Goal: Task Accomplishment & Management: Use online tool/utility

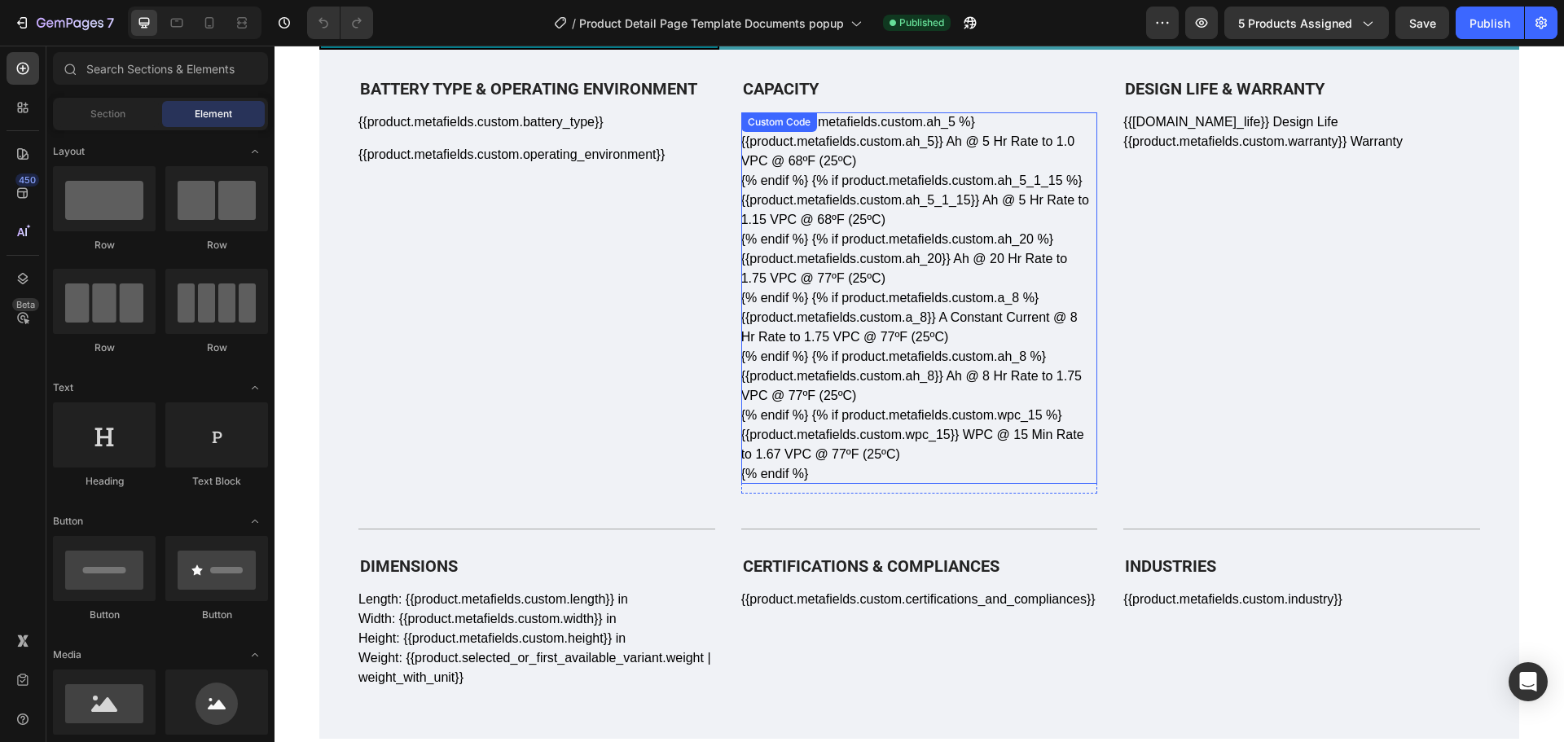
scroll to position [977, 0]
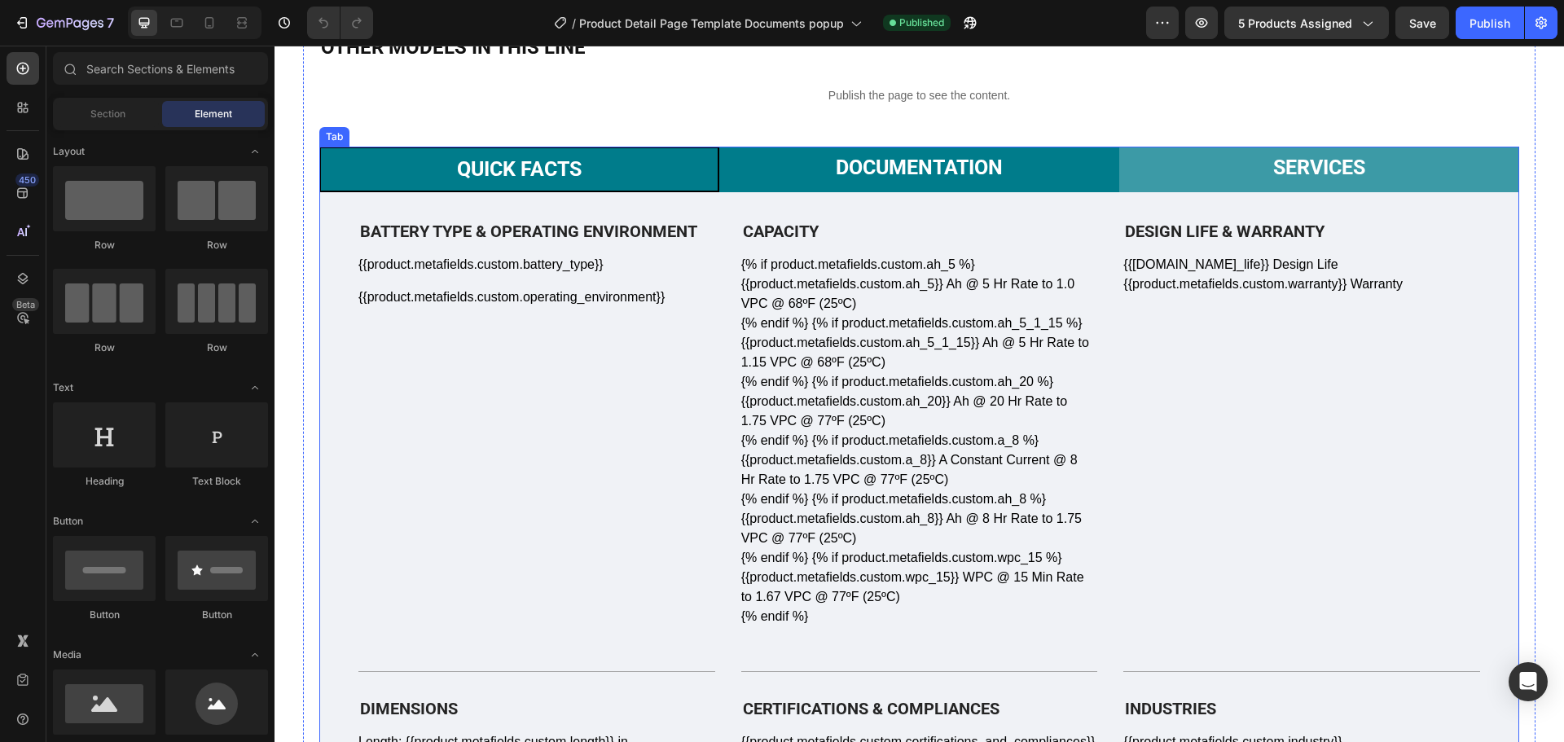
click at [945, 174] on p "Documentation" at bounding box center [919, 168] width 167 height 24
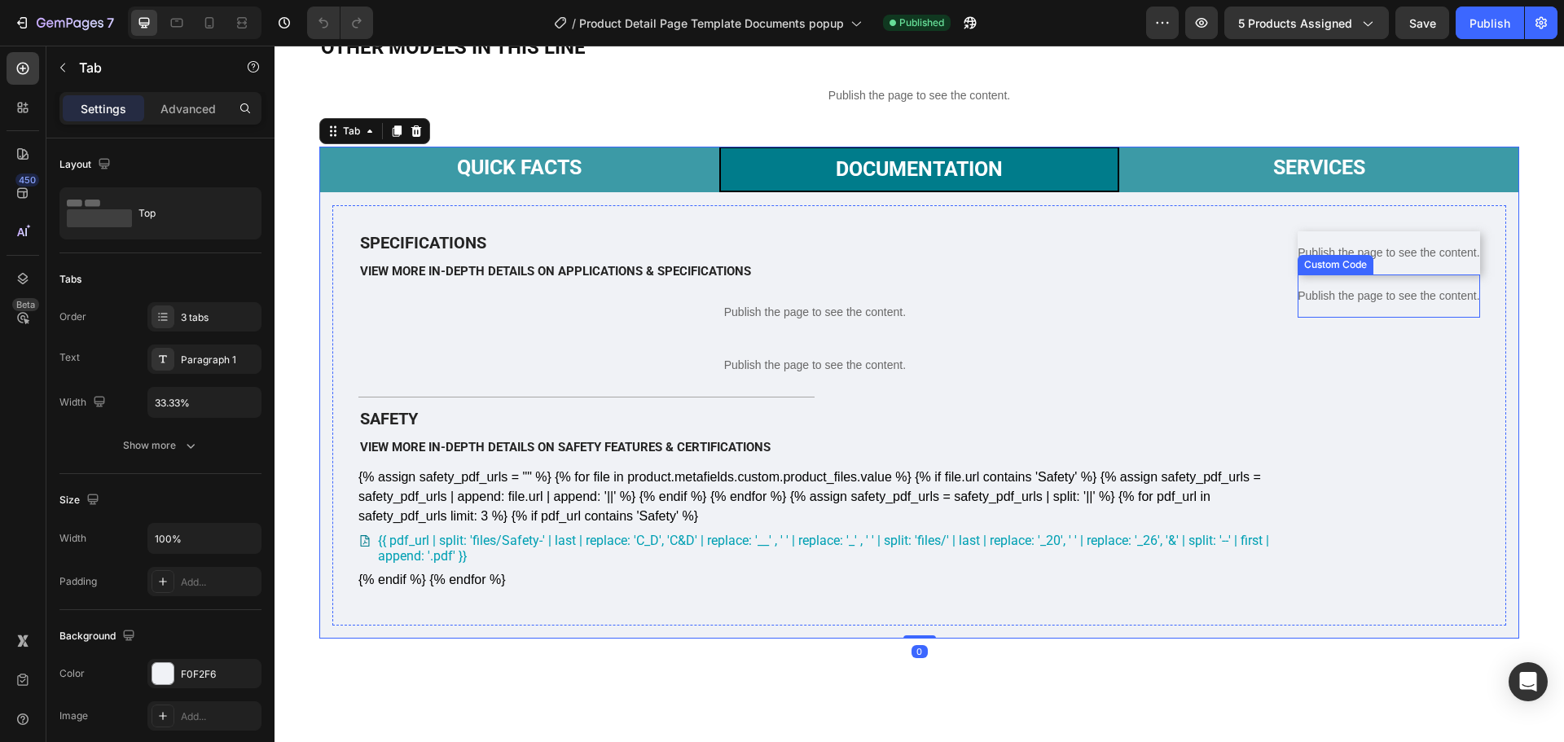
click at [1406, 305] on p "Publish the page to see the content." at bounding box center [1389, 296] width 182 height 17
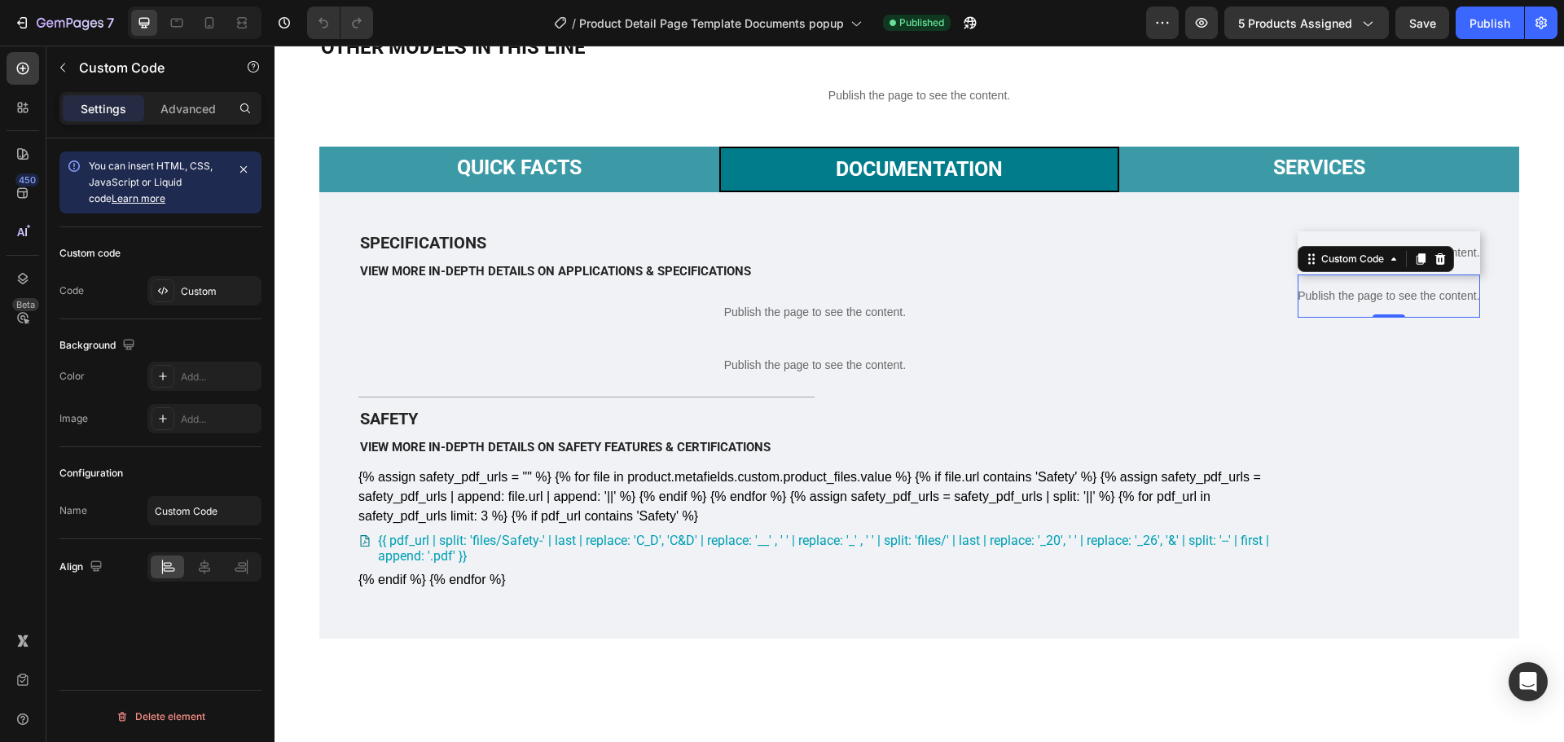
click at [1406, 305] on p "Publish the page to see the content." at bounding box center [1389, 296] width 182 height 17
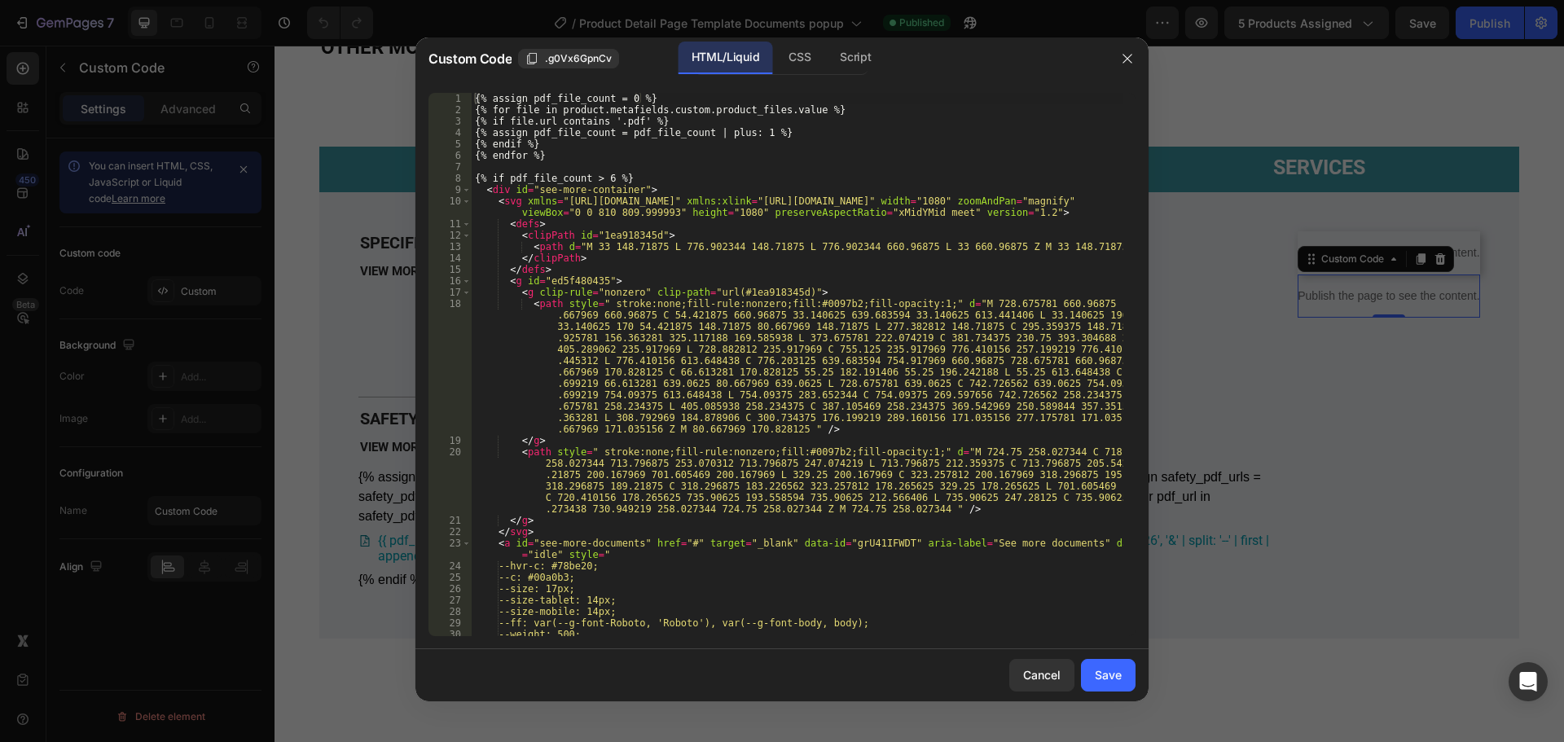
click at [1071, 384] on div "{% assign pdf_file_count = 0 %} {% for file in product.metafields.custom.produc…" at bounding box center [798, 376] width 652 height 566
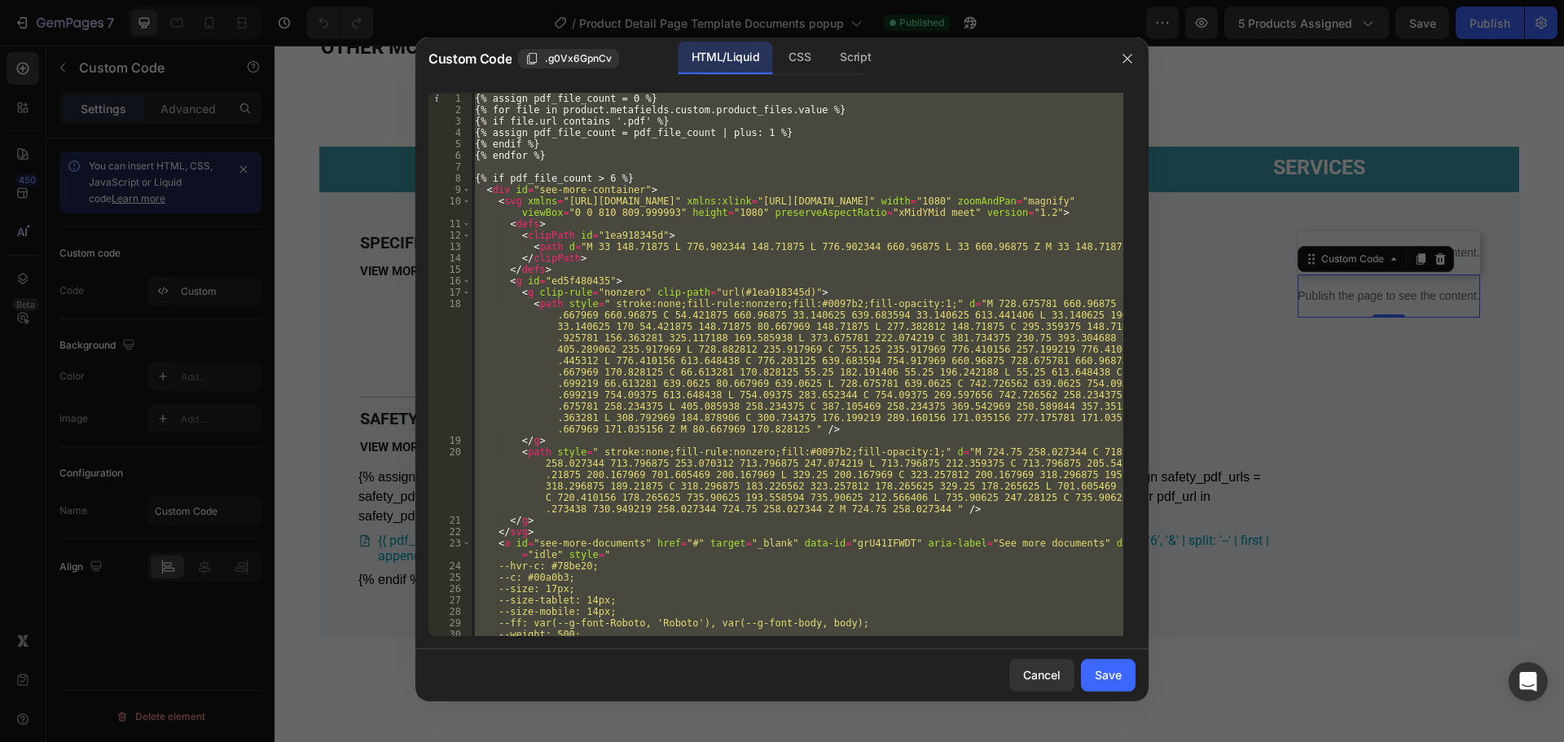
paste textarea
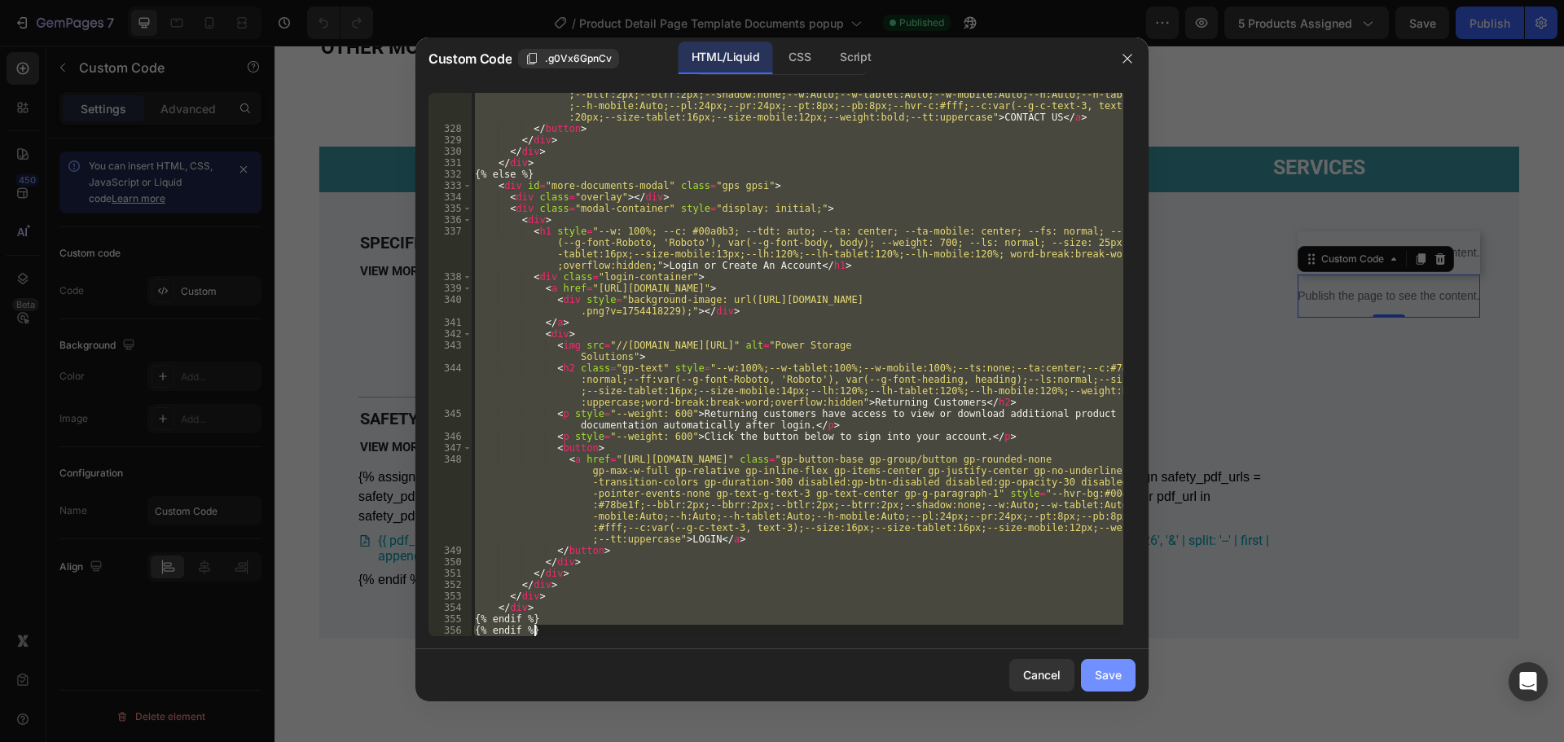
scroll to position [5979, 0]
paste textarea
type textarea "{% endif %}"
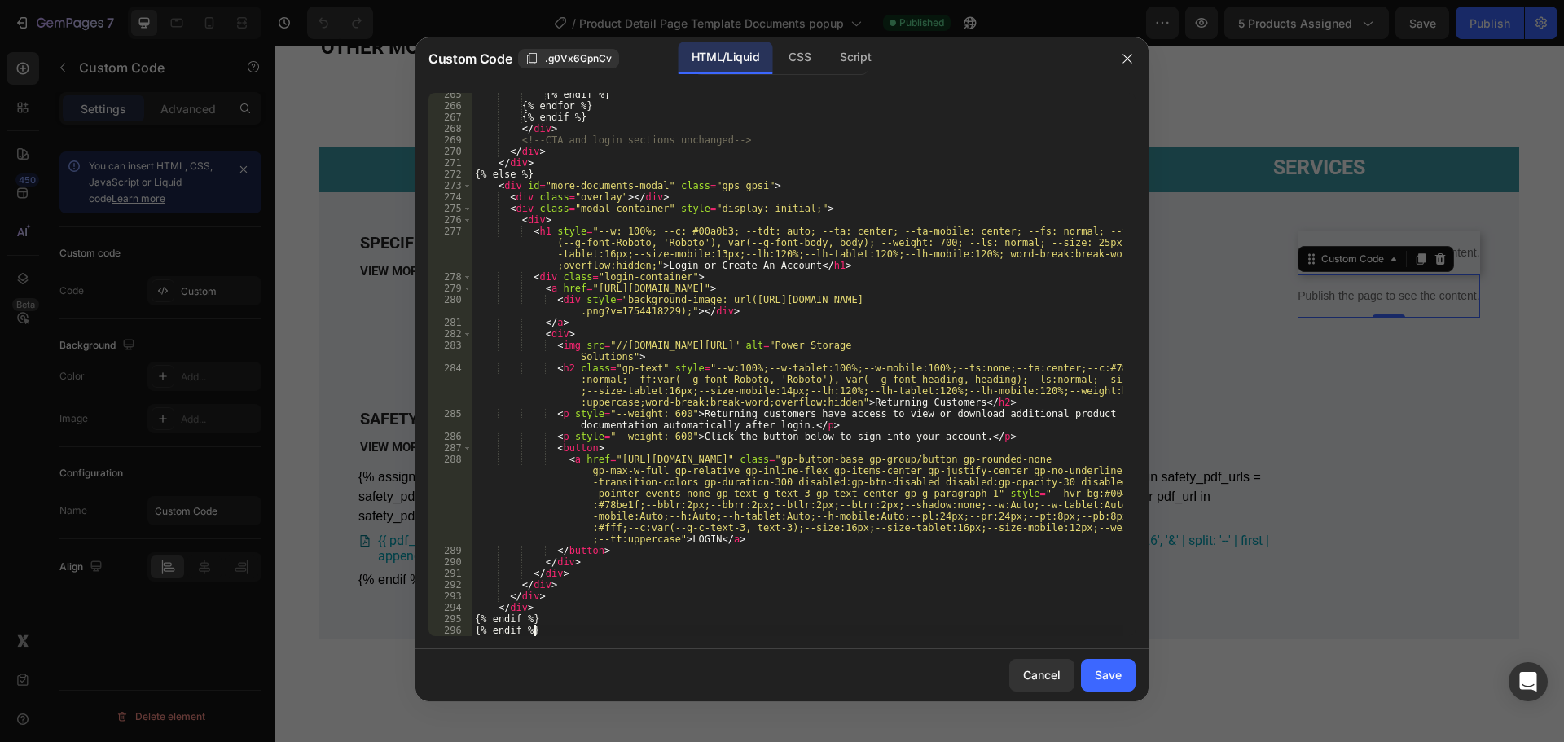
scroll to position [3836, 0]
click at [1106, 679] on div "Save" at bounding box center [1108, 674] width 27 height 17
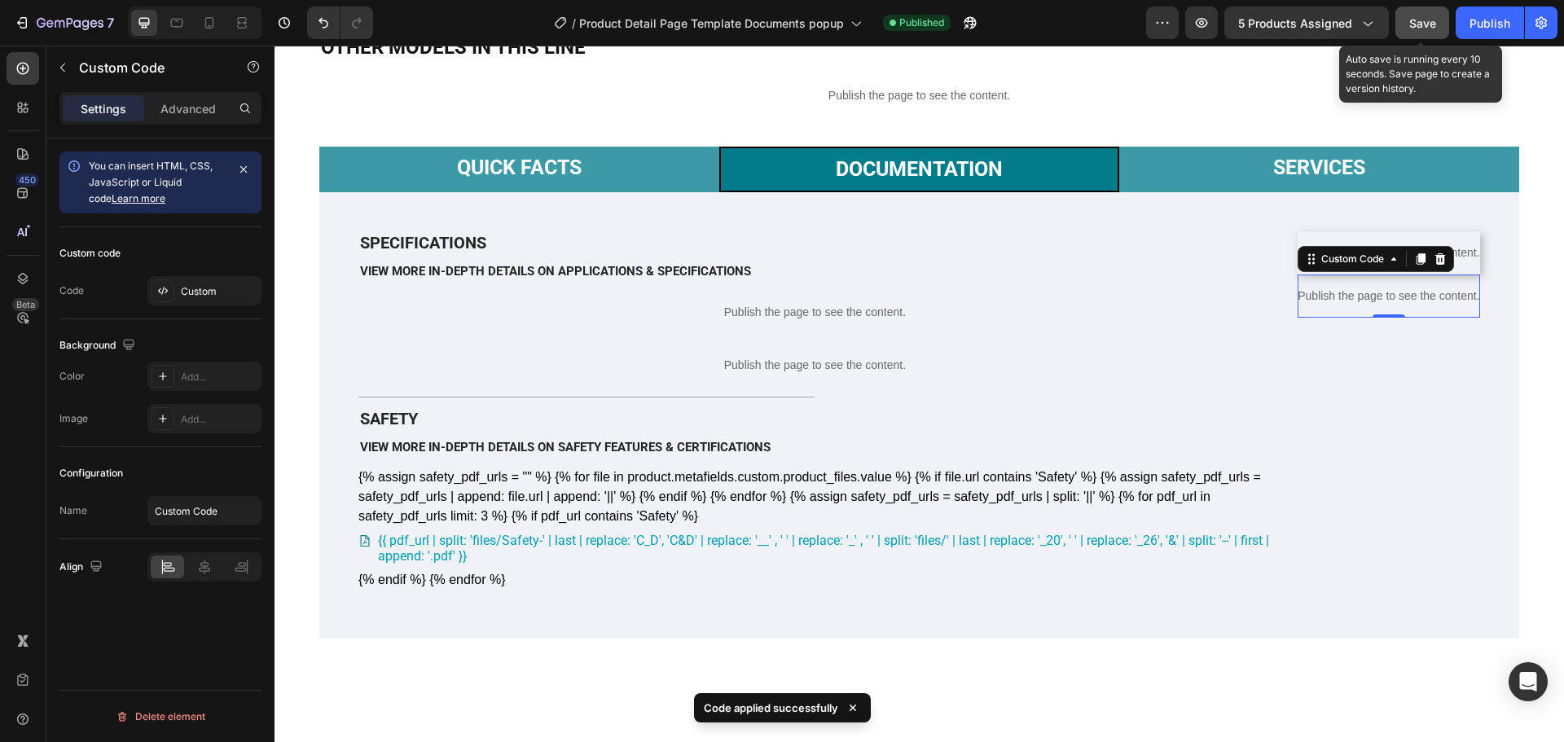
click at [1415, 29] on span "Save" at bounding box center [1422, 23] width 27 height 14
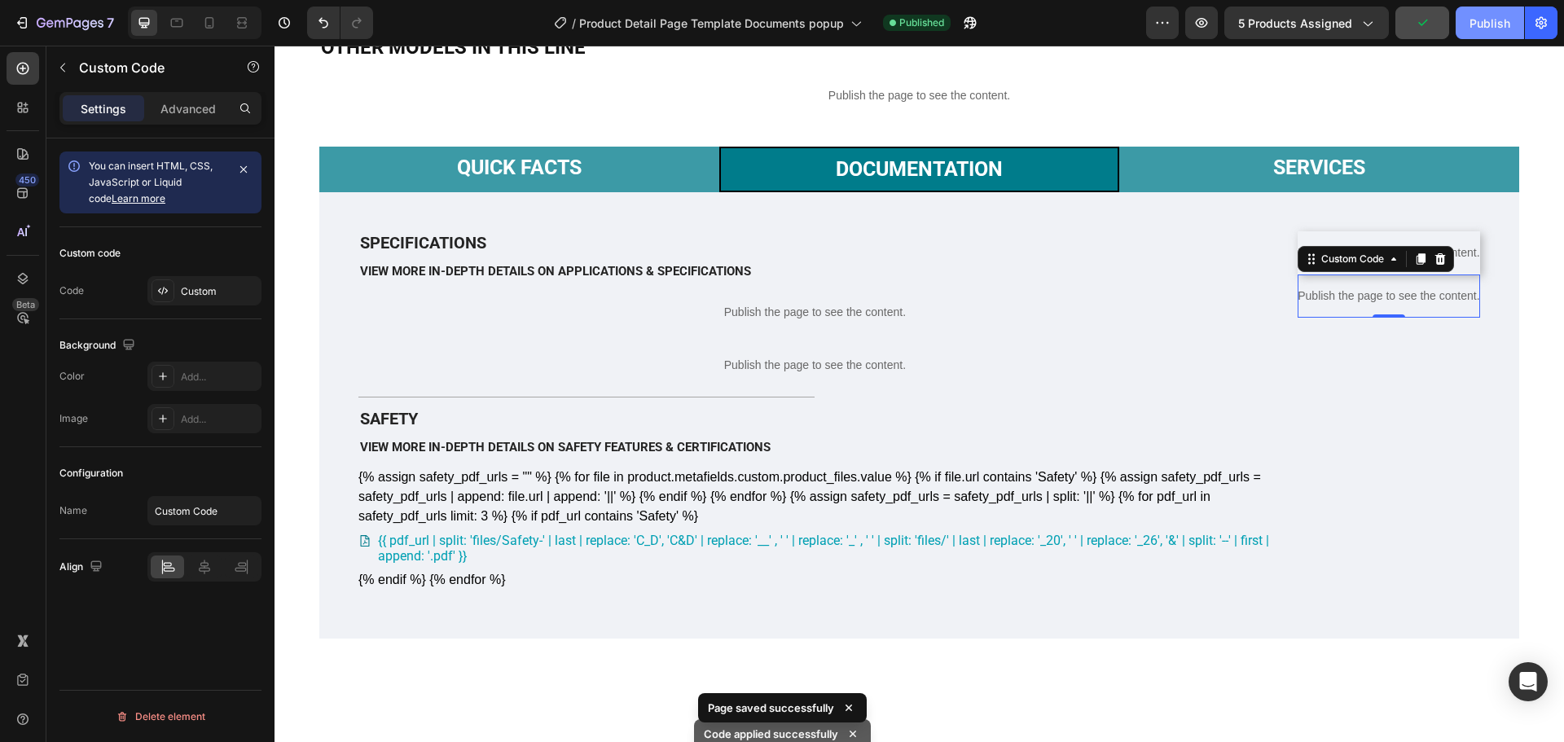
click at [1481, 38] on button "Publish" at bounding box center [1490, 23] width 68 height 33
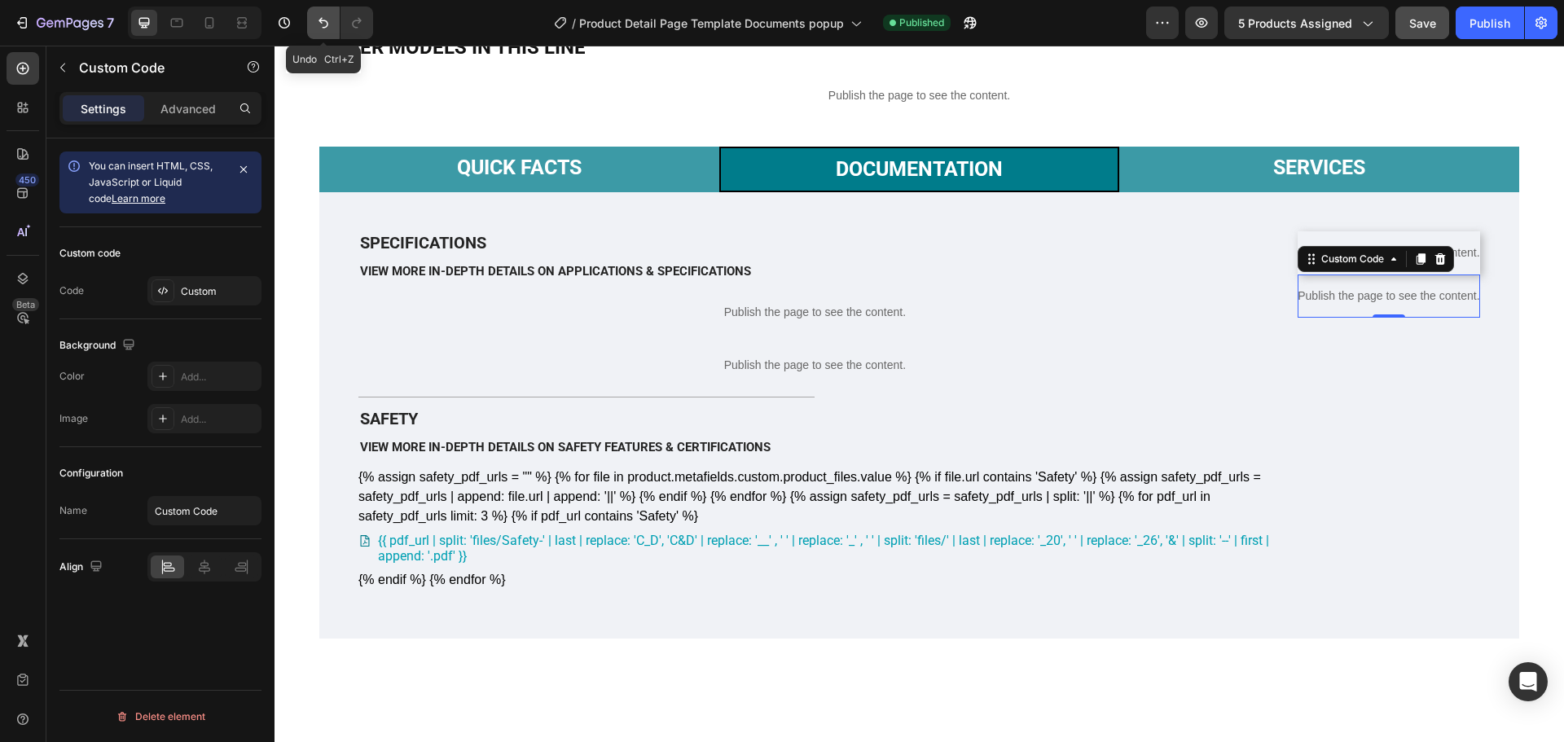
click at [312, 28] on button "Undo/Redo" at bounding box center [323, 23] width 33 height 33
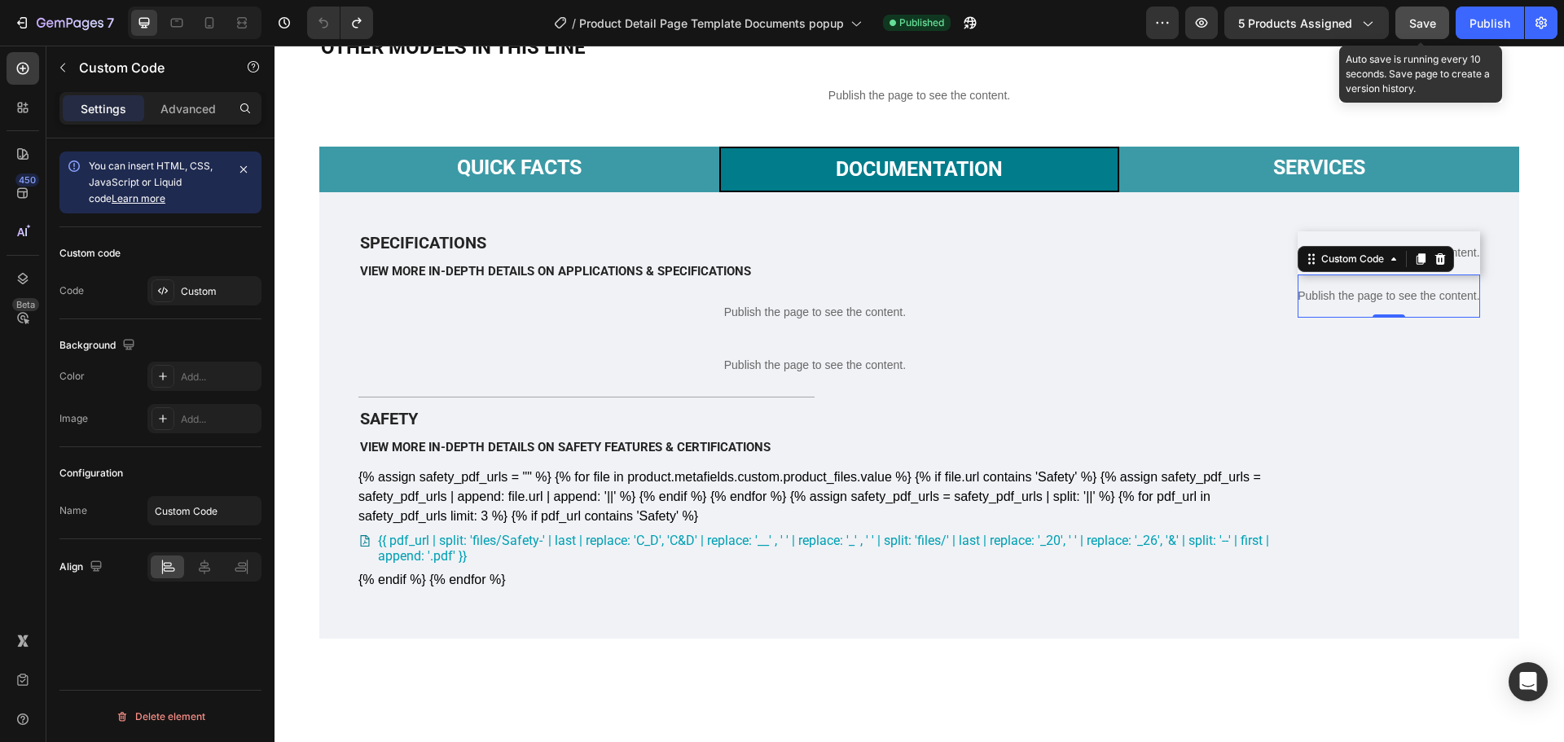
click at [1421, 26] on span "Save" at bounding box center [1422, 23] width 27 height 14
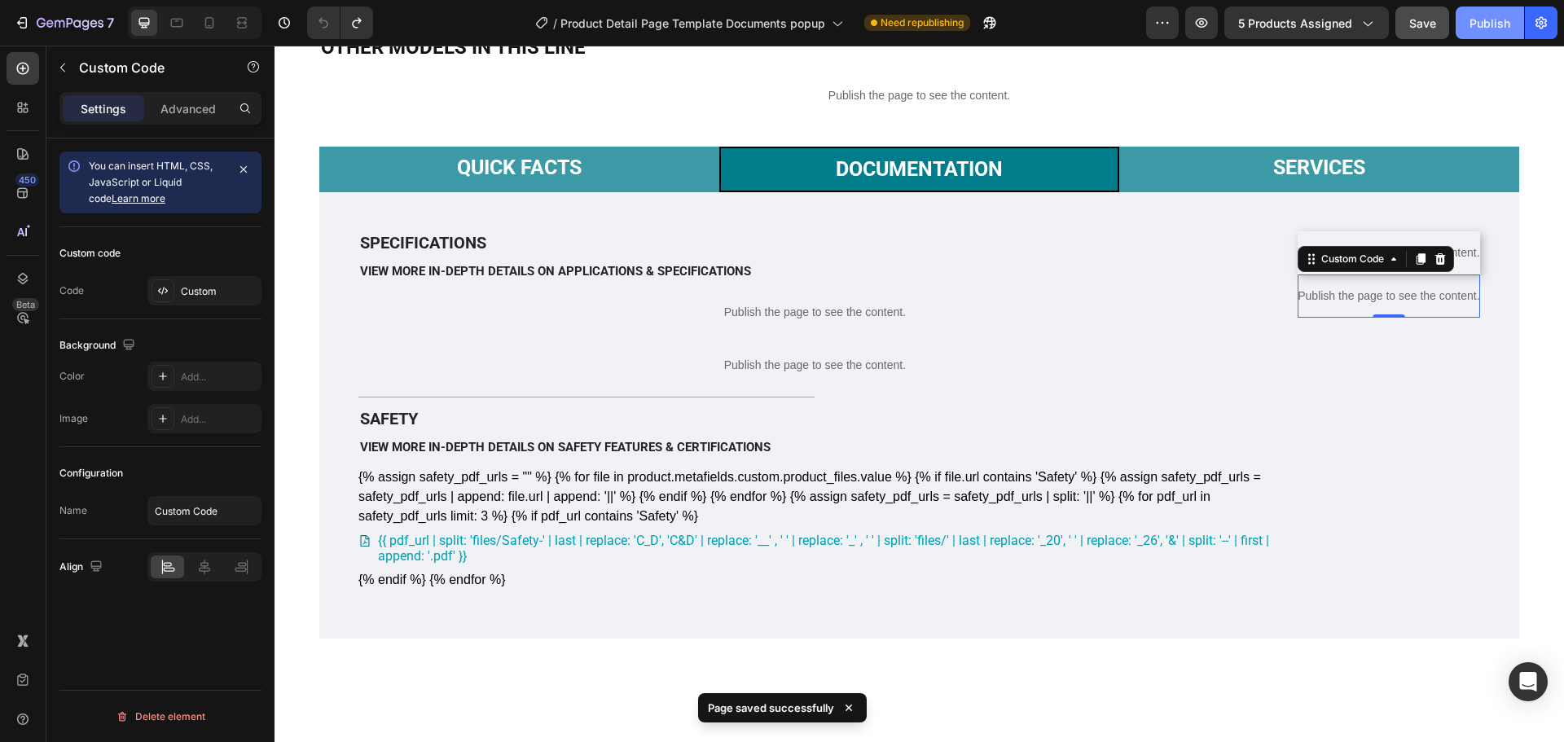
click at [1481, 26] on div "Publish" at bounding box center [1489, 23] width 41 height 17
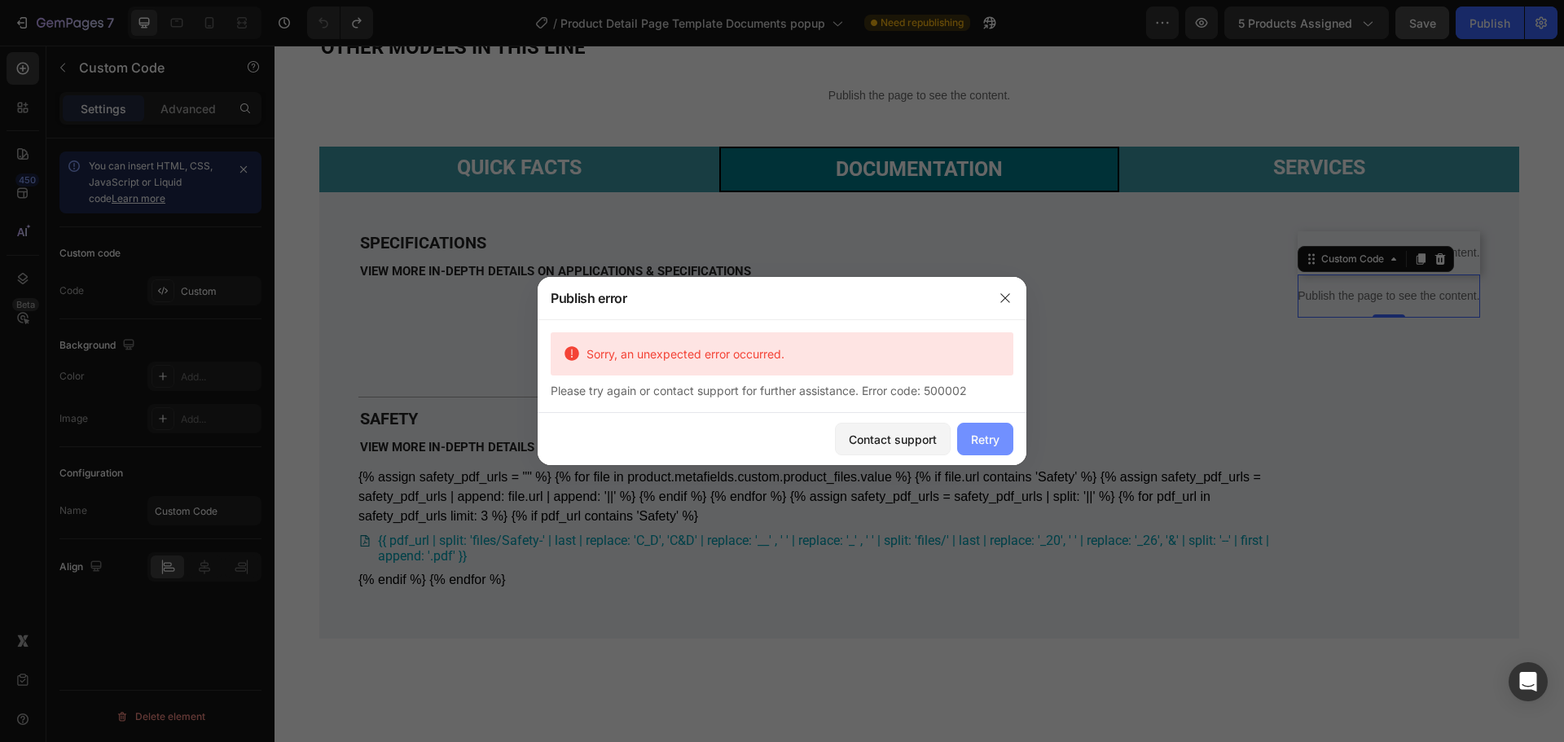
click at [998, 436] on div "Retry" at bounding box center [985, 439] width 29 height 17
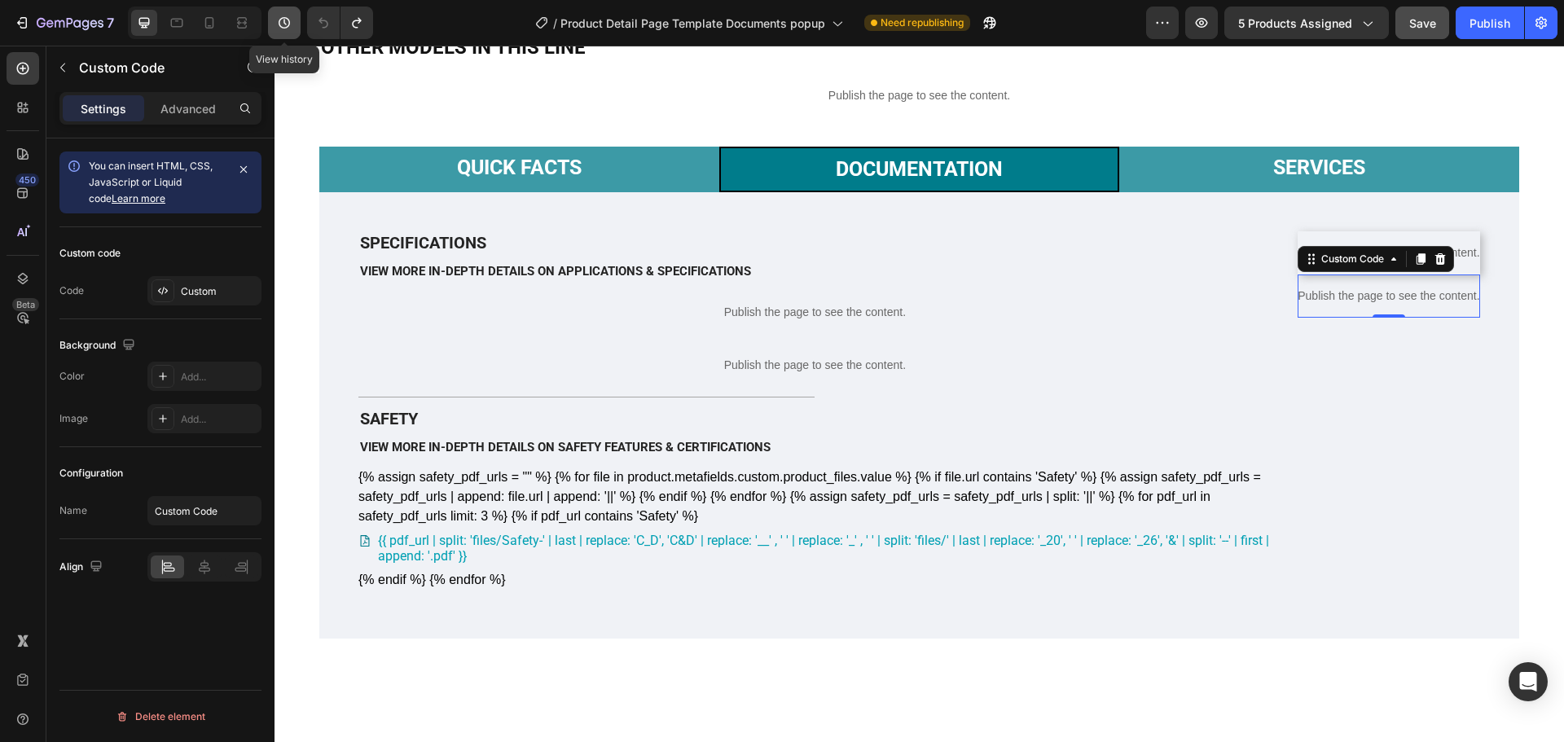
click at [284, 24] on icon "button" at bounding box center [284, 23] width 16 height 16
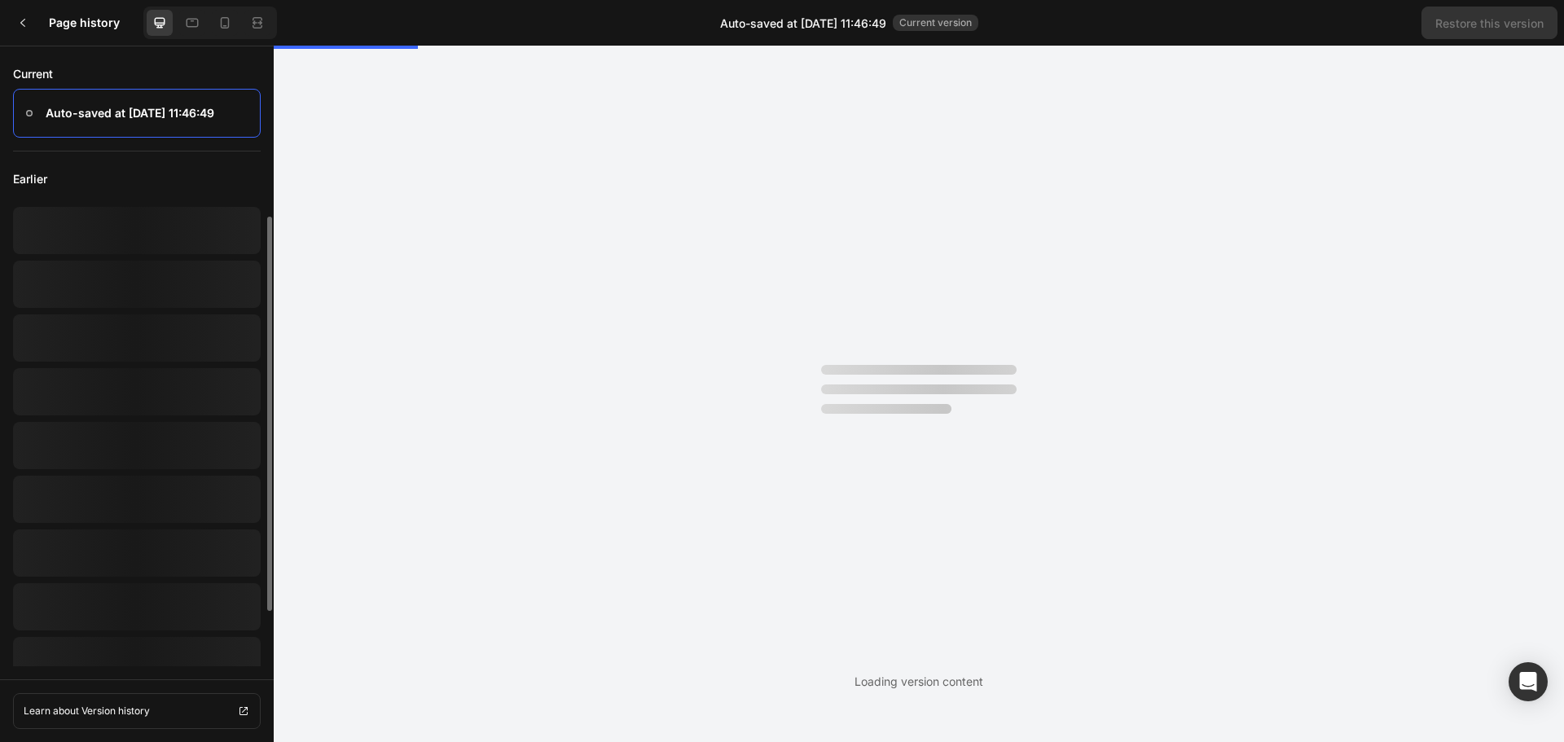
scroll to position [0, 0]
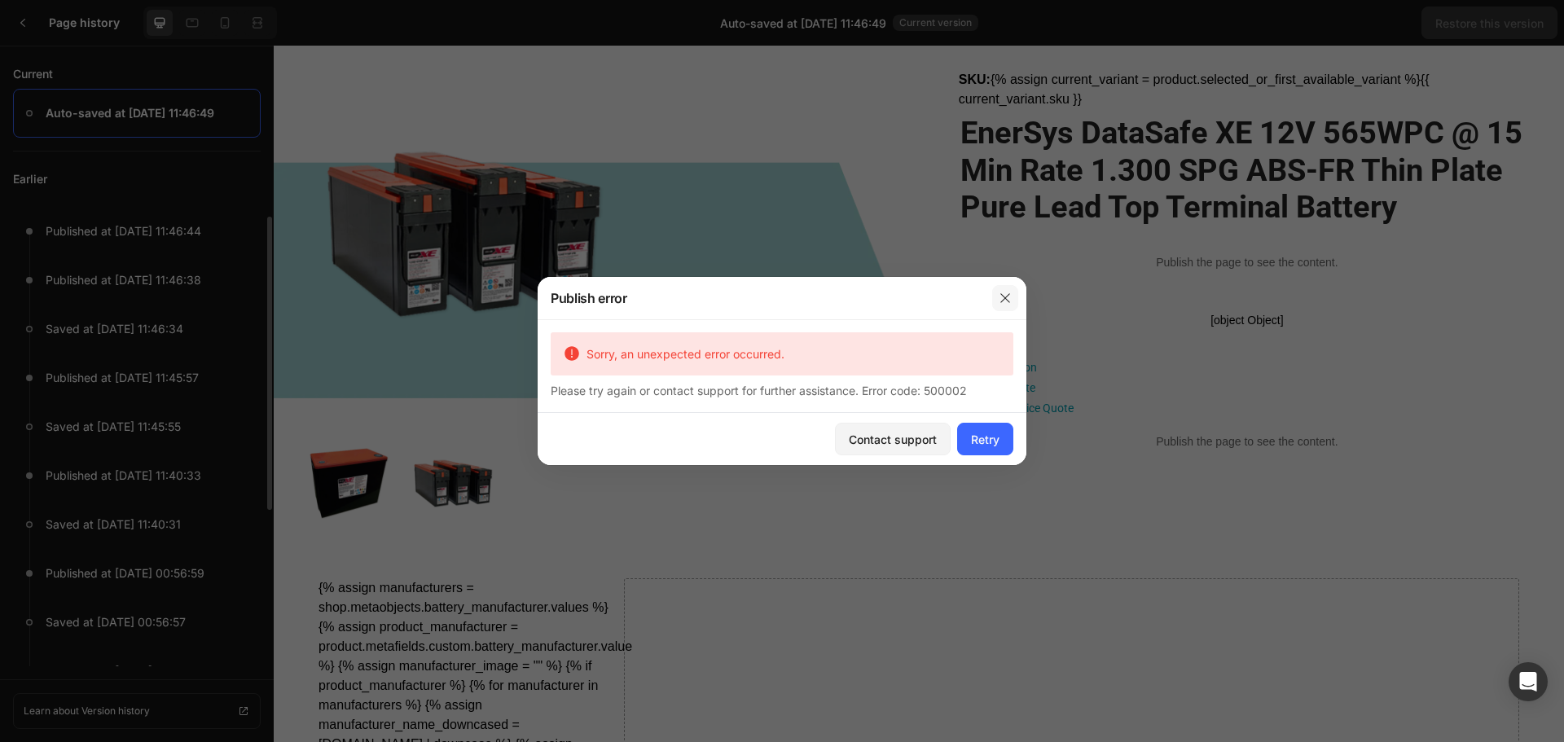
click at [999, 289] on button "button" at bounding box center [1005, 298] width 26 height 26
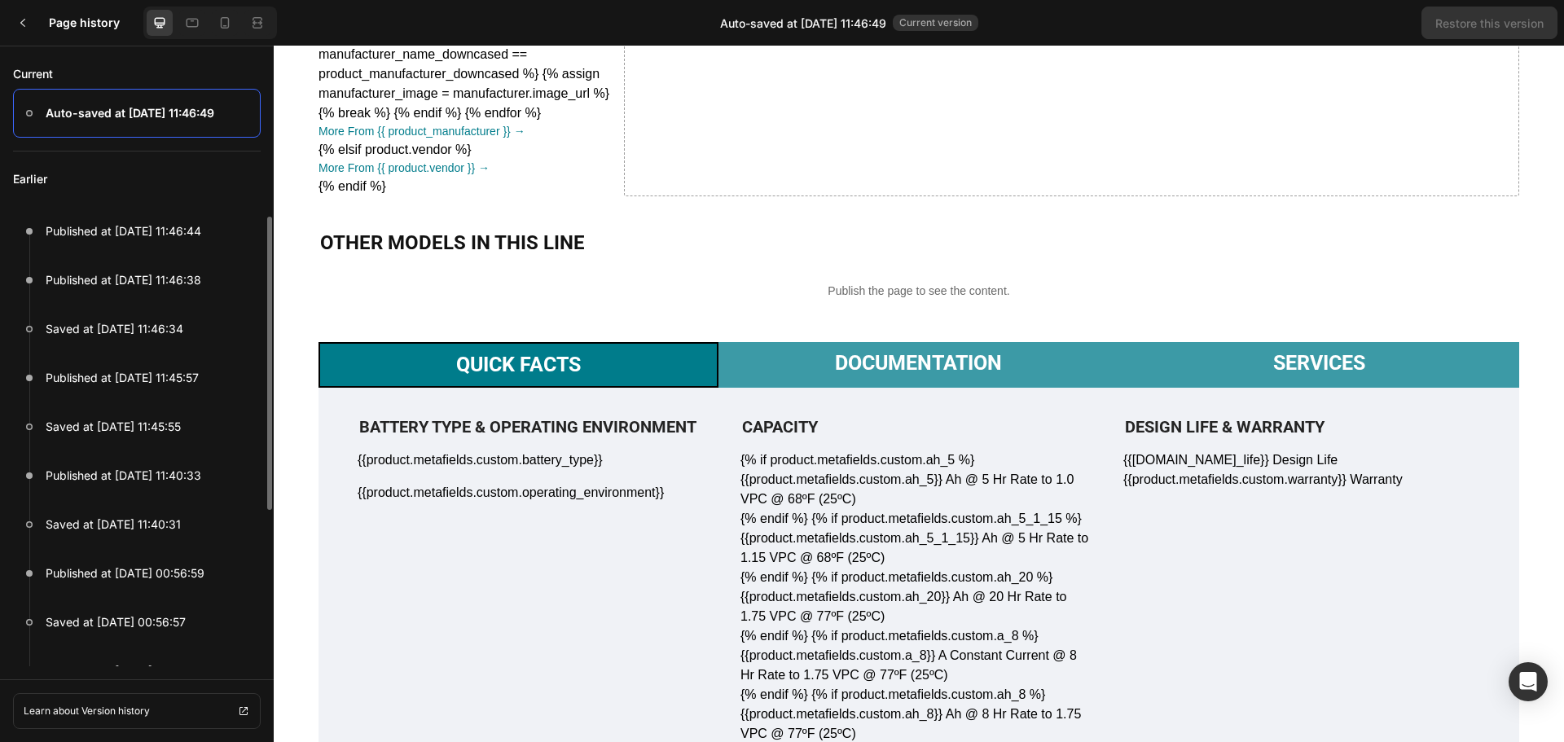
scroll to position [815, 0]
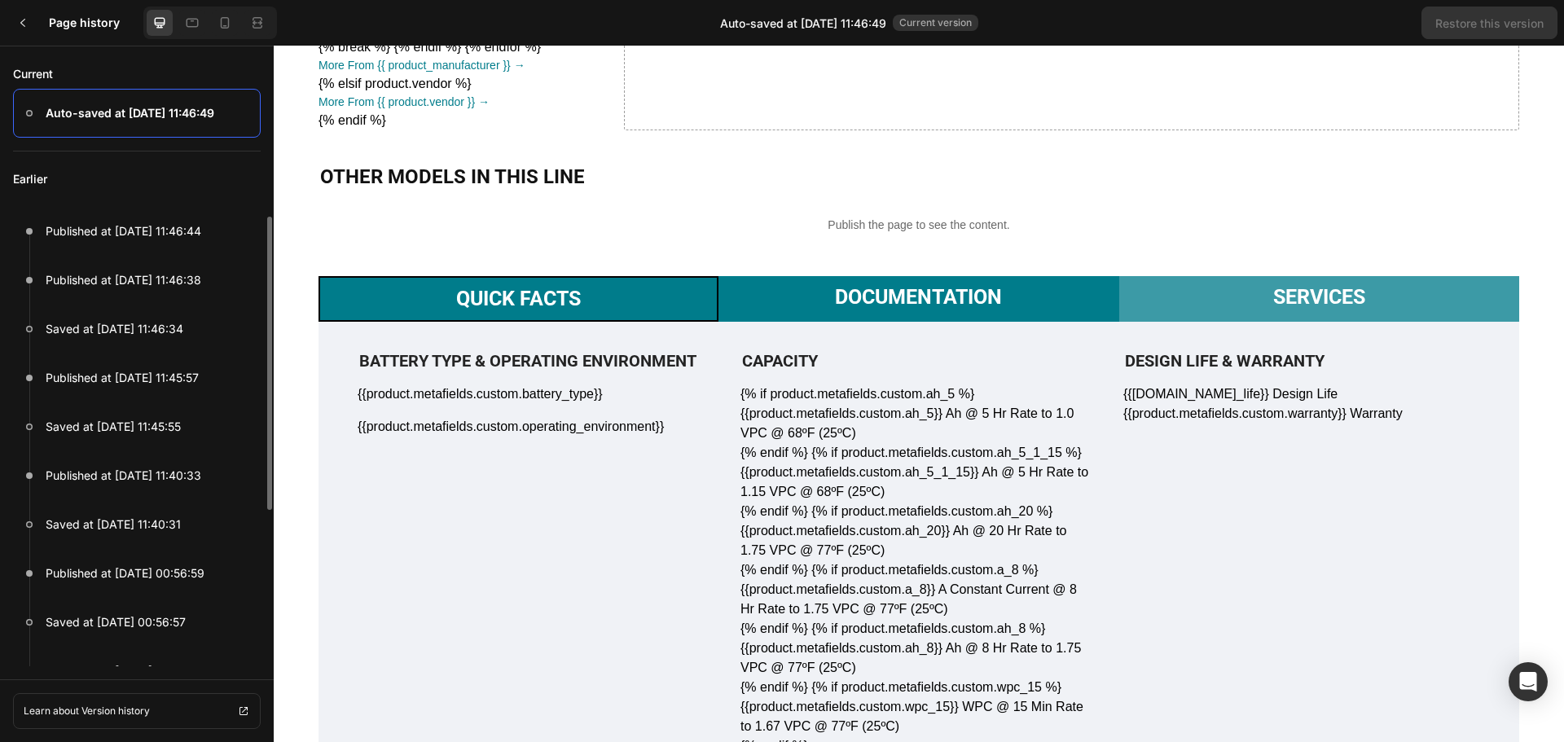
click at [851, 276] on li "Documentation" at bounding box center [918, 299] width 400 height 46
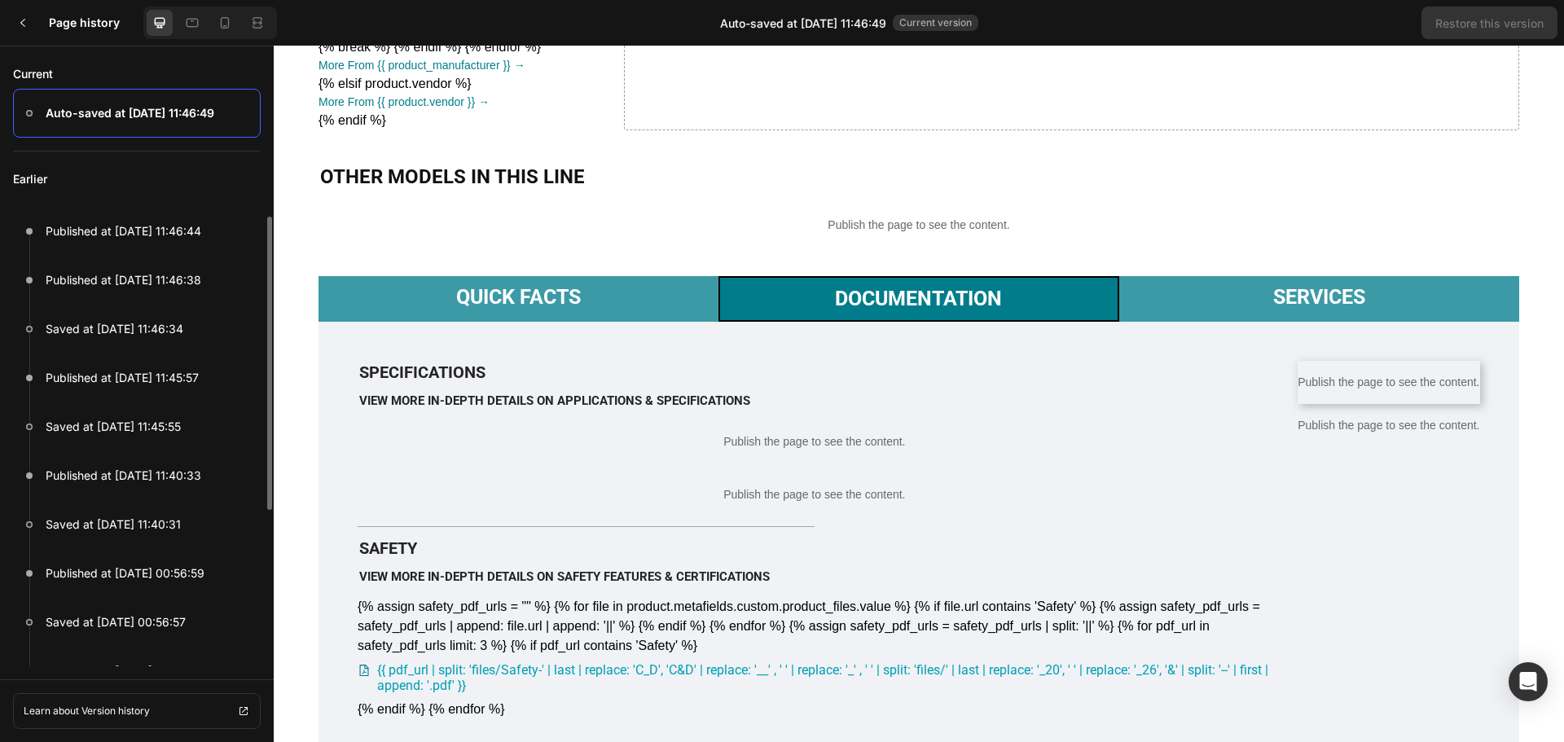
click at [1408, 434] on p "Publish the page to see the content." at bounding box center [1389, 425] width 182 height 17
click at [17, 13] on div at bounding box center [23, 23] width 33 height 33
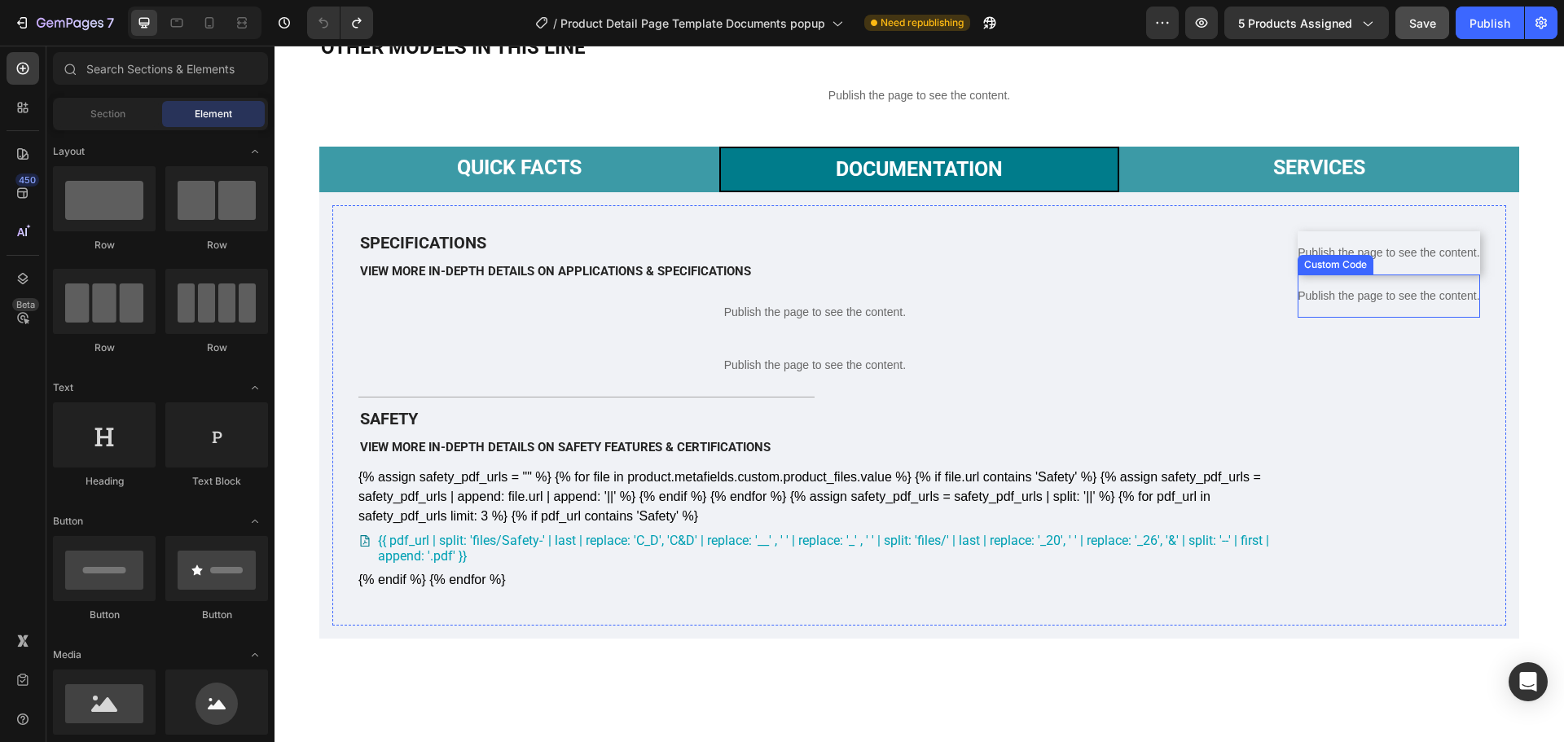
click at [1411, 305] on p "Publish the page to see the content." at bounding box center [1389, 296] width 182 height 17
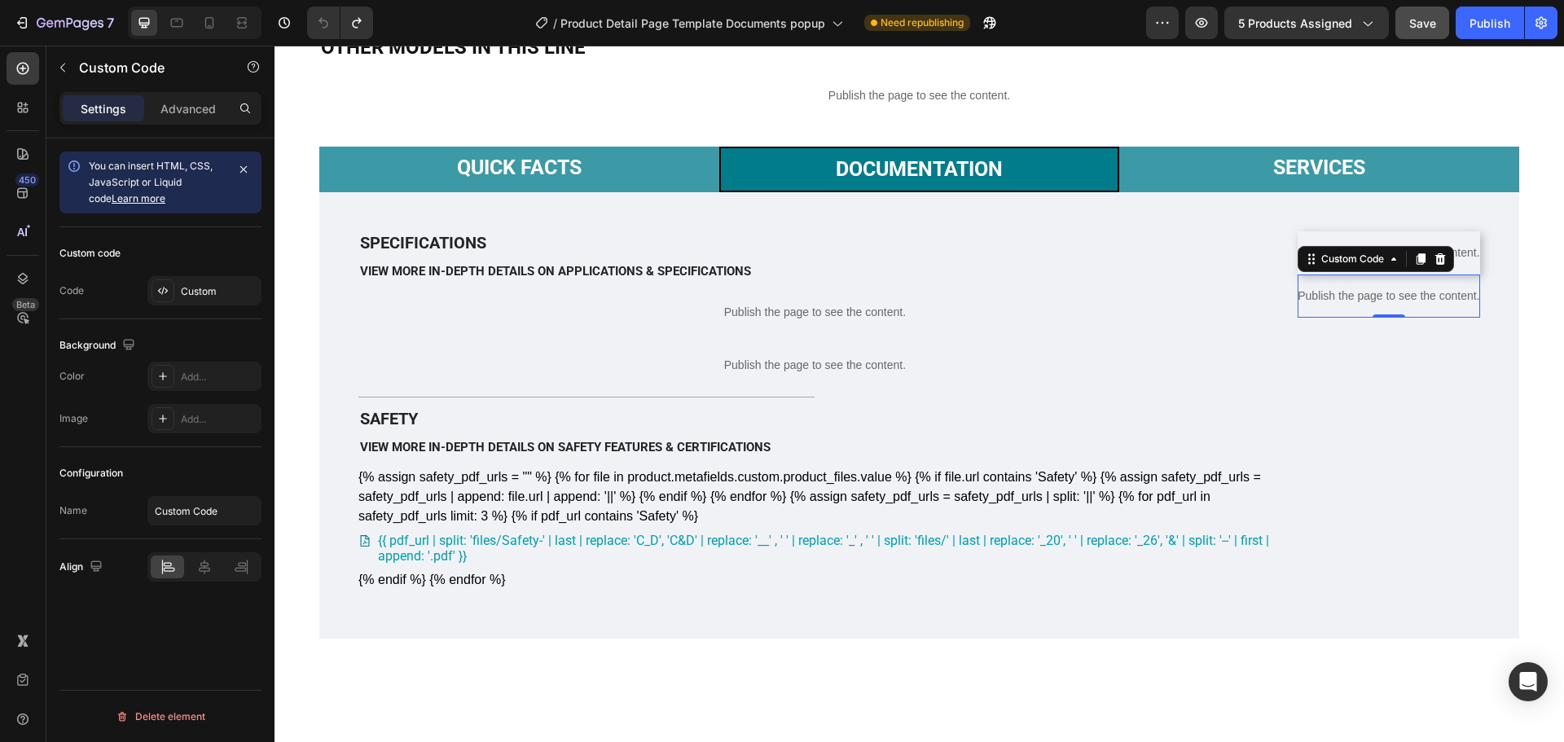
click at [1411, 305] on p "Publish the page to see the content." at bounding box center [1389, 296] width 182 height 17
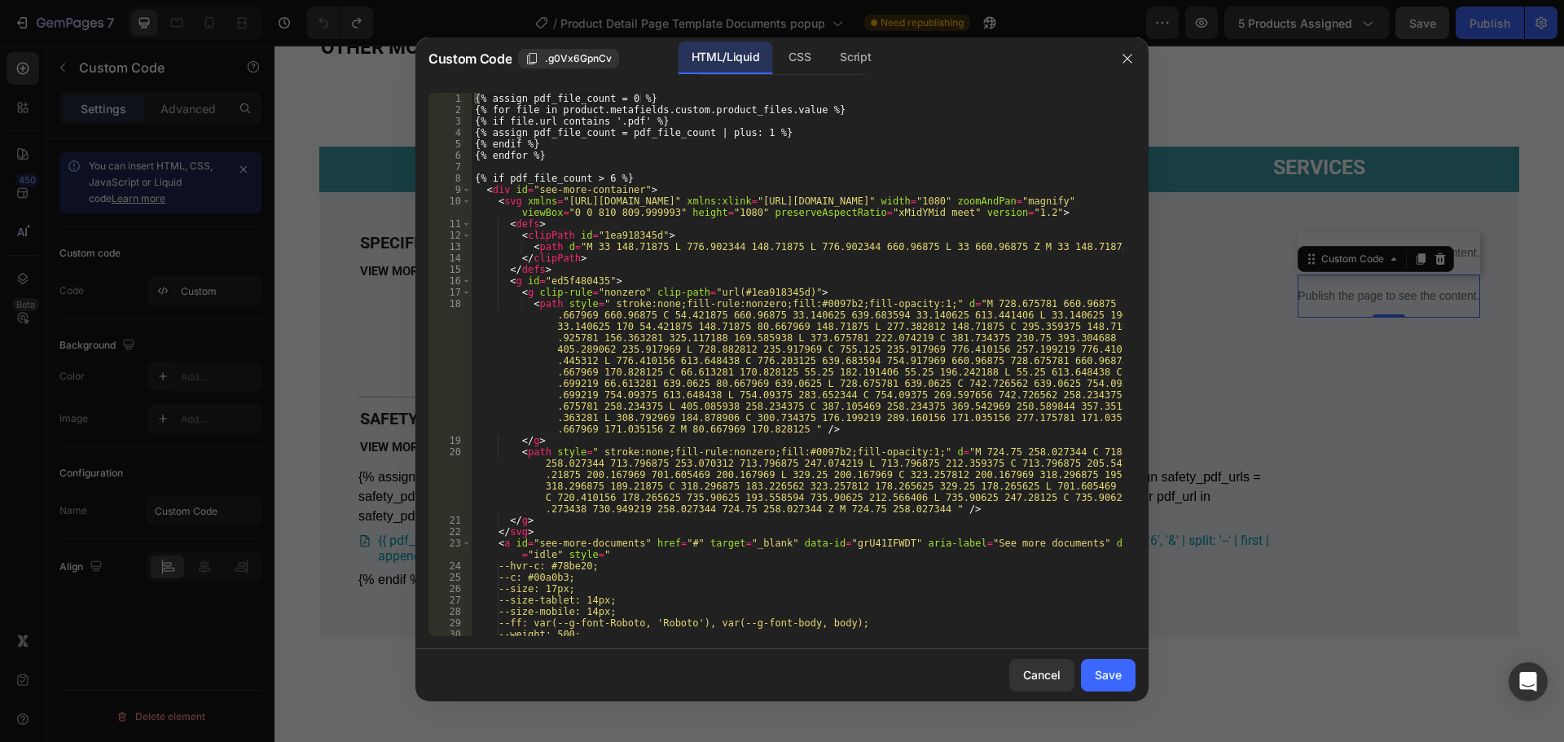
click at [970, 275] on div "{% assign pdf_file_count = 0 %} {% for file in product.metafields.custom.produc…" at bounding box center [798, 376] width 652 height 566
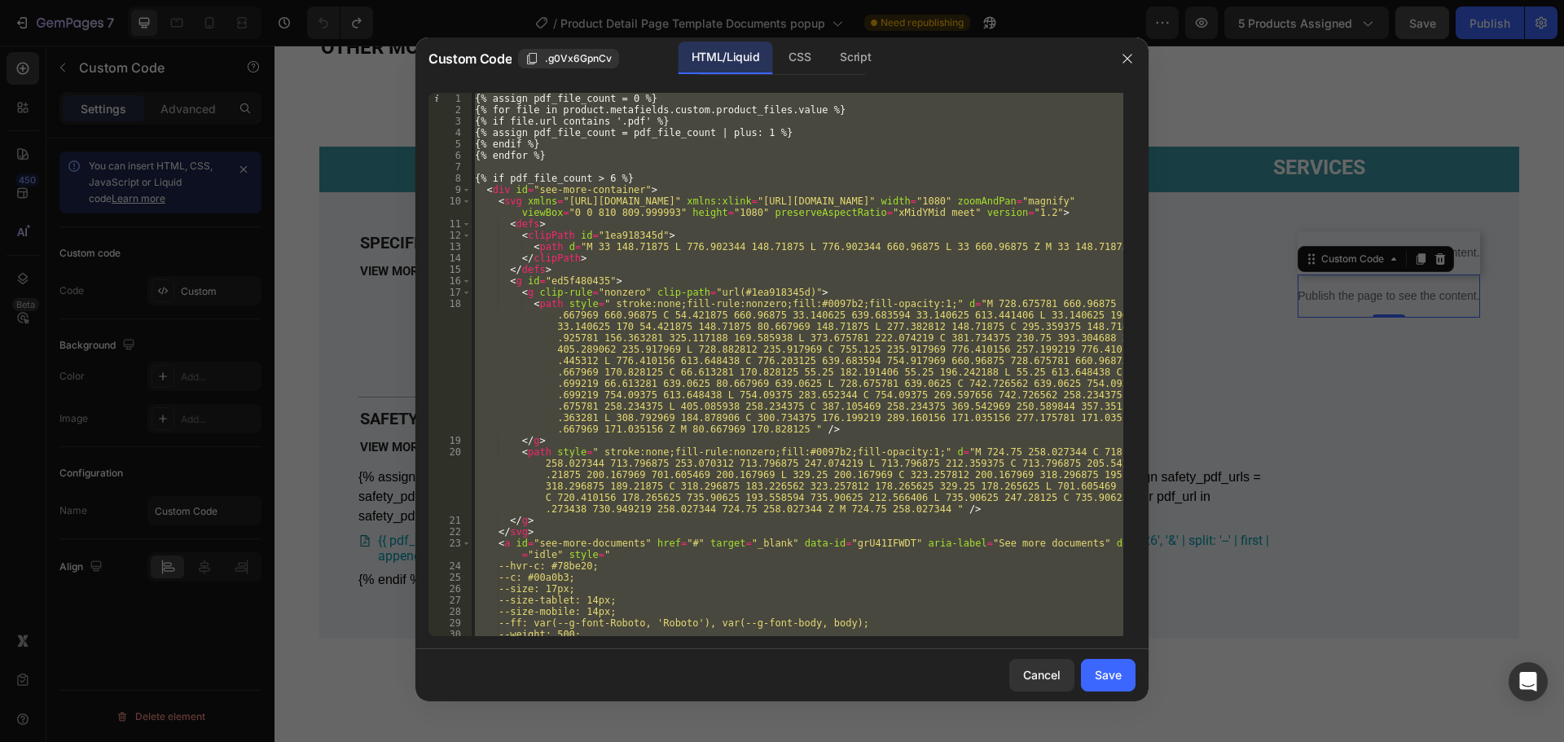
paste textarea
type textarea "{% endif %}"
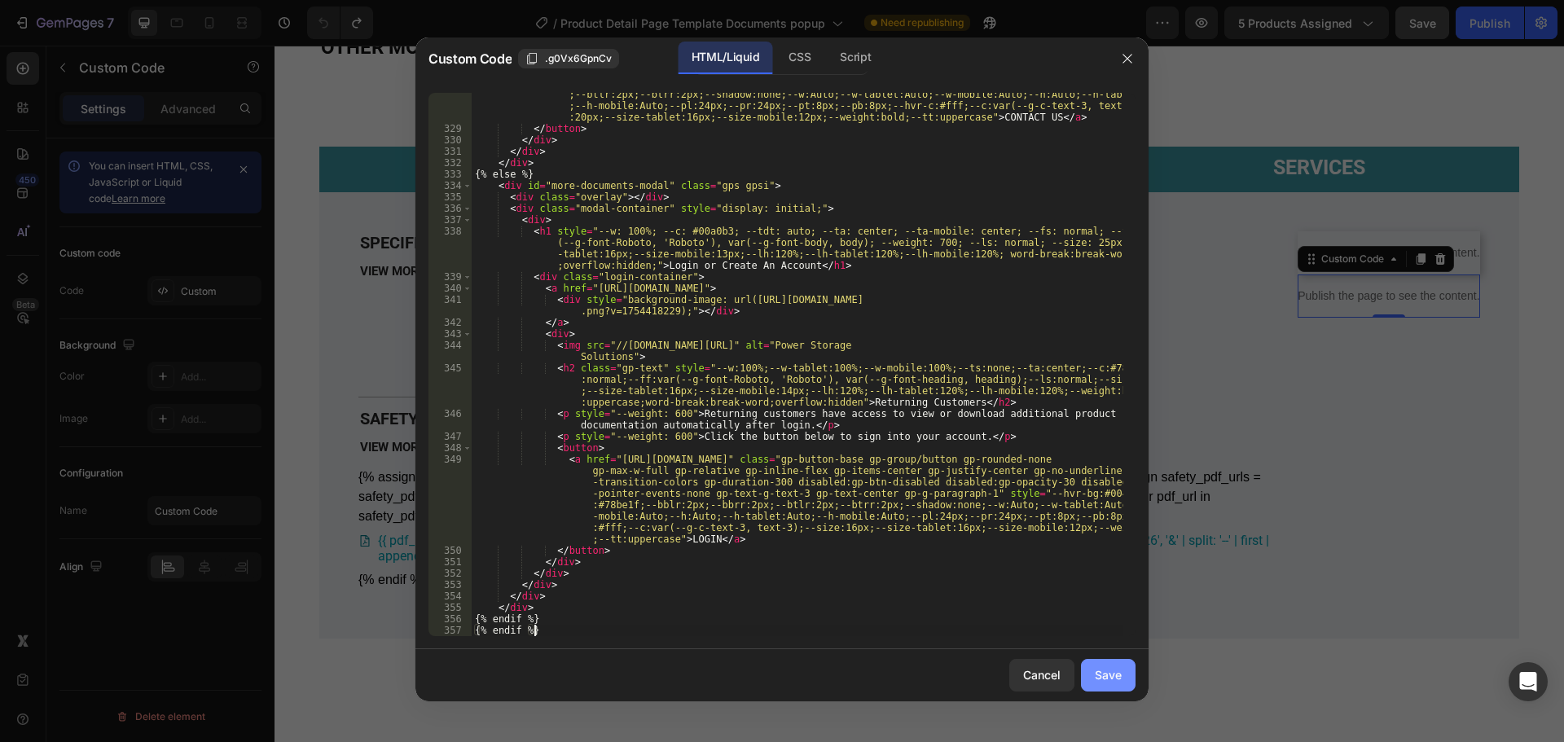
click at [1113, 671] on div "Save" at bounding box center [1108, 674] width 27 height 17
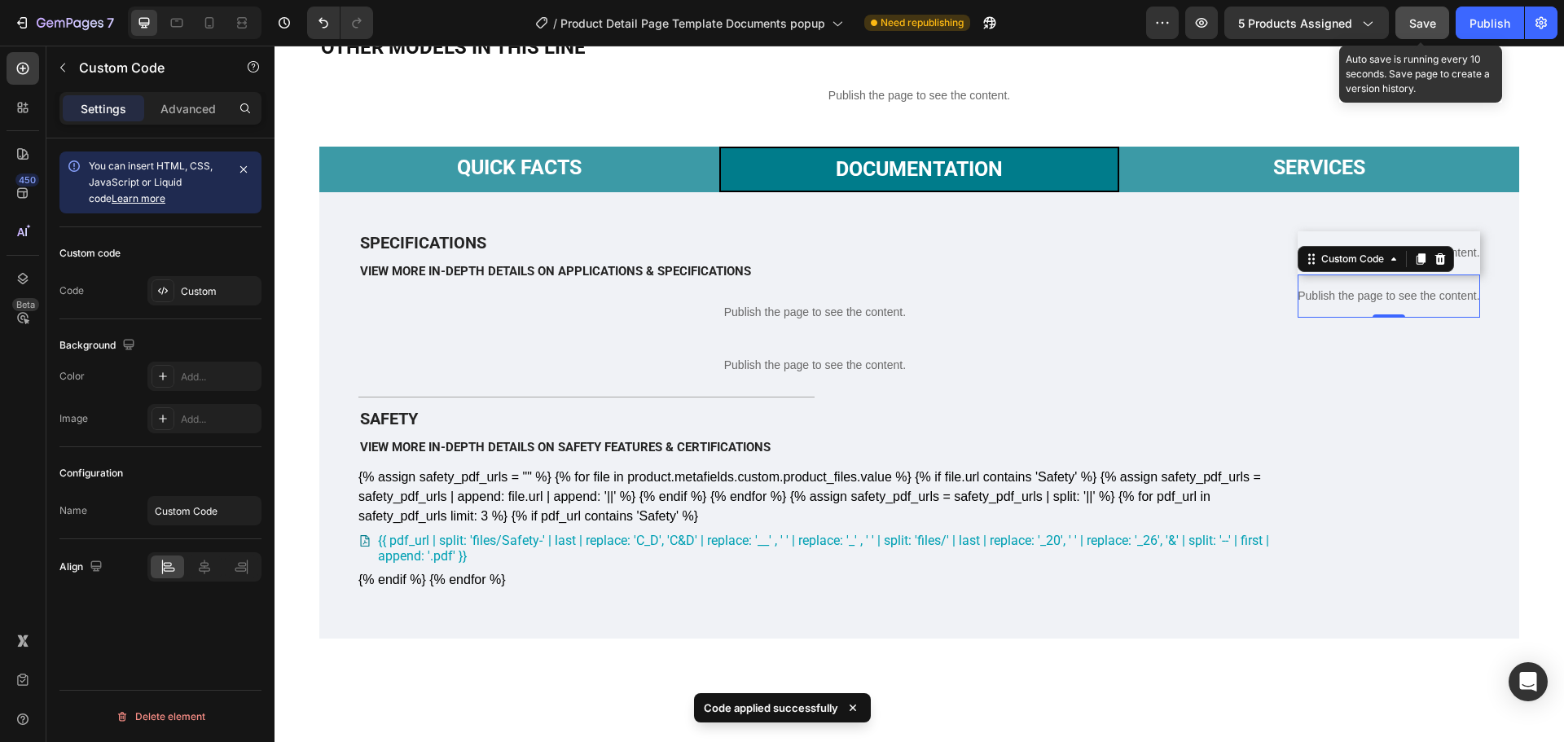
click at [1424, 34] on button "Save" at bounding box center [1422, 23] width 54 height 33
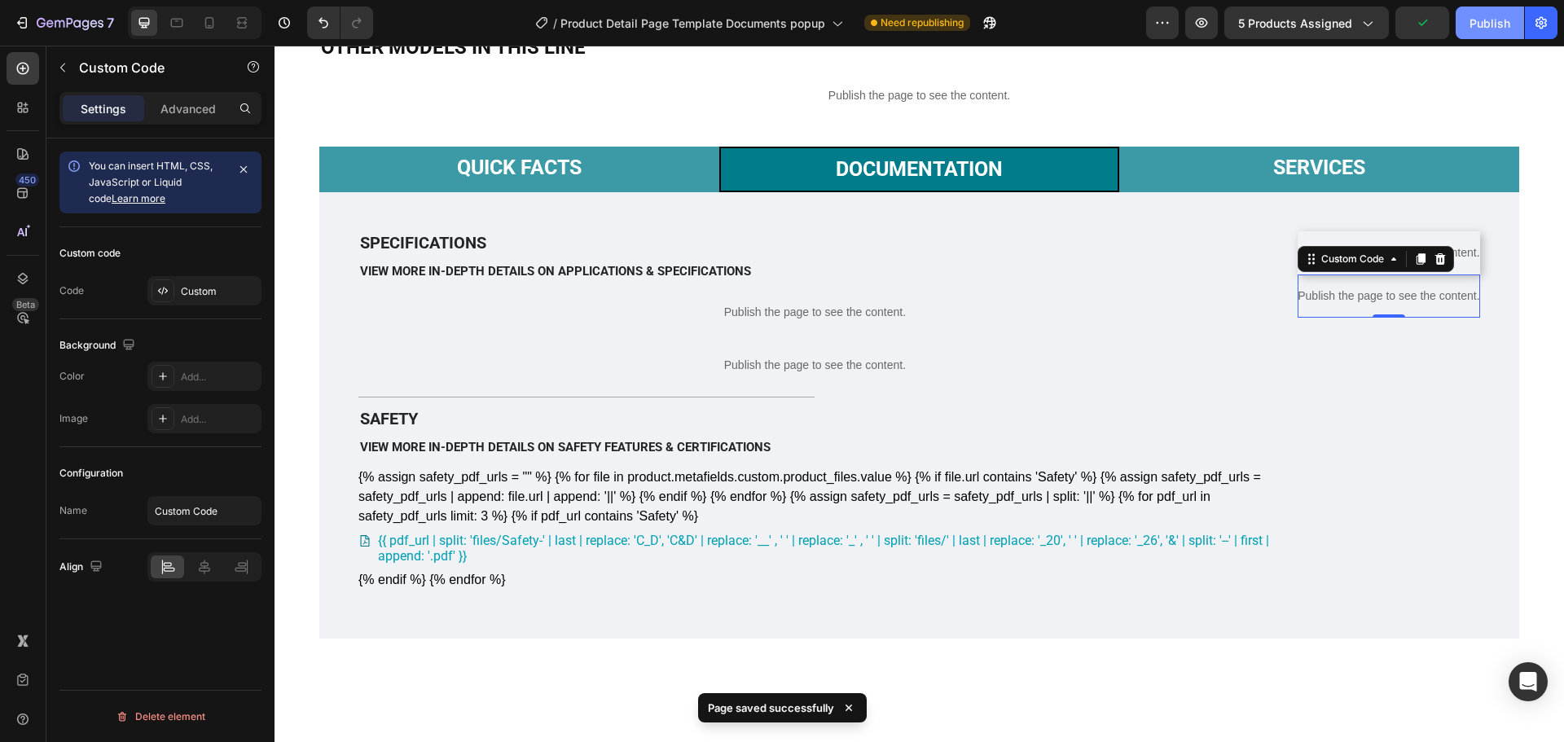
click at [1482, 21] on div "Publish" at bounding box center [1489, 23] width 41 height 17
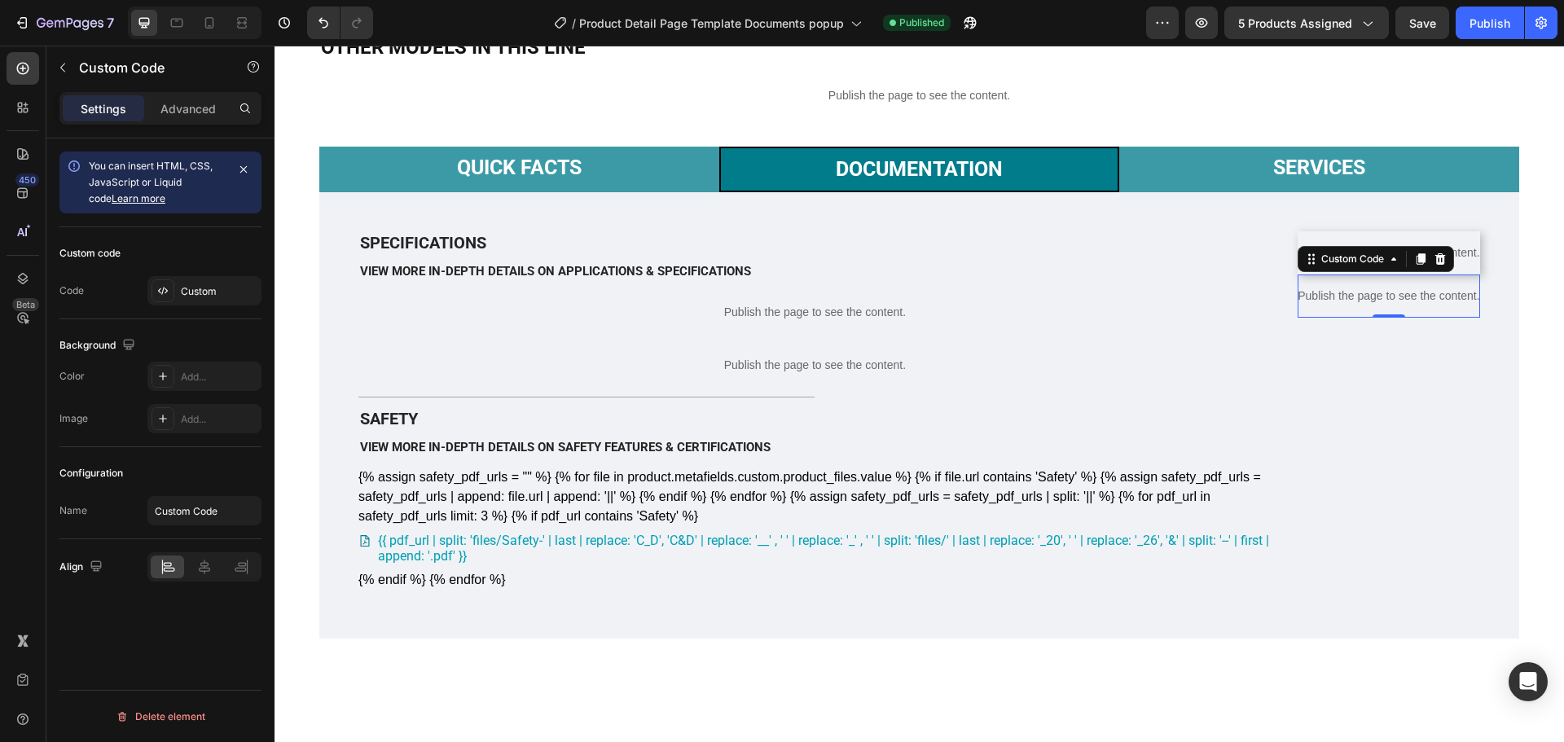
click at [1434, 305] on p "Publish the page to see the content." at bounding box center [1389, 296] width 182 height 17
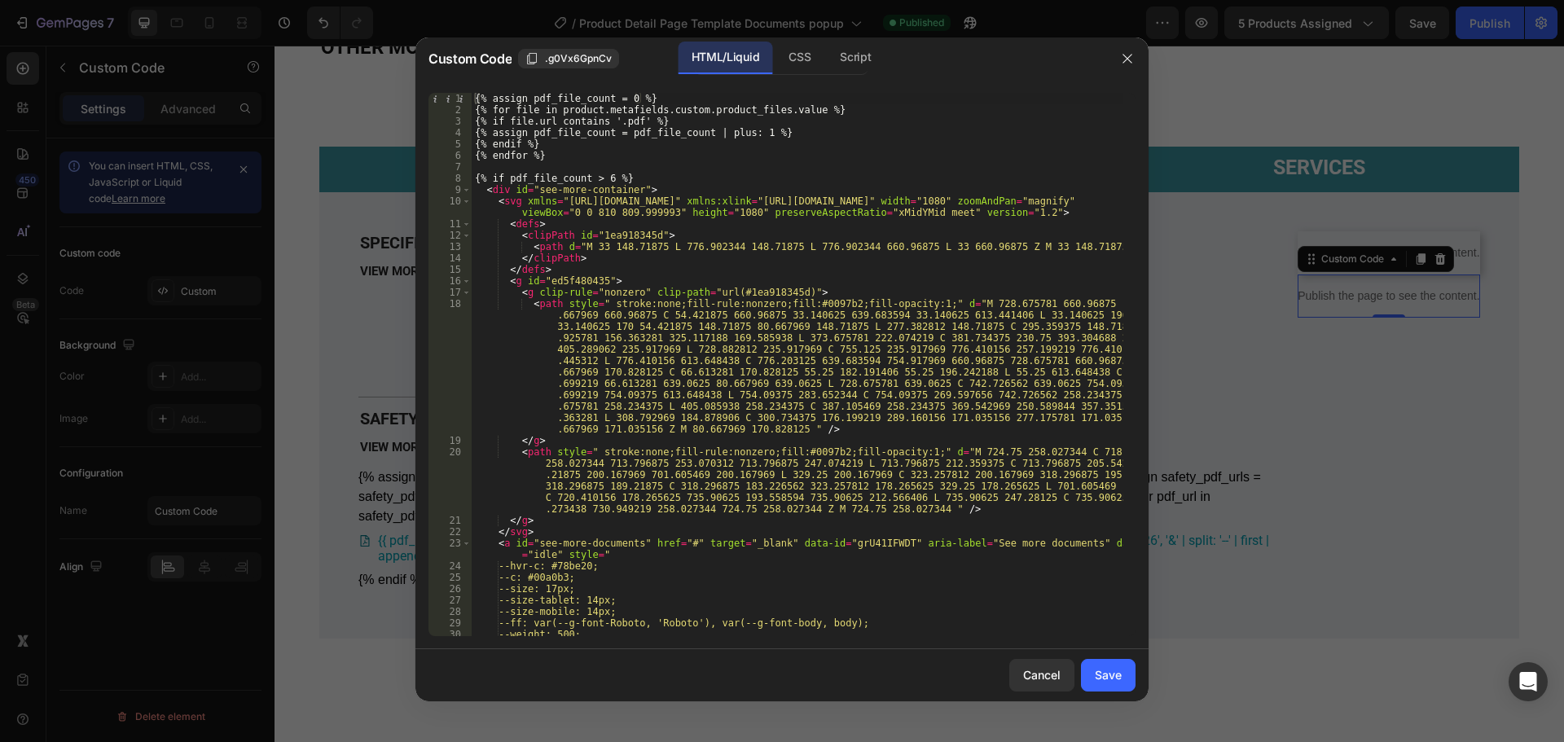
click at [992, 492] on div "{% assign pdf_file_count = 0 %} {% for file in product.metafields.custom.produc…" at bounding box center [798, 376] width 652 height 566
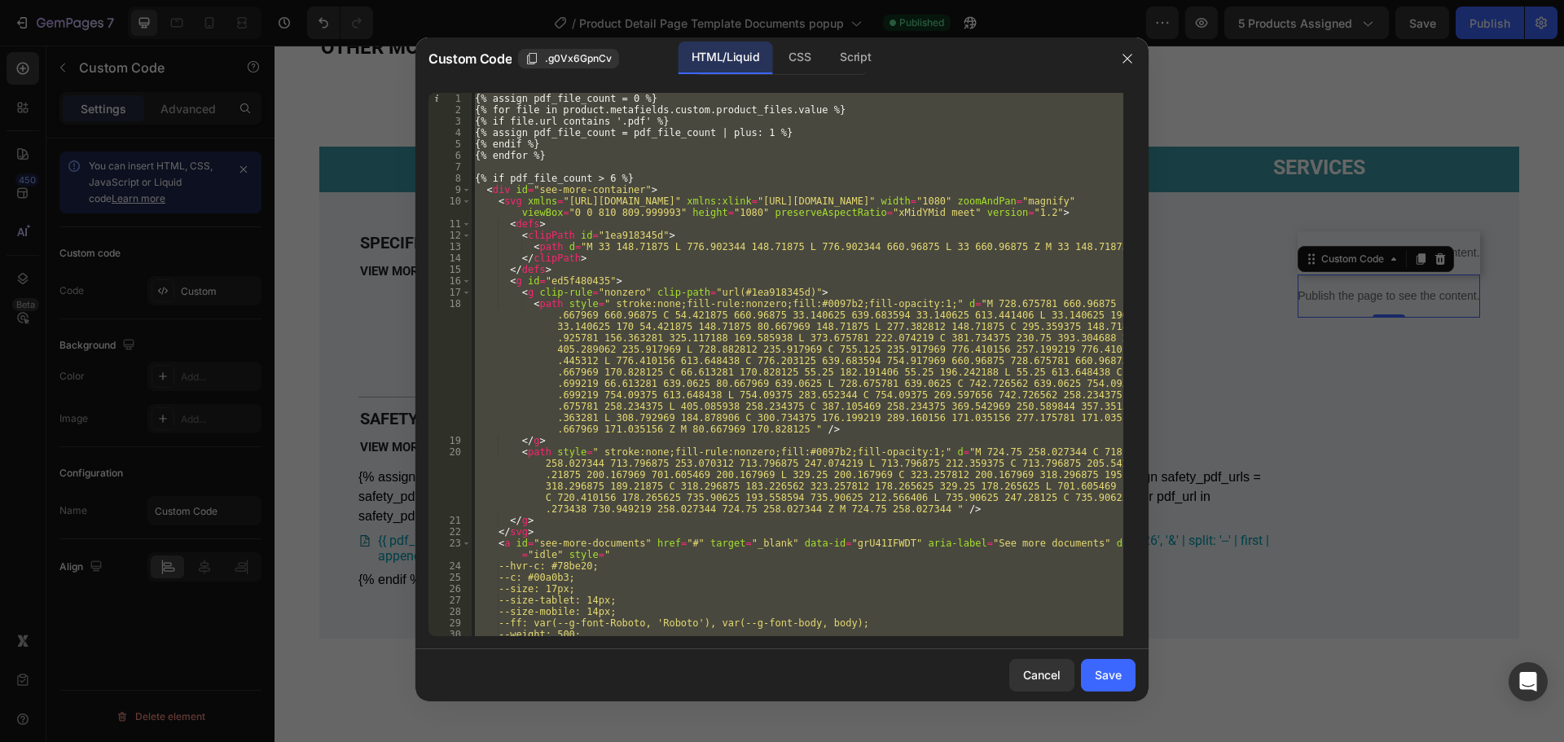
click at [813, 335] on div "{% assign pdf_file_count = 0 %} {% for file in product.metafields.custom.produc…" at bounding box center [798, 364] width 652 height 543
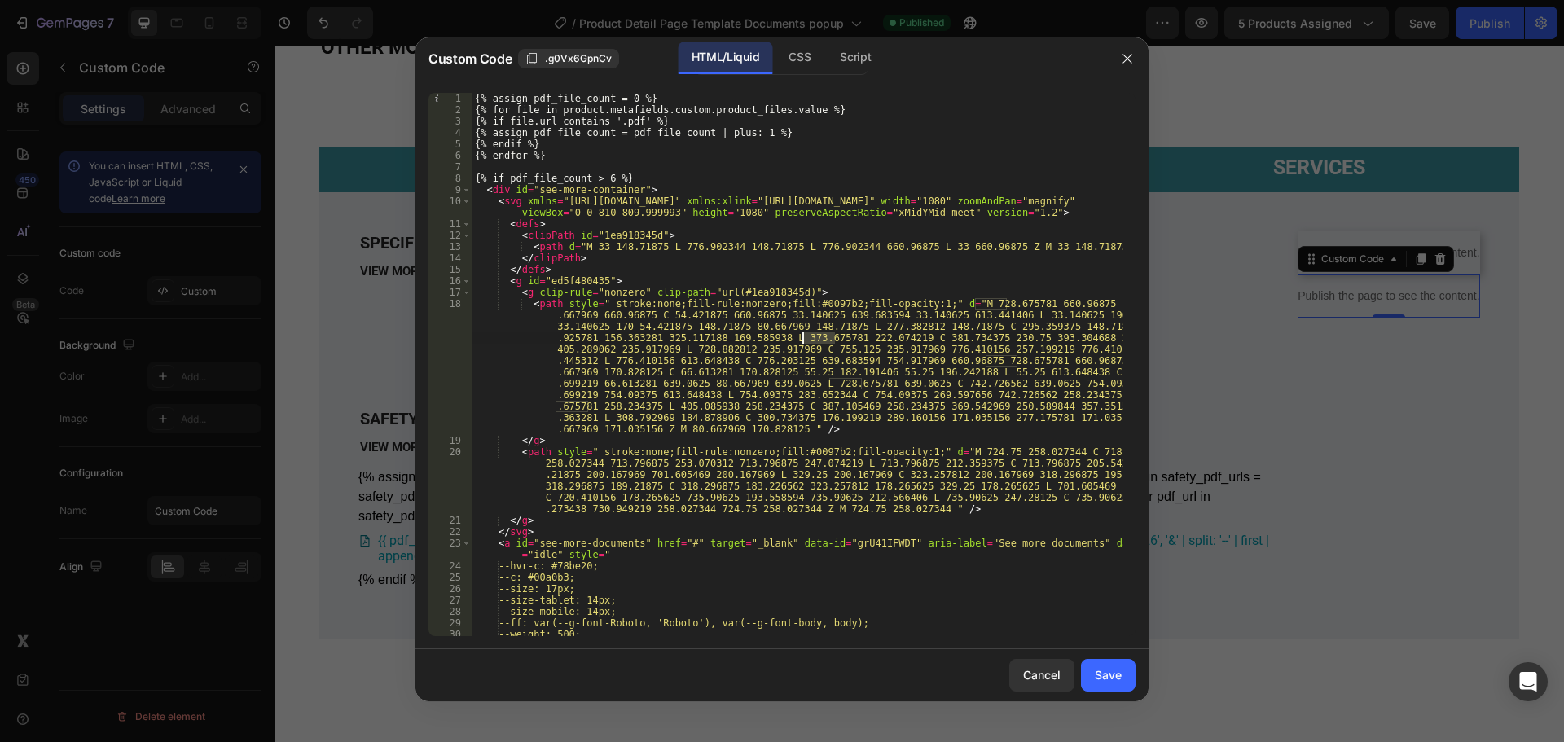
click at [813, 335] on div "{% assign pdf_file_count = 0 %} {% for file in product.metafields.custom.produc…" at bounding box center [798, 376] width 652 height 566
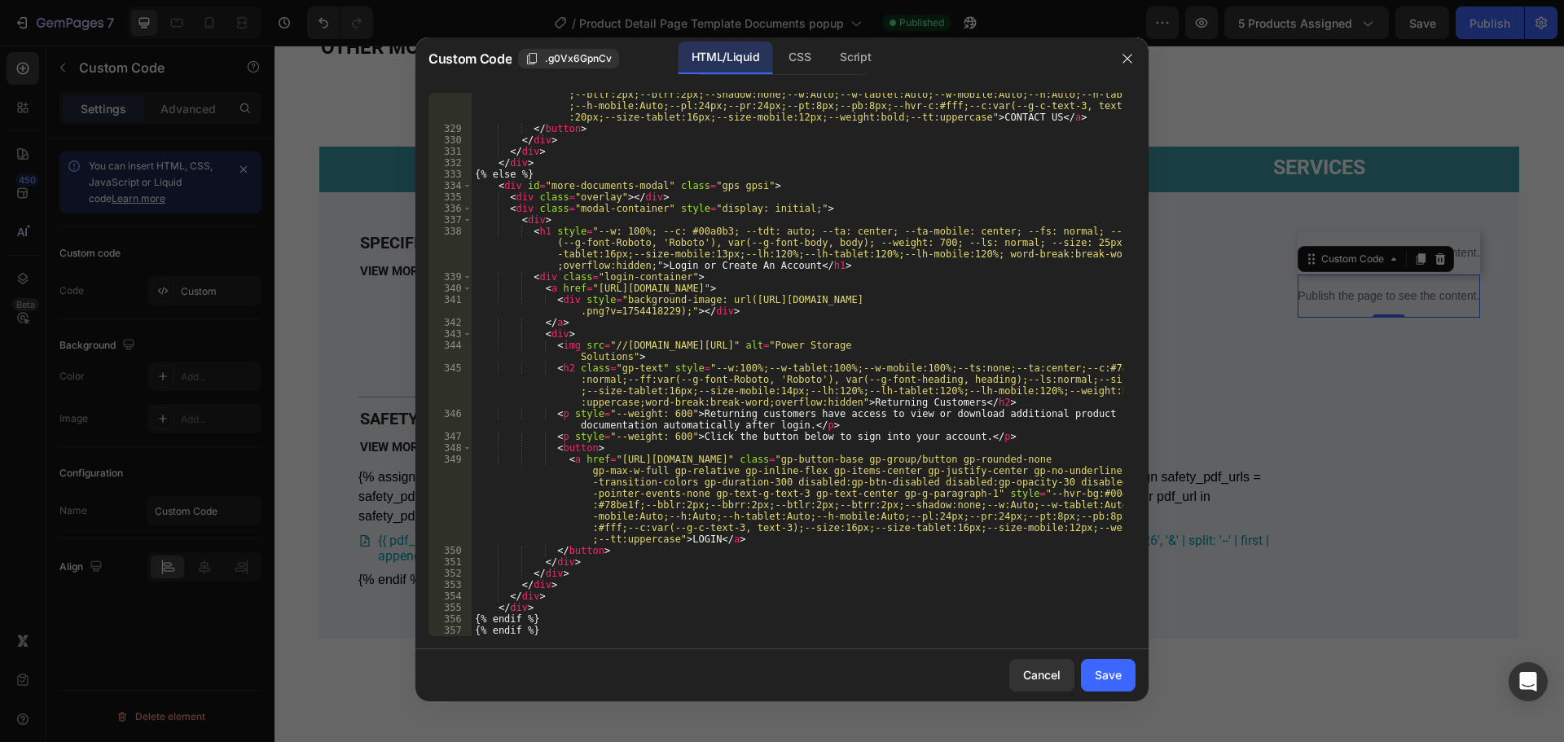
click at [974, 545] on div "< a href = "mailto:[EMAIL_ADDRESS][DOMAIN_NAME]" class = "gp-button-base gp-gro…" at bounding box center [798, 360] width 652 height 635
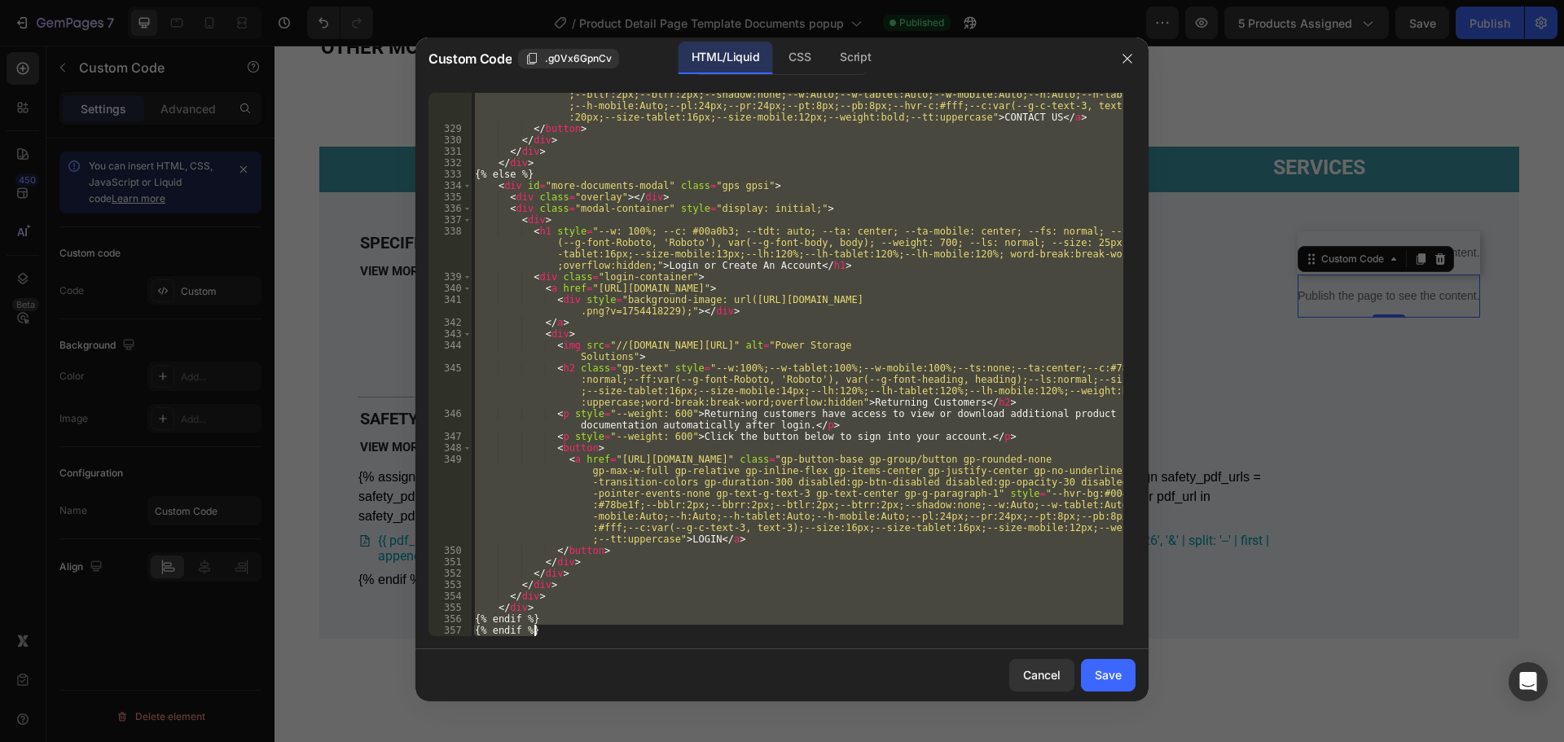
paste textarea
type textarea "{% endif %}"
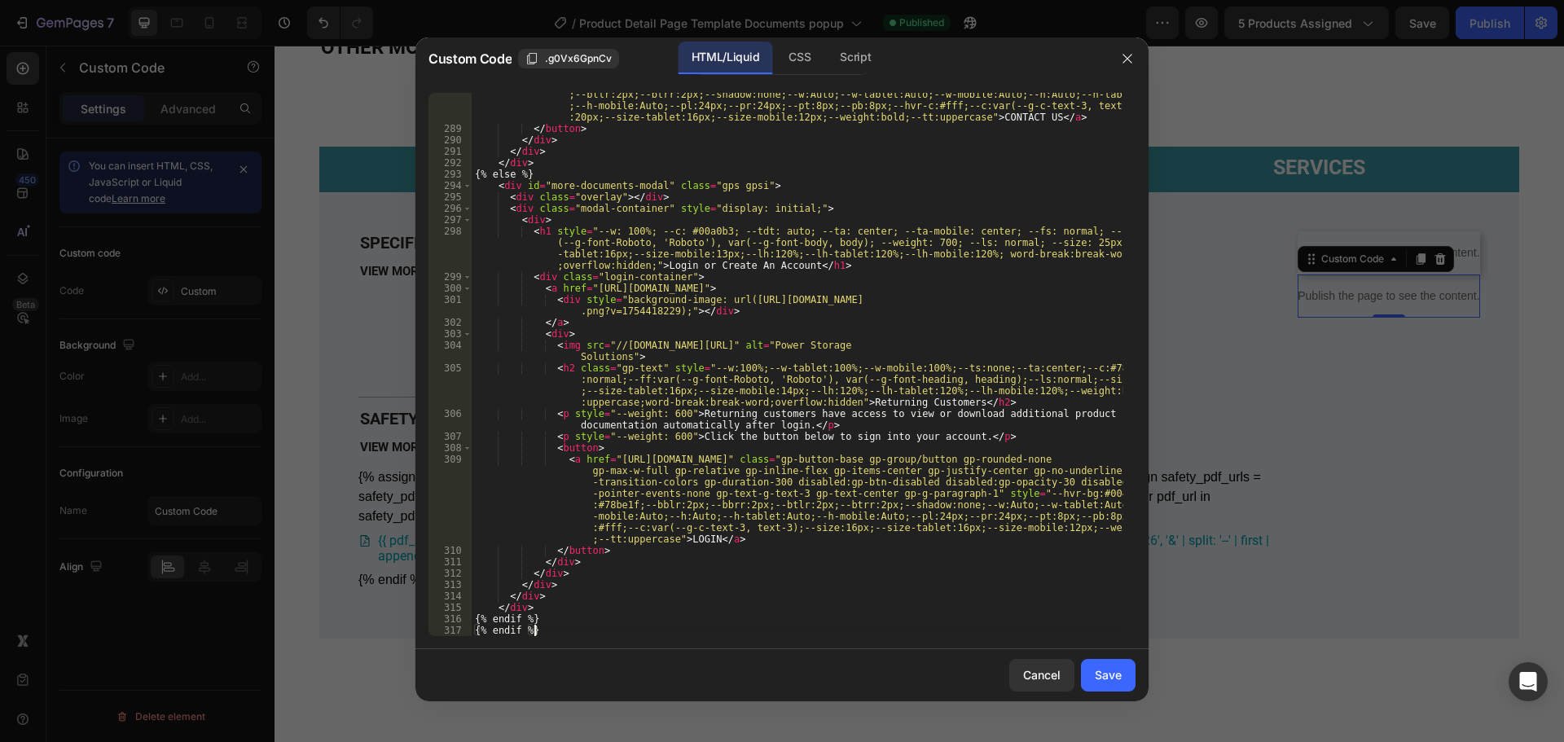
scroll to position [5398, 0]
drag, startPoint x: 1101, startPoint y: 678, endPoint x: 1076, endPoint y: 698, distance: 32.4
click at [1101, 679] on div "Save" at bounding box center [1108, 674] width 27 height 17
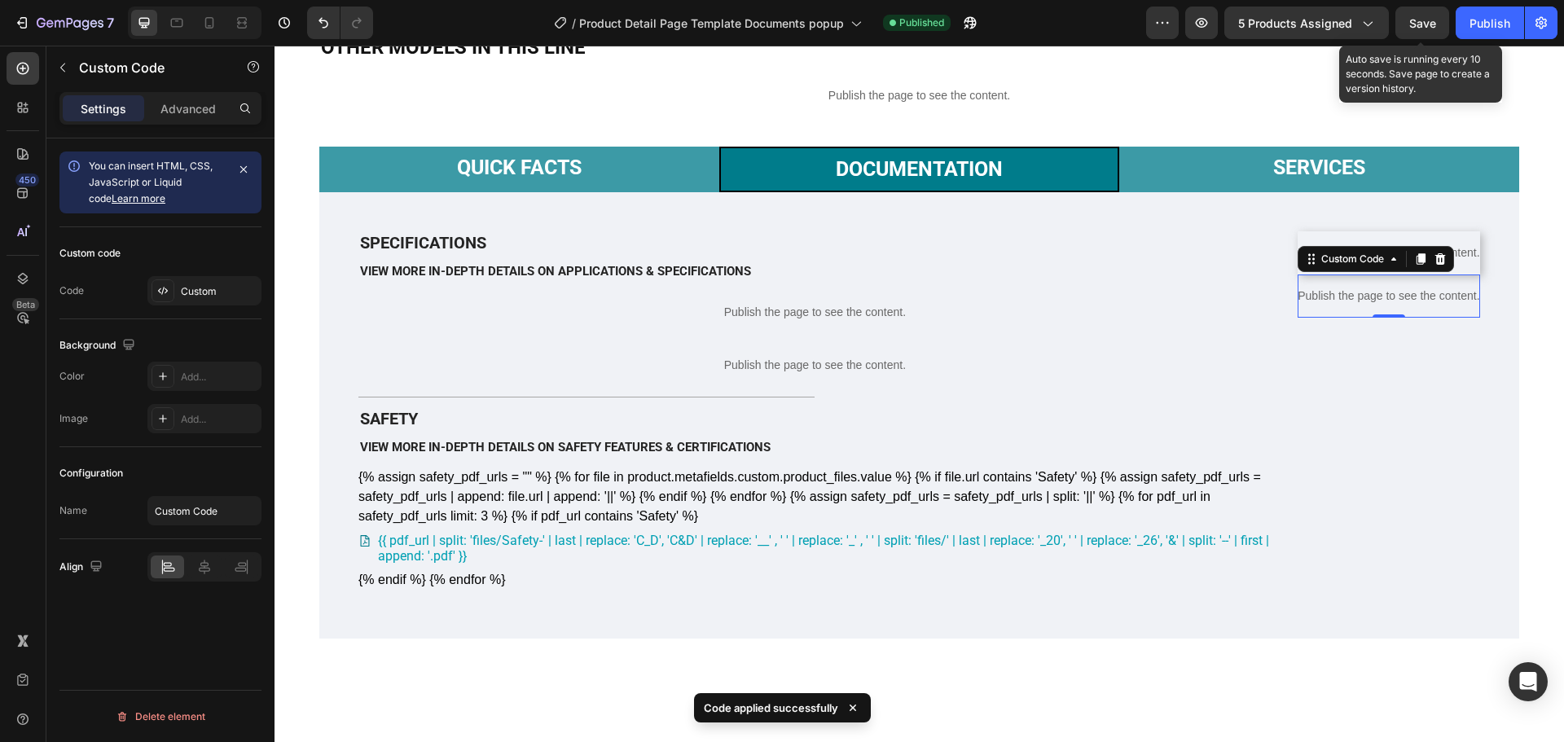
click at [1425, 20] on span "Save" at bounding box center [1422, 23] width 27 height 14
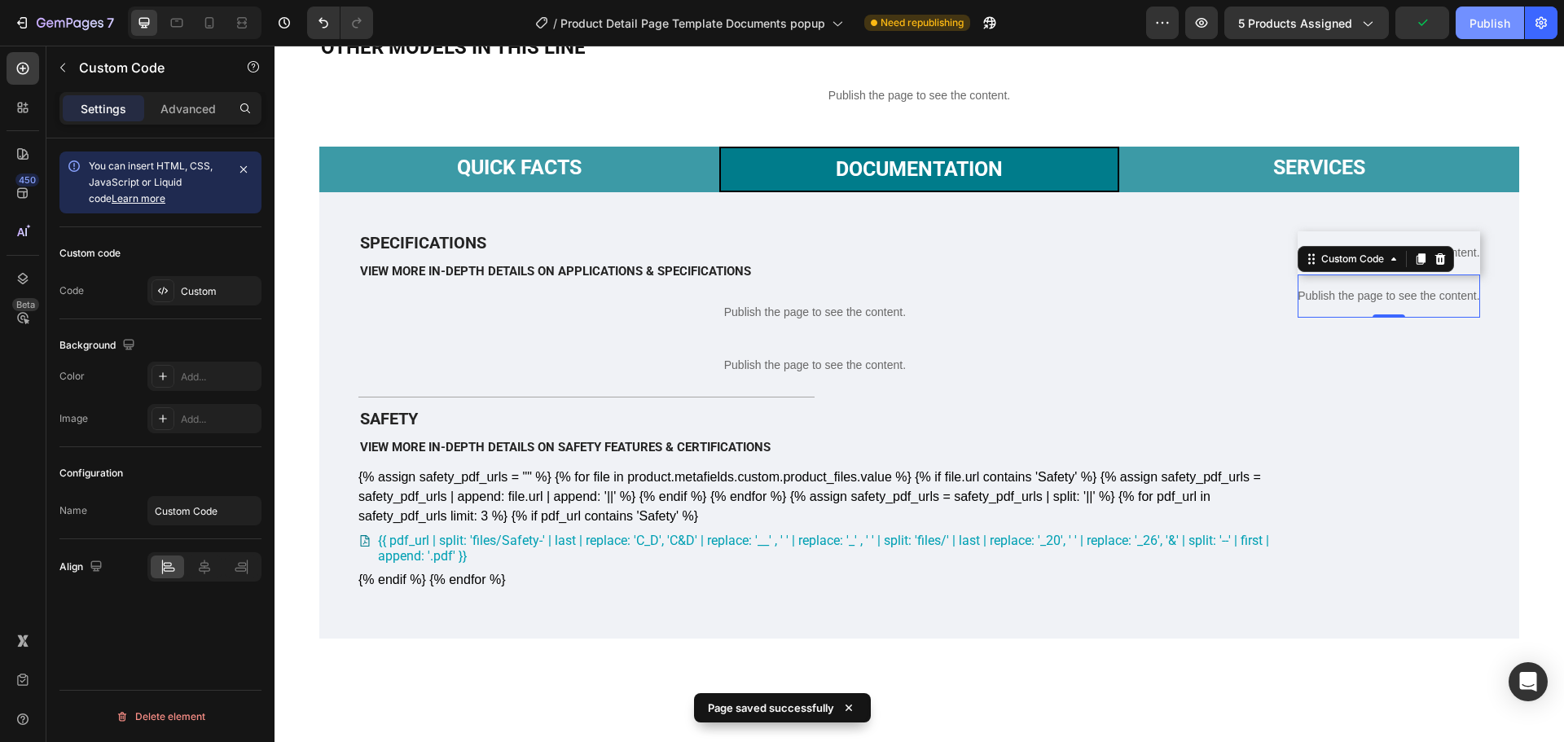
click at [1469, 32] on button "Publish" at bounding box center [1490, 23] width 68 height 33
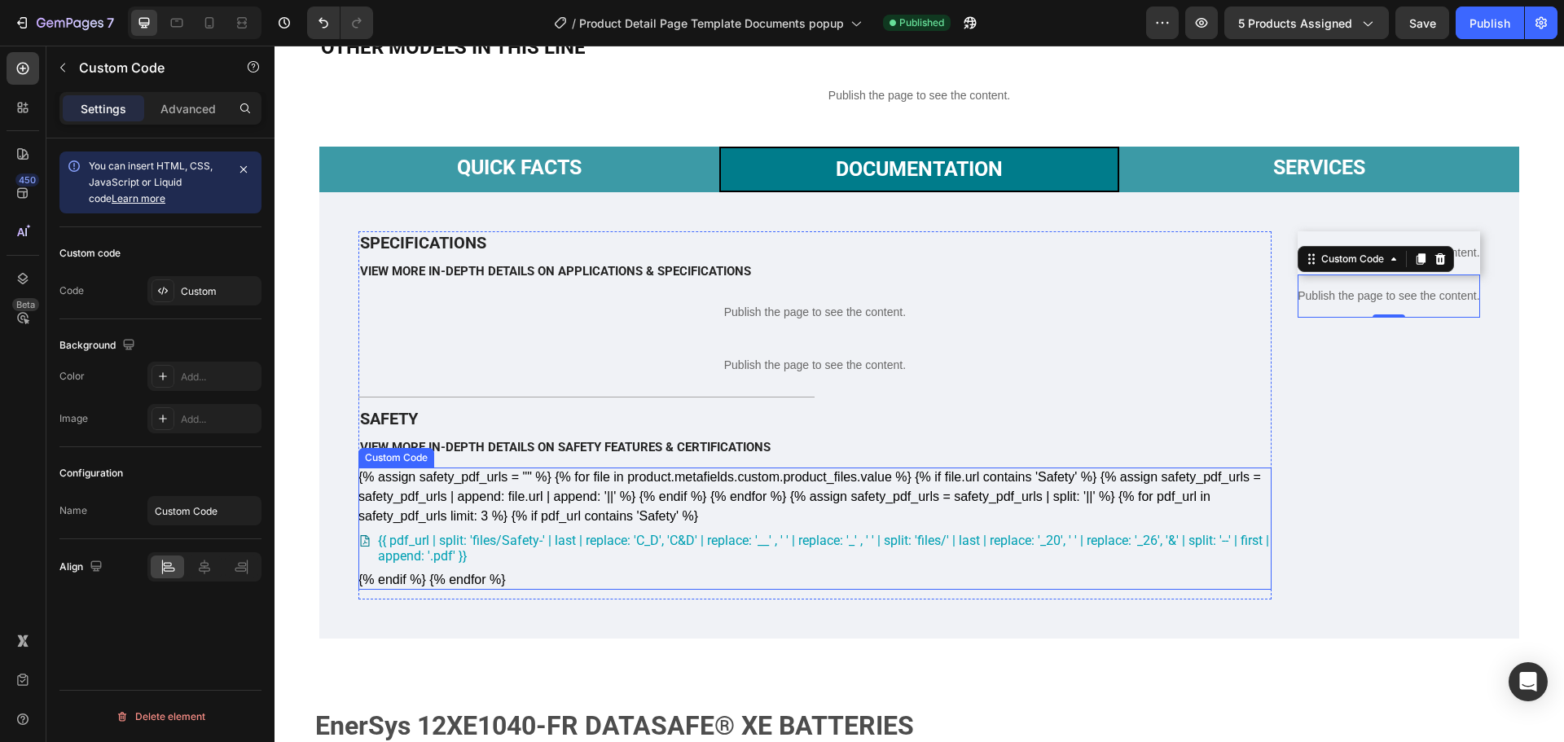
scroll to position [1140, 0]
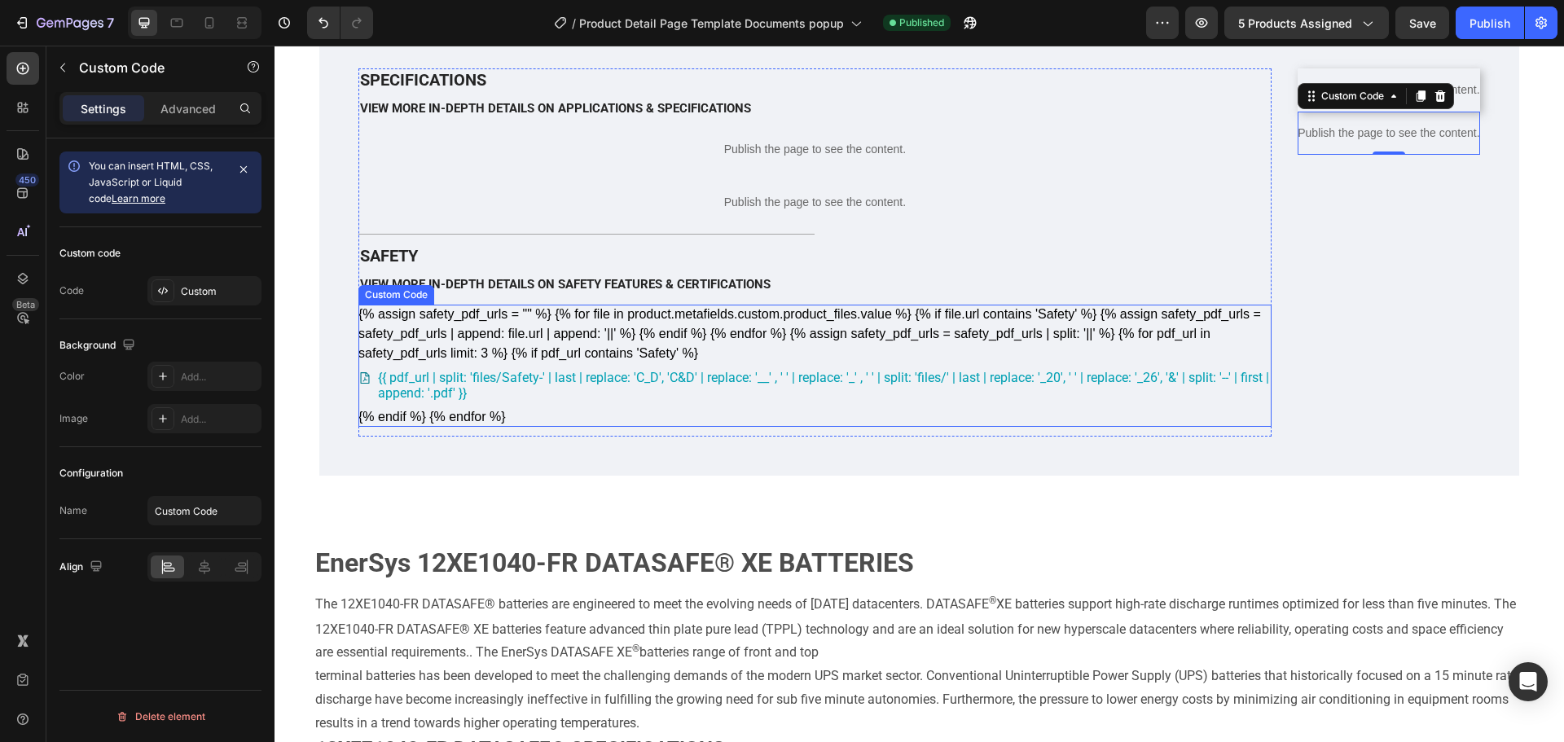
click at [850, 385] on gp-button "{% assign safety_pdf_urls = "" %} {% for file in product.metafields.custom.prod…" at bounding box center [814, 365] width 913 height 116
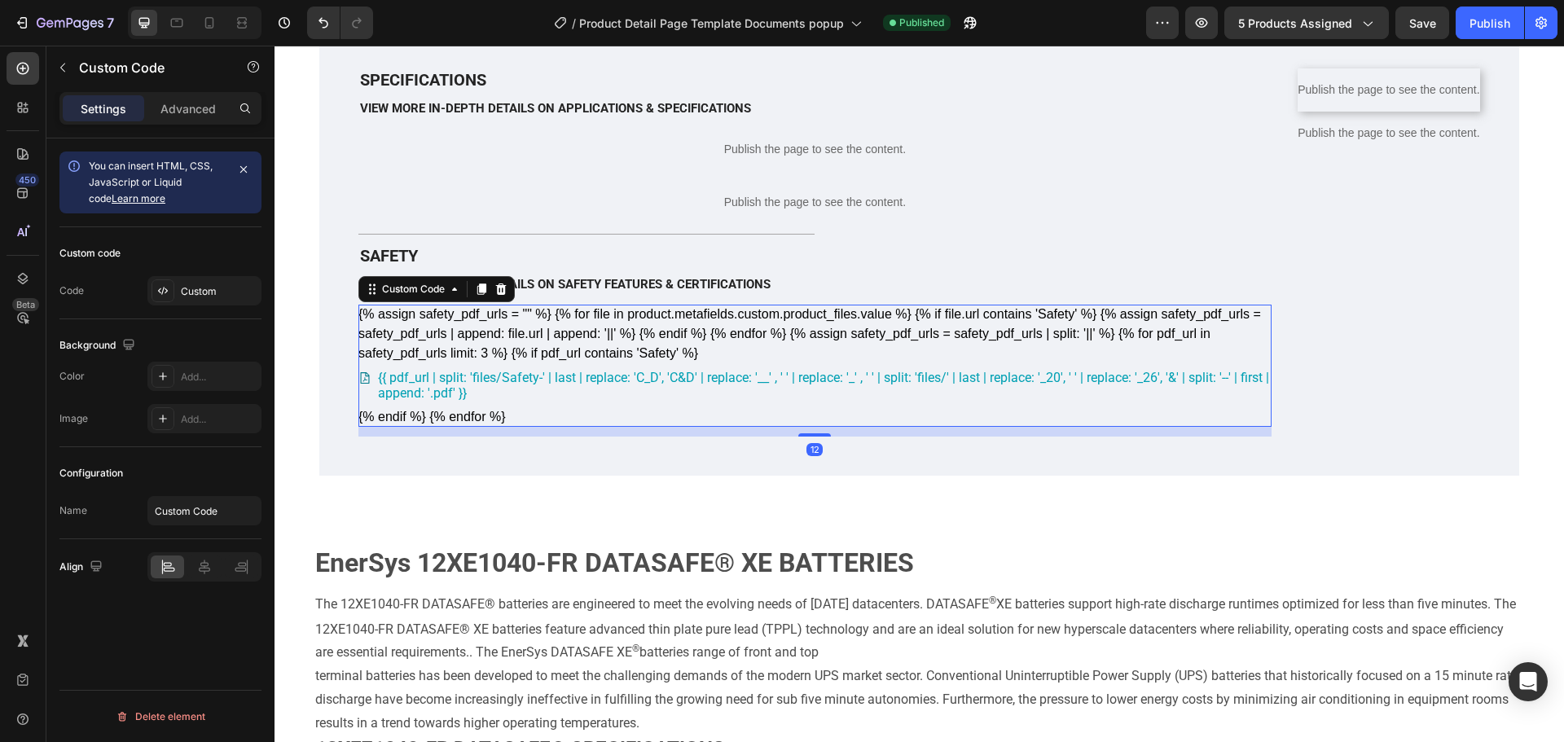
click at [850, 385] on gp-button "{% assign safety_pdf_urls = "" %} {% for file in product.metafields.custom.prod…" at bounding box center [814, 365] width 913 height 116
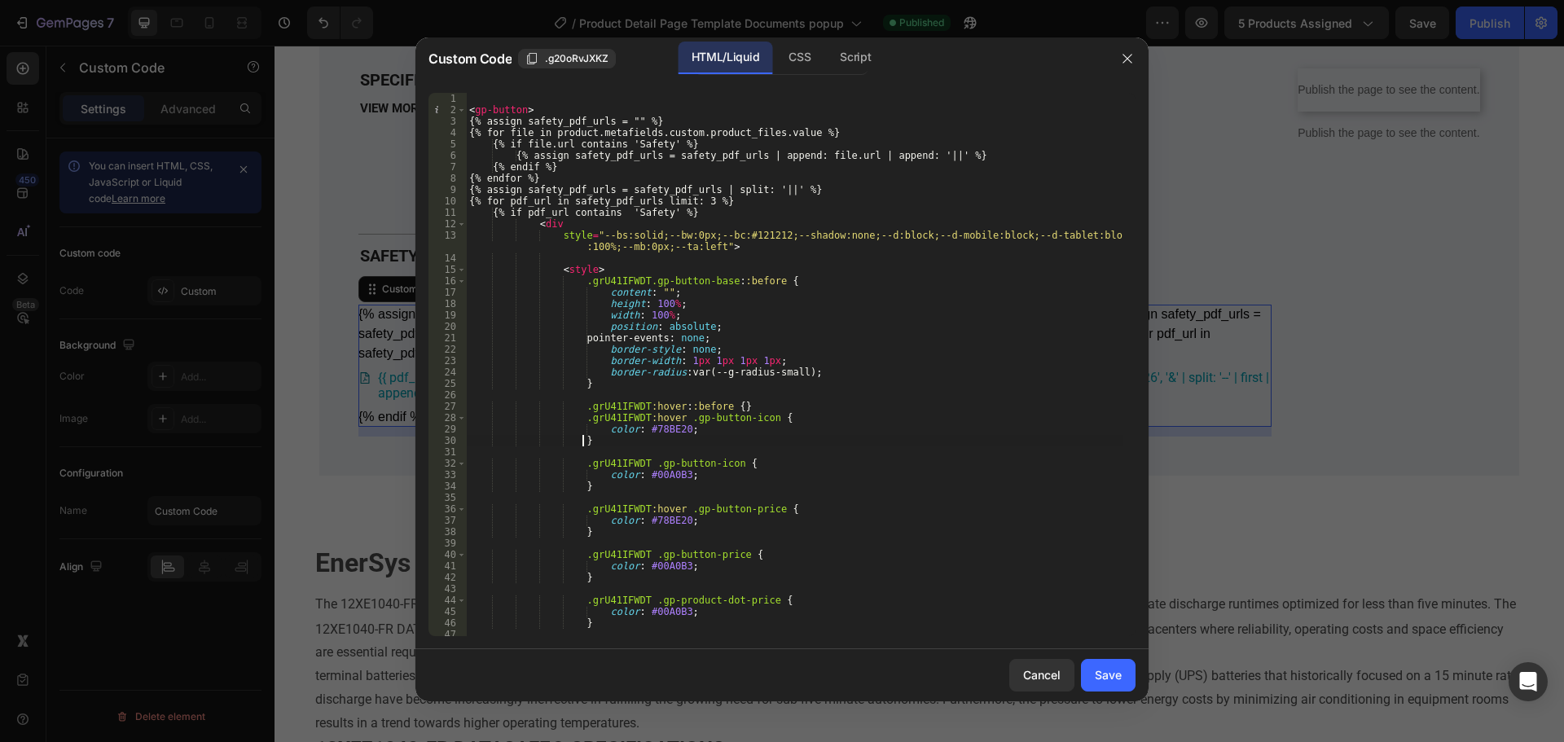
click at [815, 435] on div "< gp-button > {% assign safety_pdf_urls = "" %} {% for file in product.metafiel…" at bounding box center [794, 376] width 657 height 566
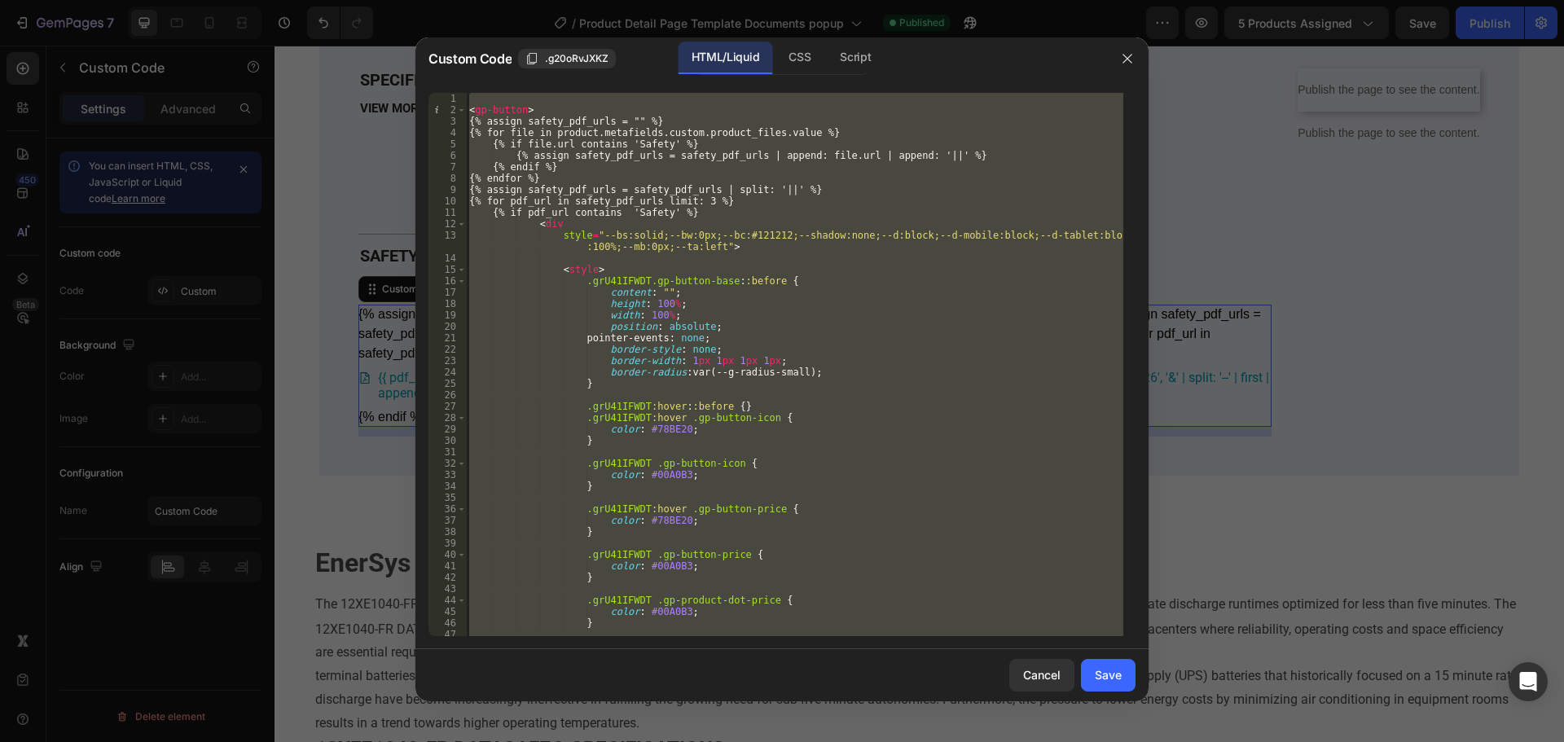
click at [766, 402] on div "< gp-button > {% assign safety_pdf_urls = "" %} {% for file in product.metafiel…" at bounding box center [794, 364] width 657 height 543
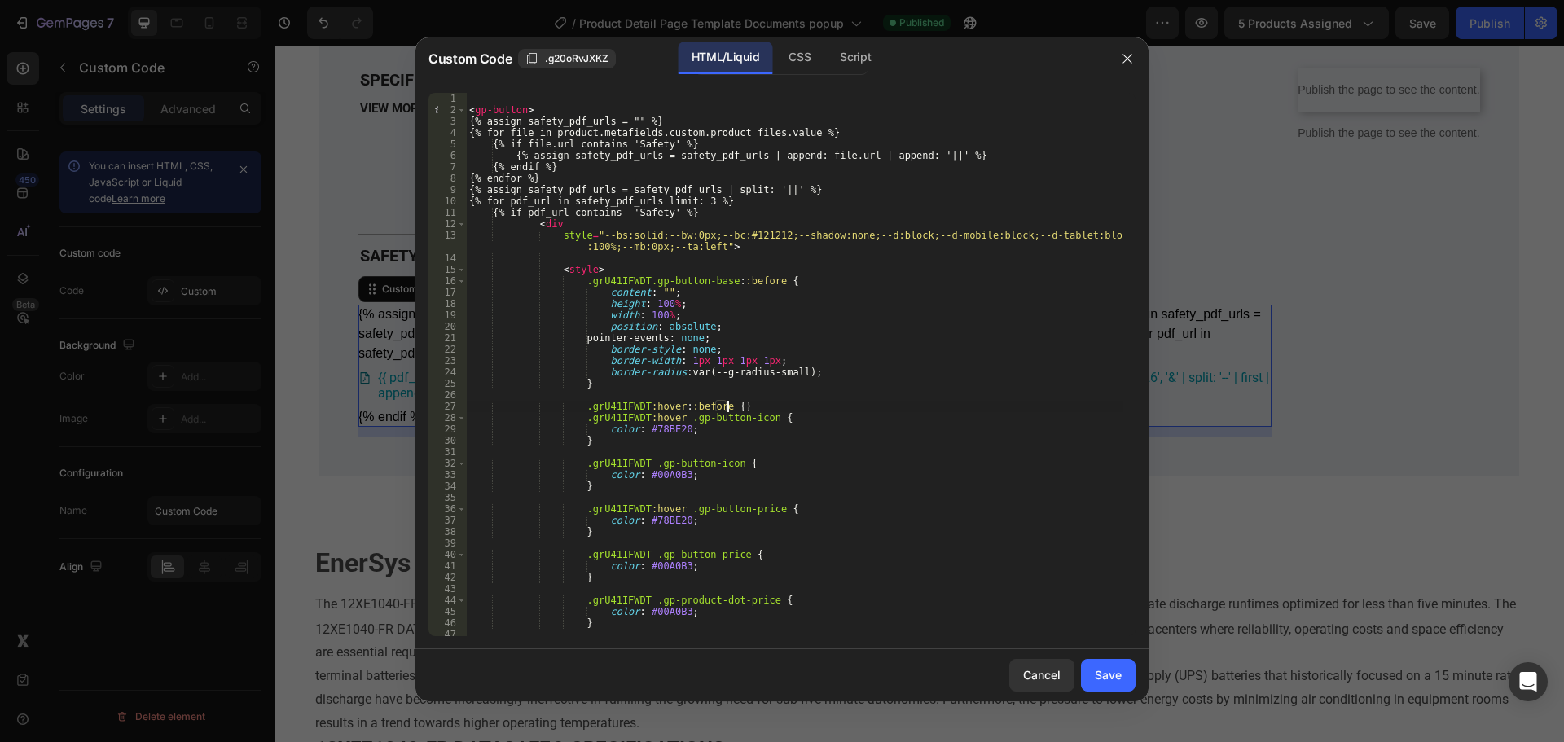
type textarea "{% endfor %} </gp-button>"
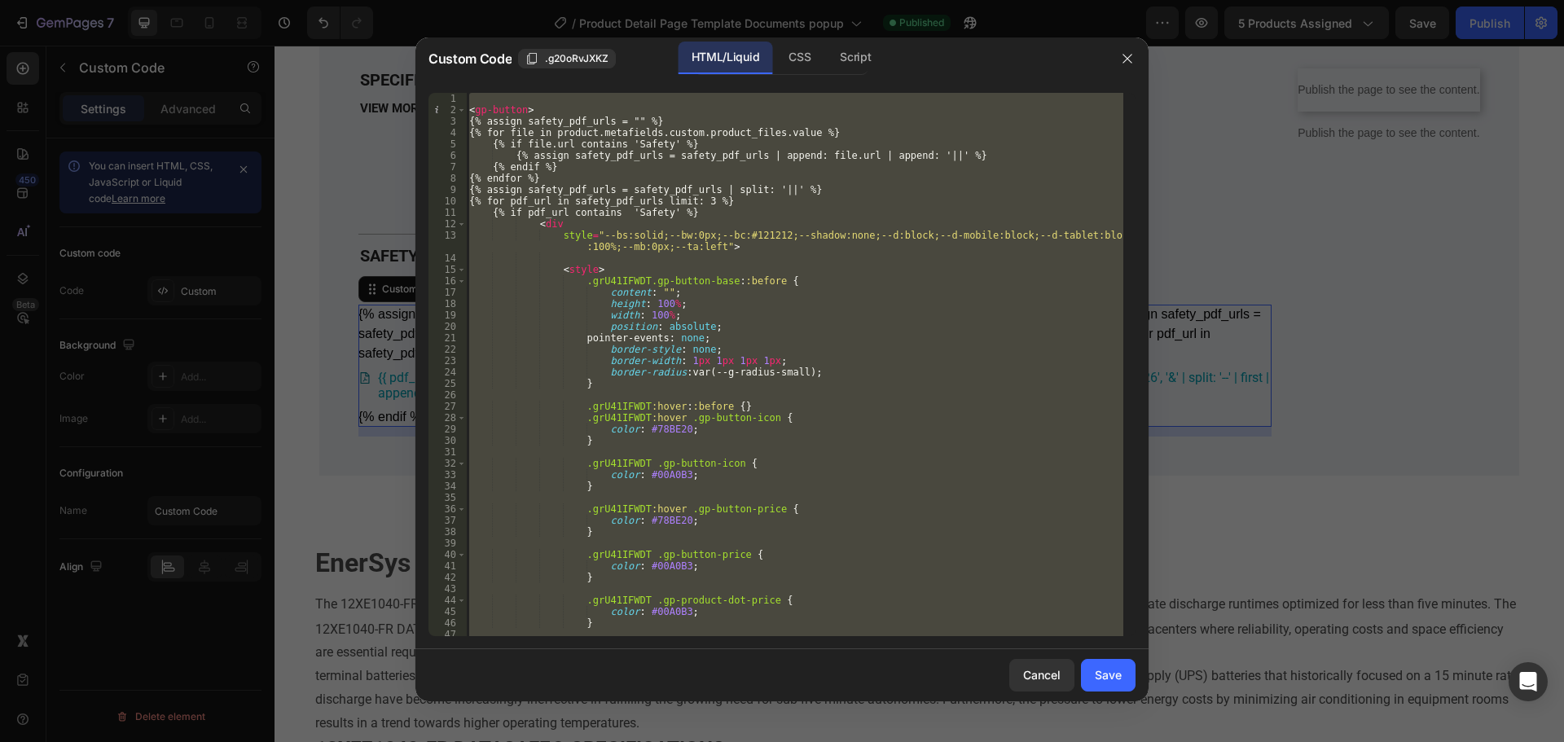
paste textarea
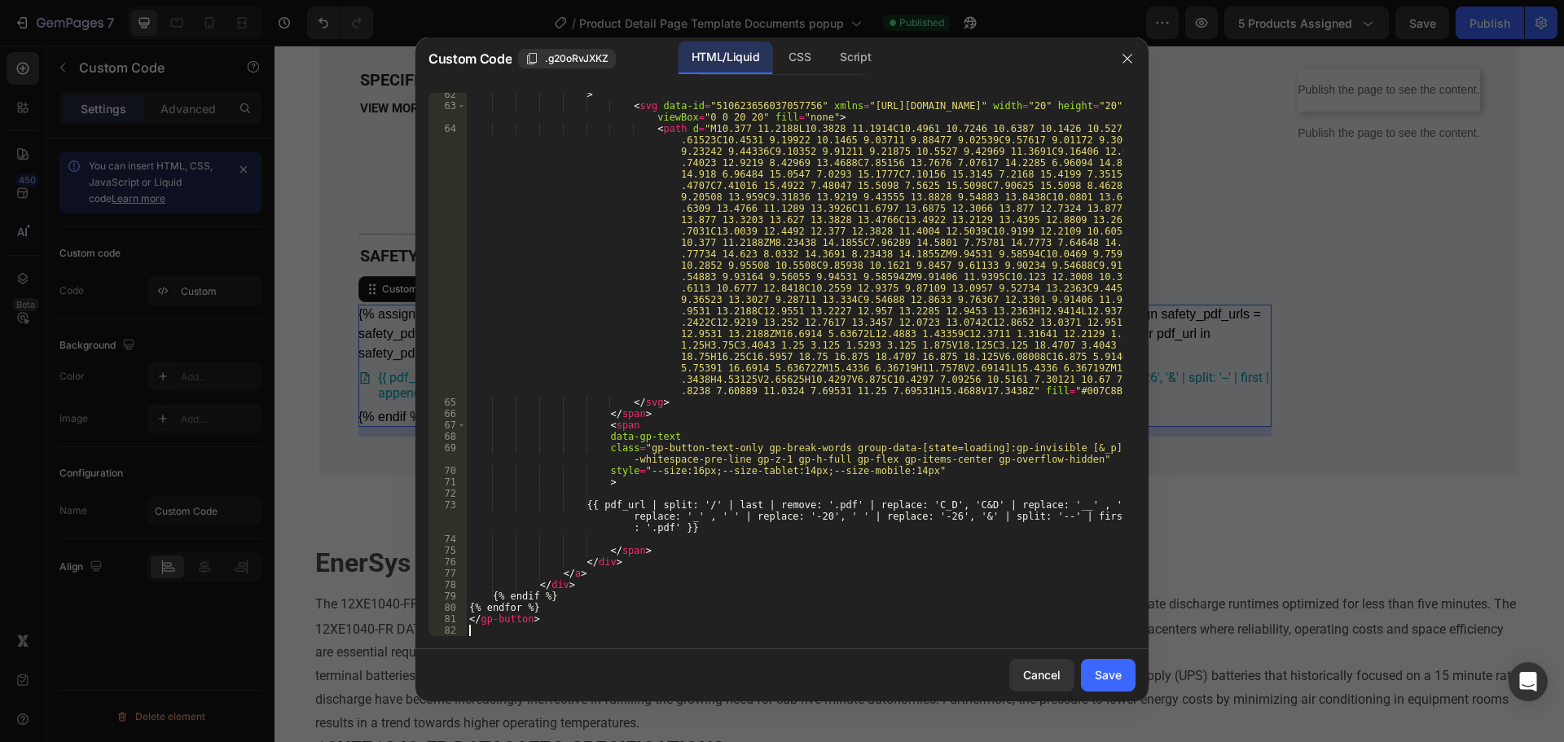
scroll to position [814, 0]
type textarea "{% endfor %} </gp-button>"
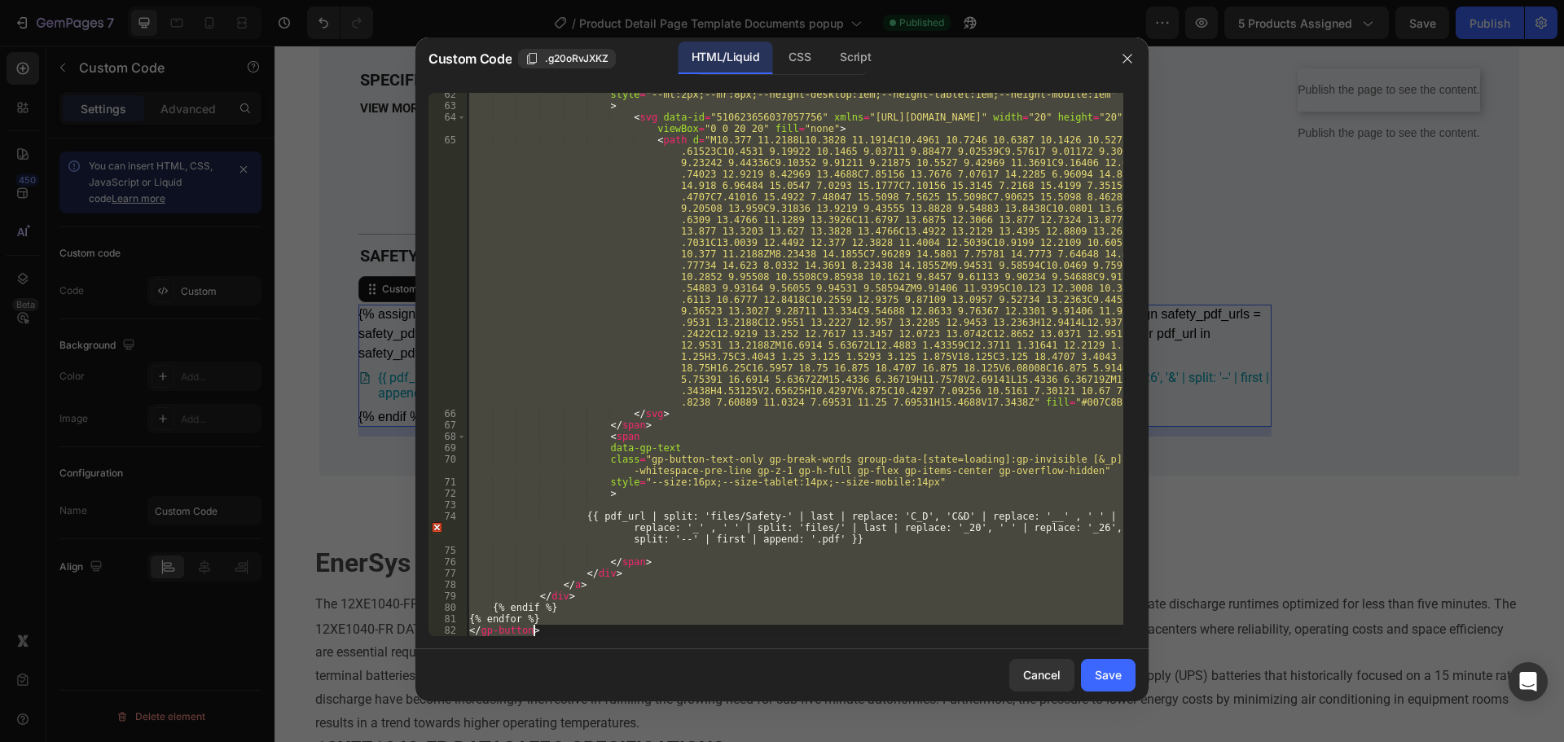
paste textarea
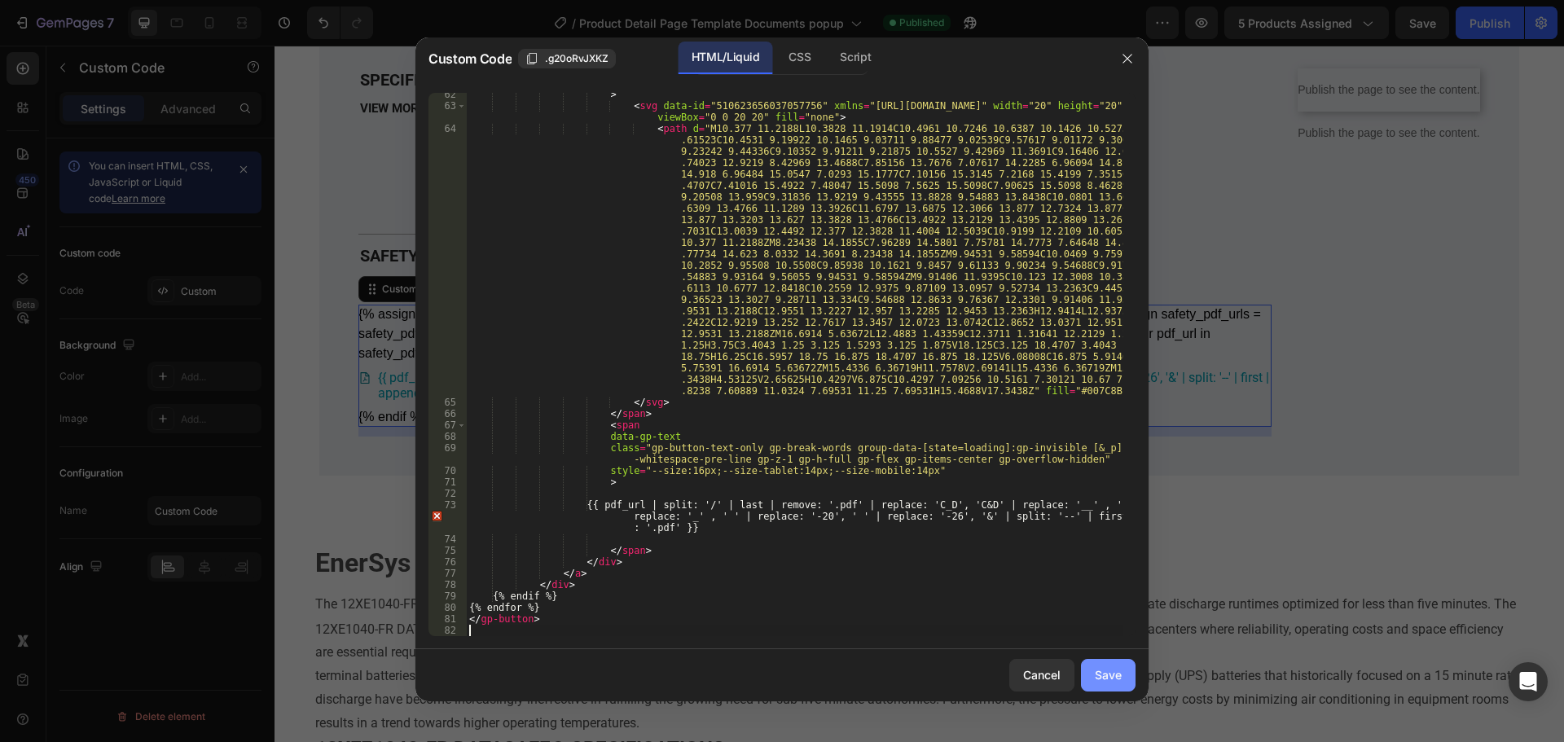
click at [1105, 686] on button "Save" at bounding box center [1108, 675] width 55 height 33
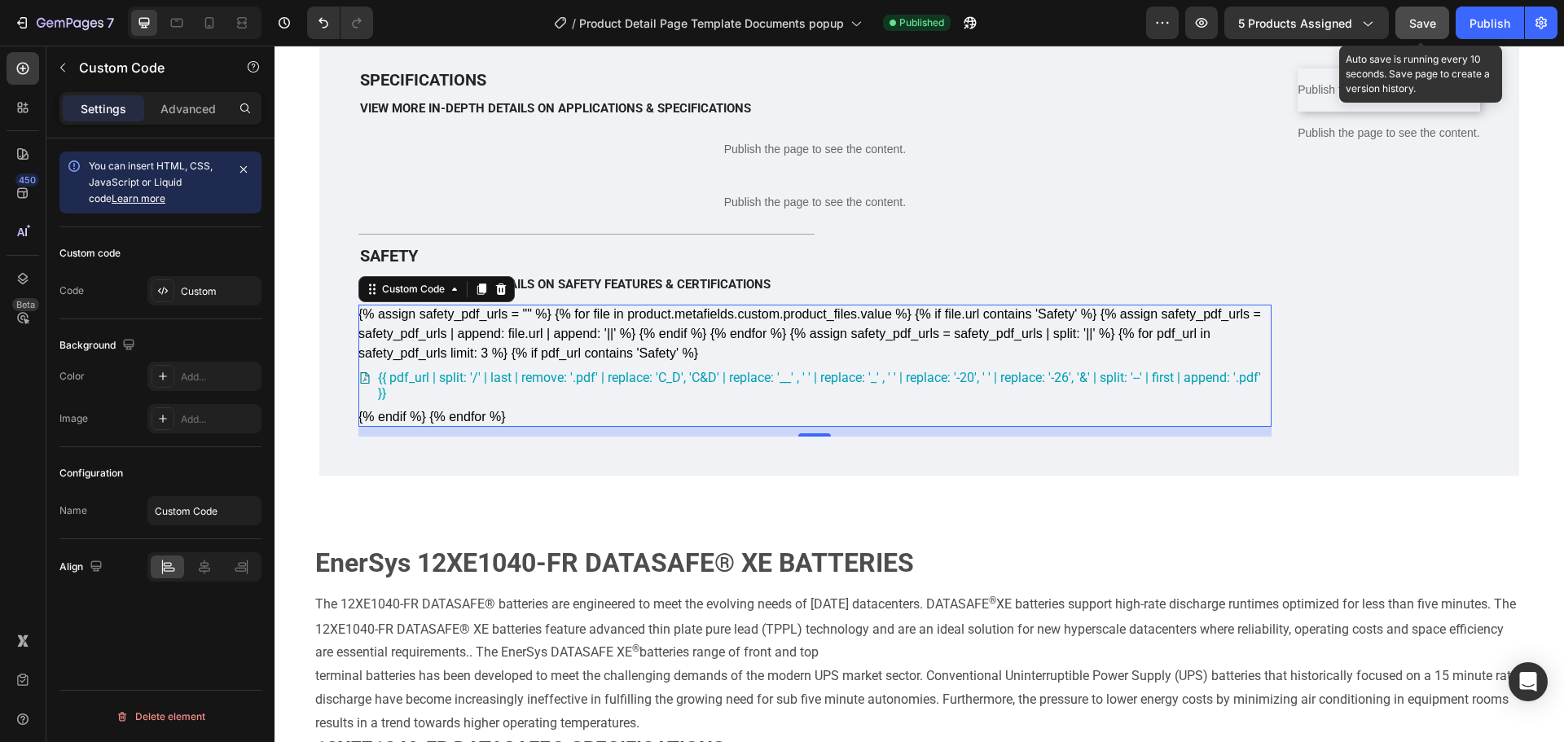
click at [1431, 19] on span "Save" at bounding box center [1422, 23] width 27 height 14
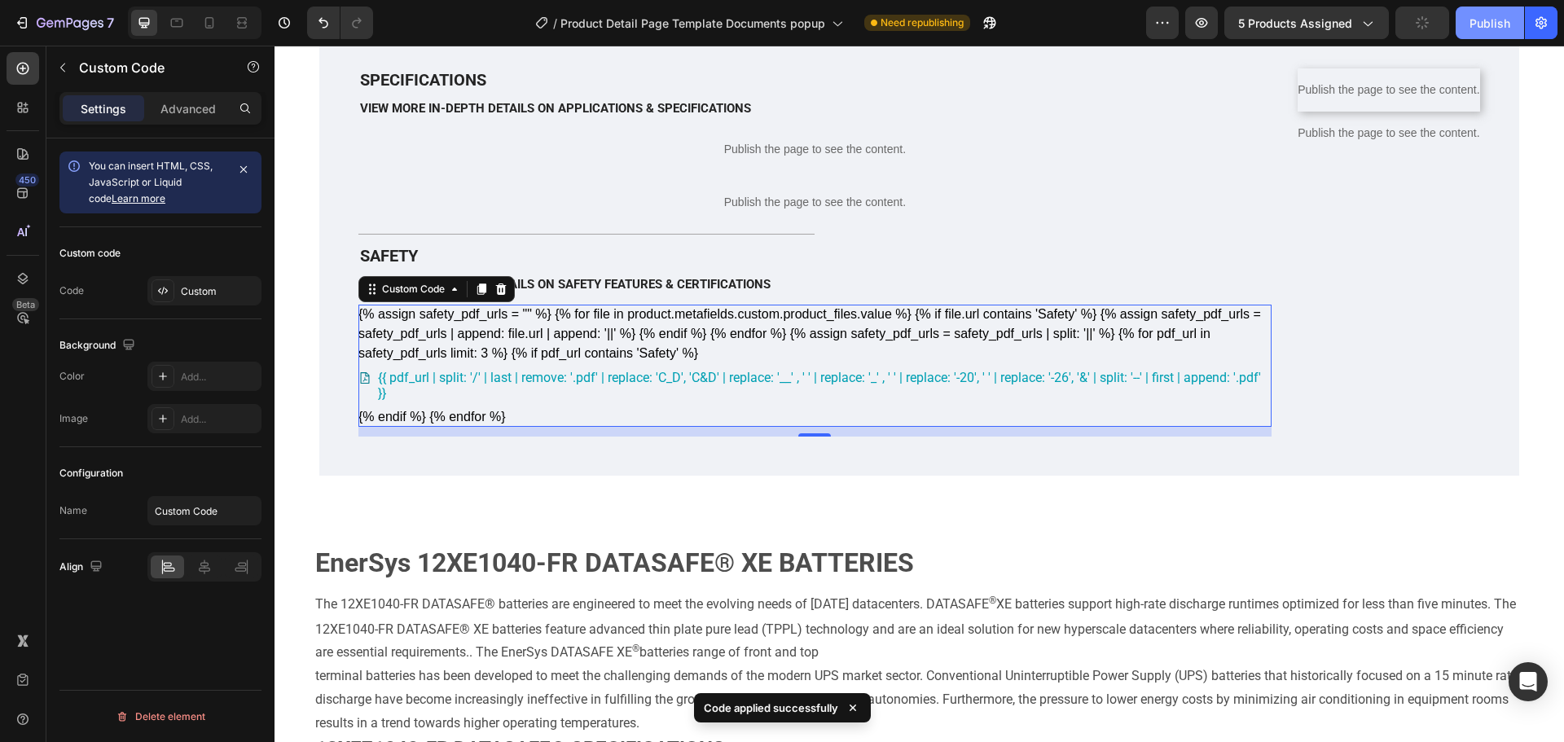
click at [1493, 29] on div "Publish" at bounding box center [1489, 23] width 41 height 17
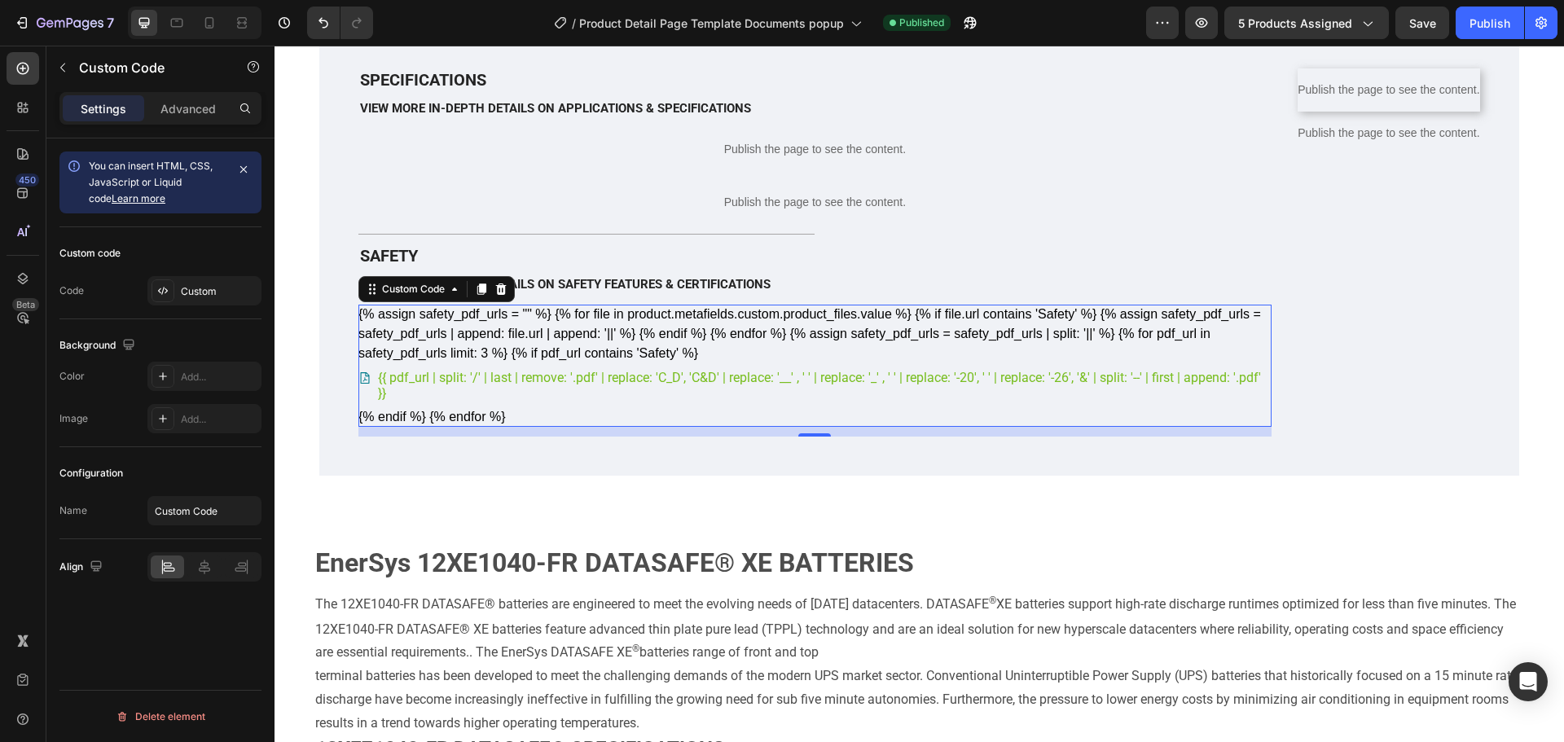
click at [1068, 407] on link "{{ pdf_url | split: '/' | last | remove: '.pdf' | replace: 'C_D', 'C&D' | repla…" at bounding box center [814, 385] width 913 height 44
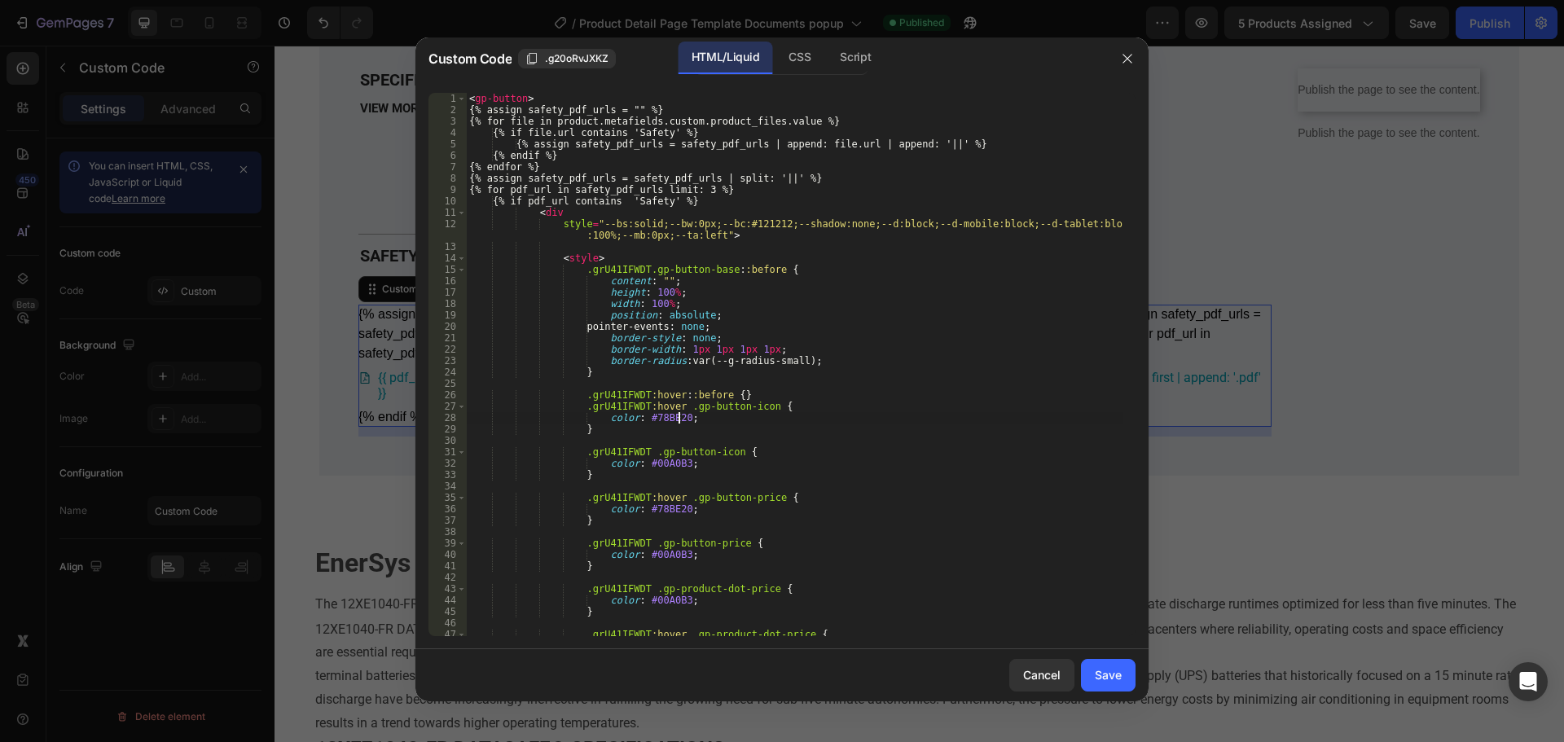
click at [766, 421] on div "< gp-button > {% assign safety_pdf_urls = "" %} {% for file in product.metafiel…" at bounding box center [794, 376] width 657 height 566
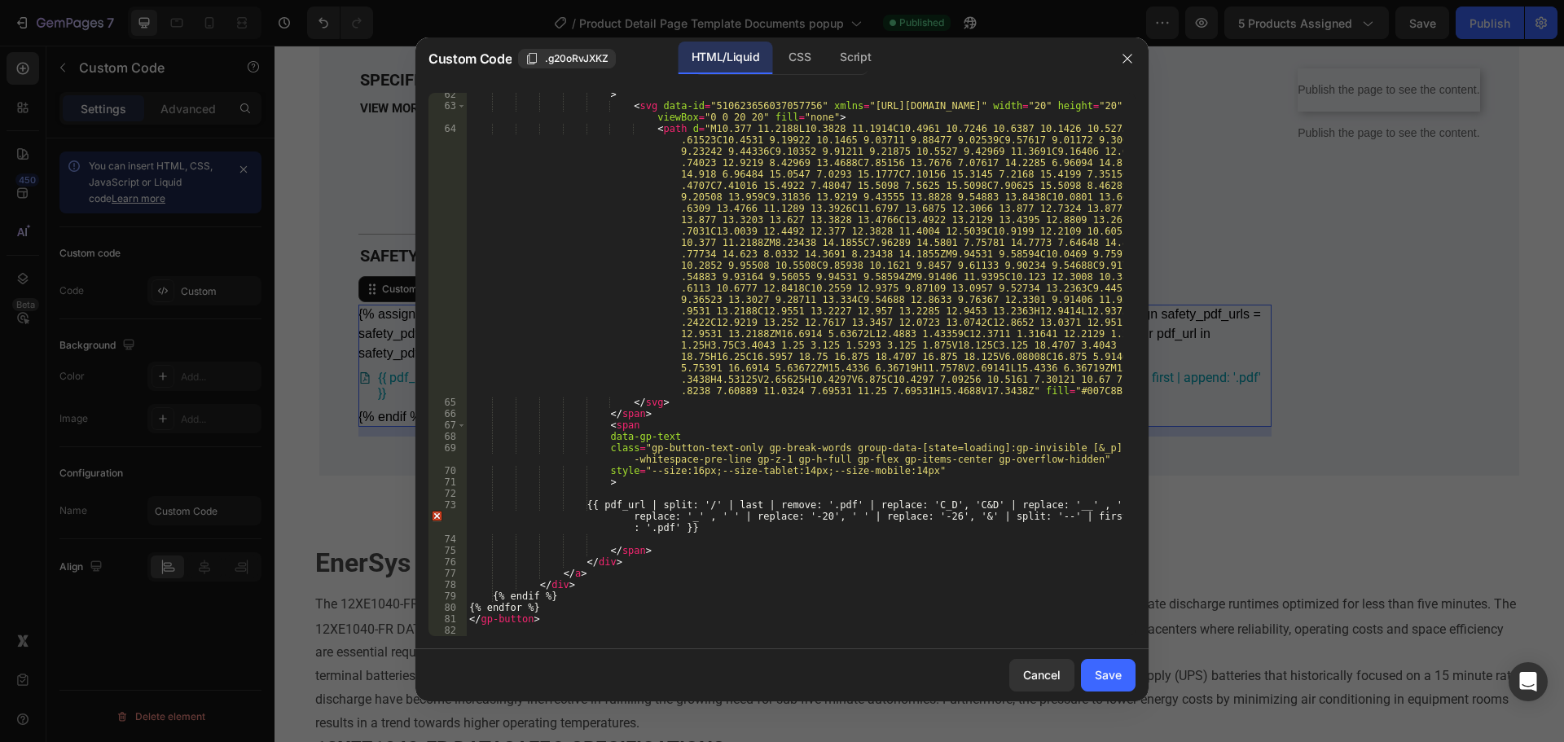
type textarea "</gp-button>"
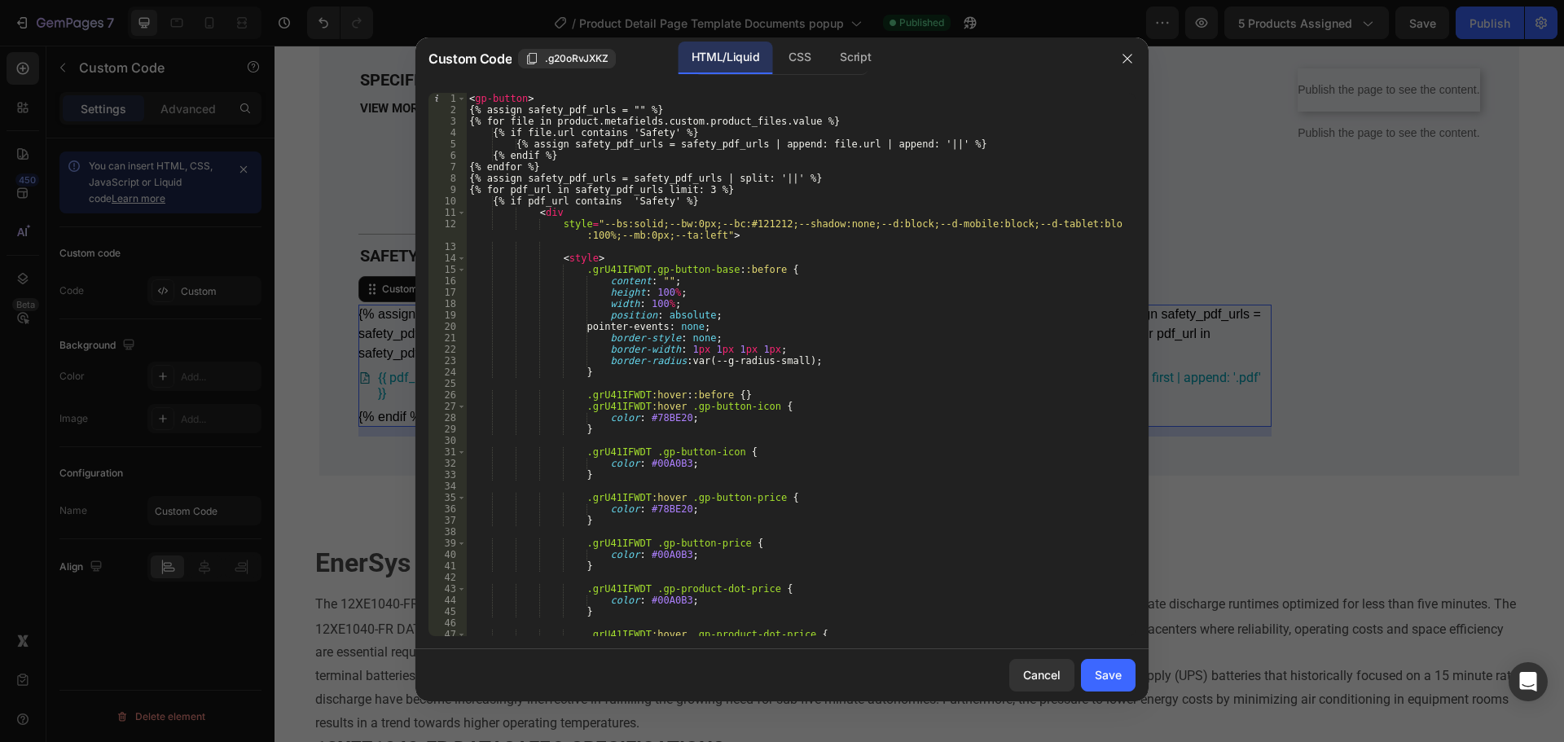
scroll to position [0, 0]
click at [1277, 622] on div at bounding box center [782, 371] width 1564 height 742
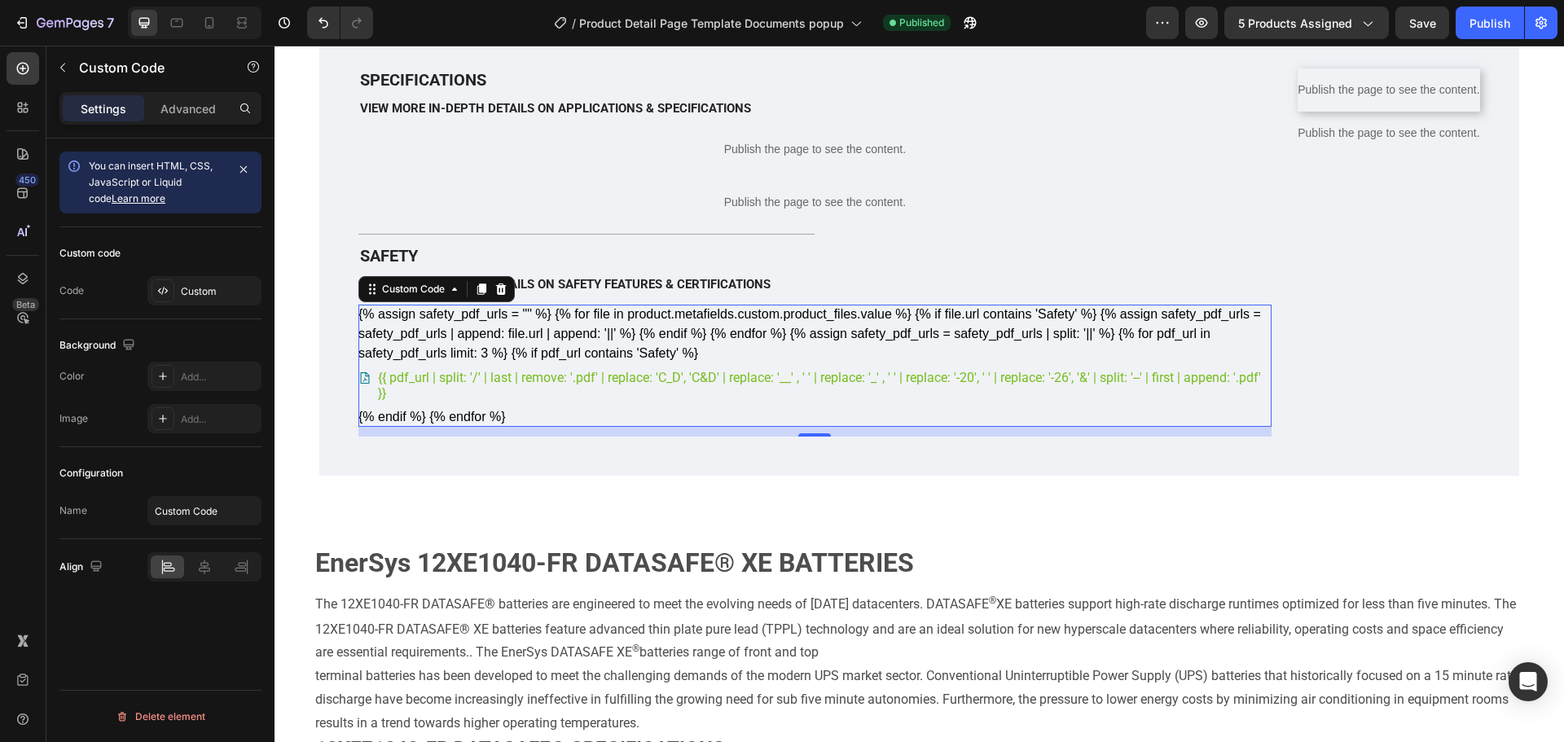
click at [906, 401] on span "{{ pdf_url | split: '/' | last | remove: '.pdf' | replace: 'C_D', 'C&D' | repla…" at bounding box center [825, 385] width 894 height 31
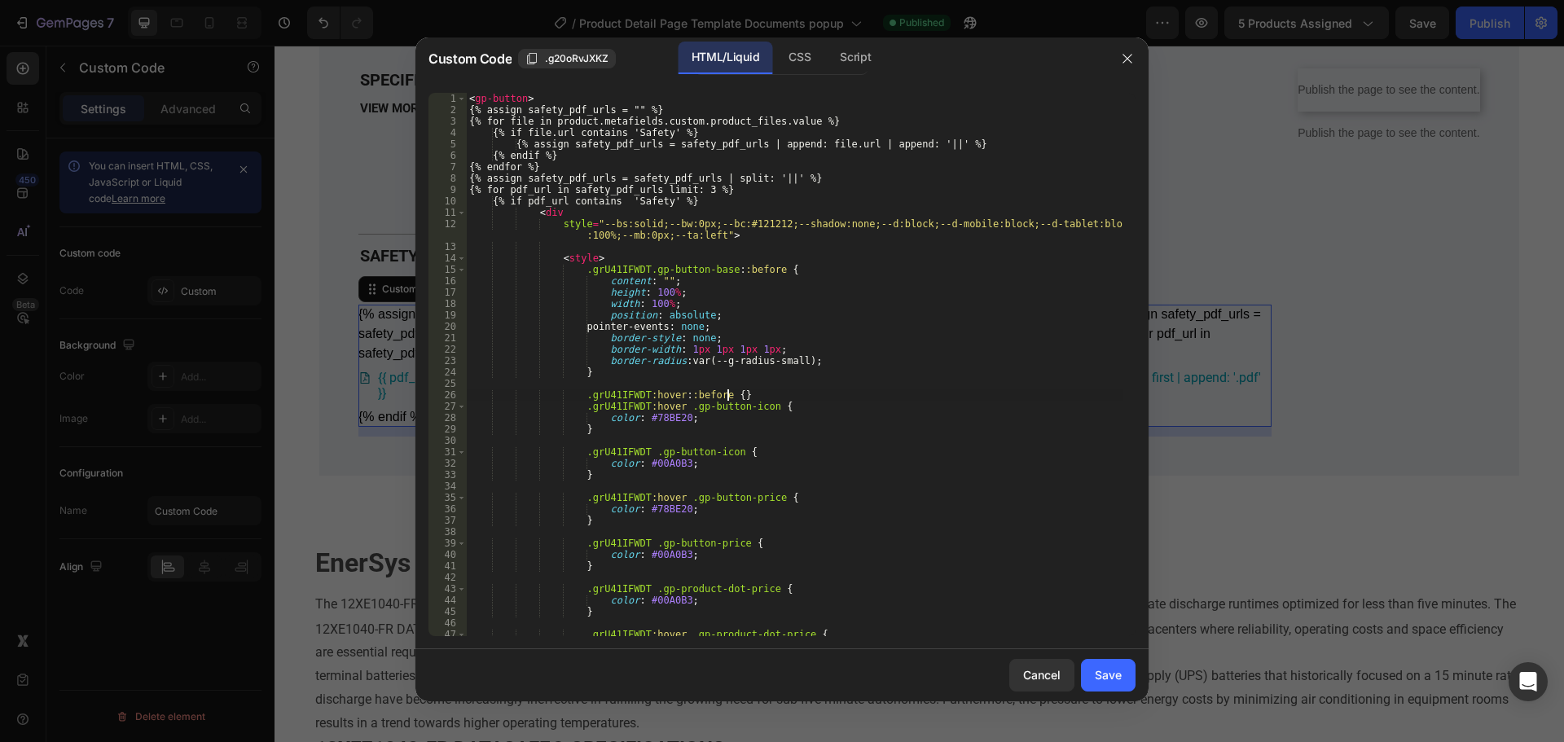
click at [811, 399] on div "< gp-button > {% assign safety_pdf_urls = "" %} {% for file in product.metafiel…" at bounding box center [794, 376] width 657 height 566
type textarea "</gp-button>"
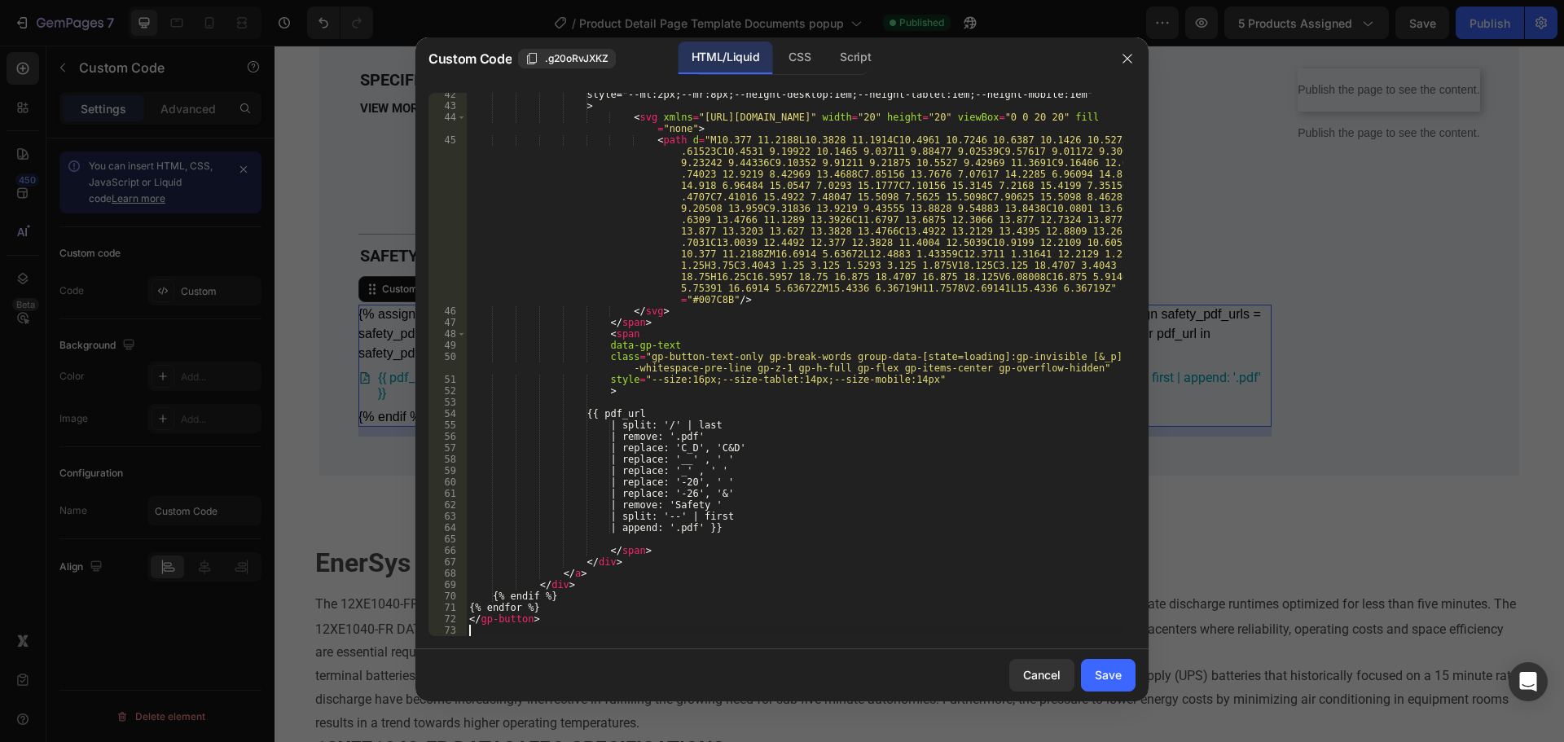
scroll to position [586, 0]
click at [1122, 680] on button "Save" at bounding box center [1108, 675] width 55 height 33
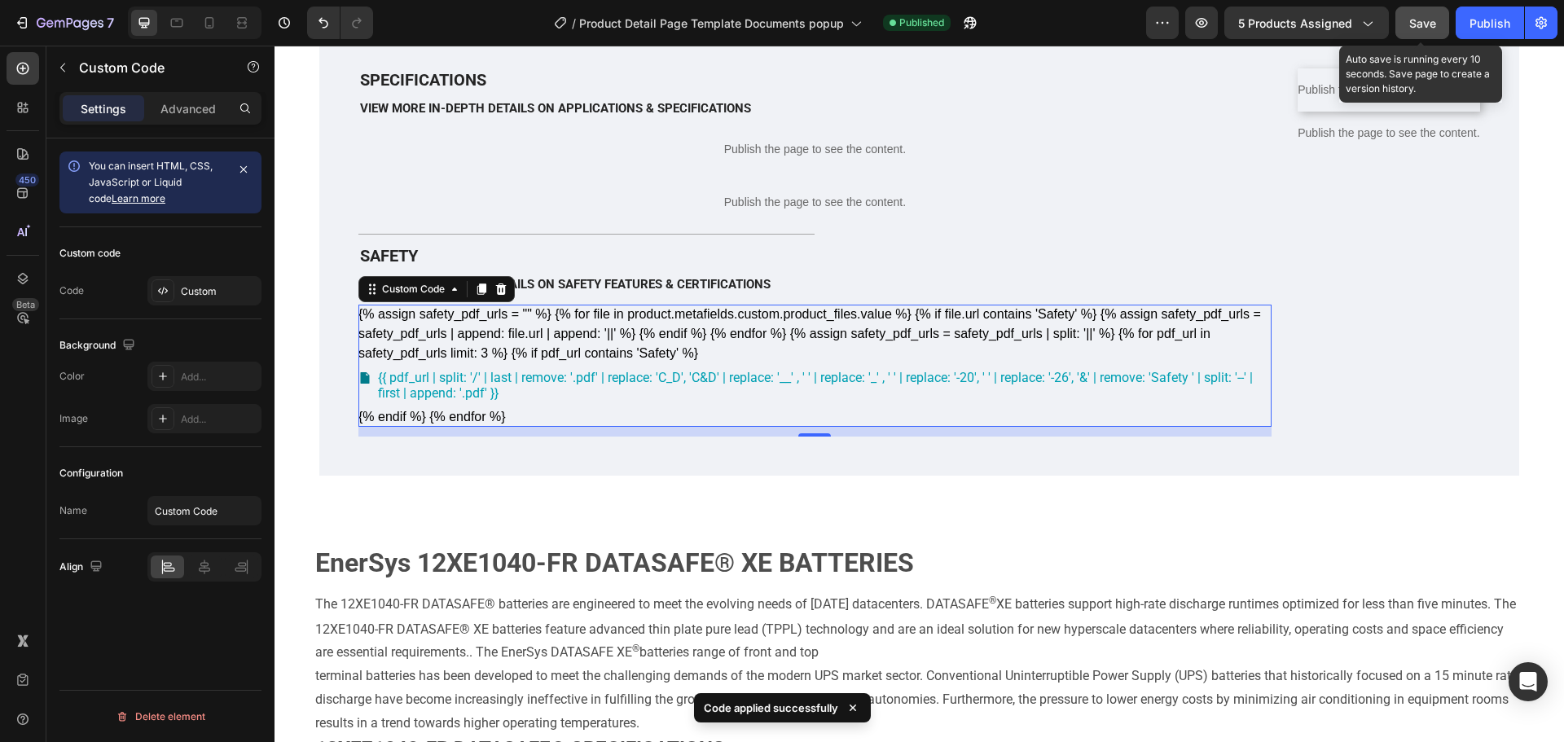
click at [1445, 19] on button "Save" at bounding box center [1422, 23] width 54 height 33
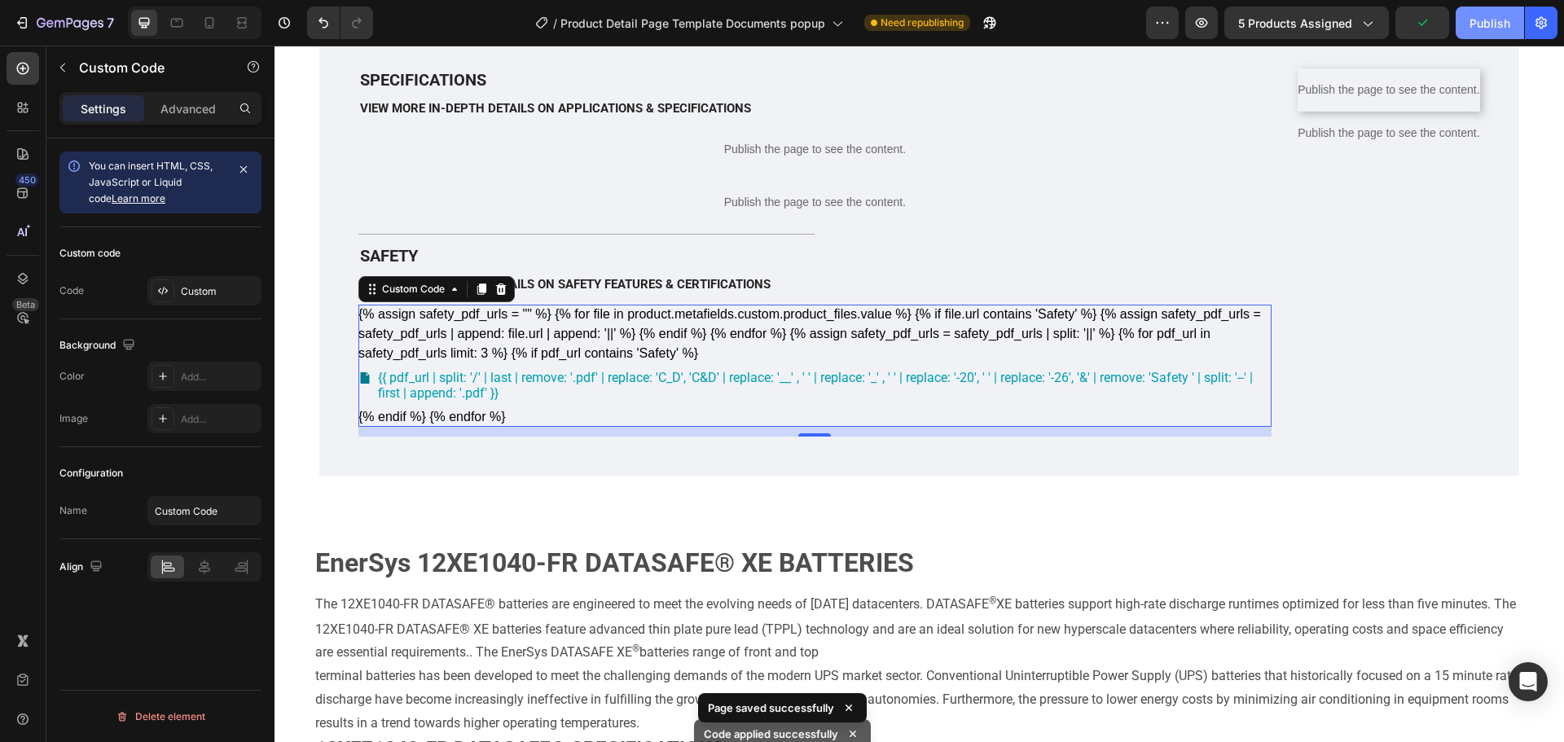
click at [1489, 29] on div "Publish" at bounding box center [1489, 23] width 41 height 17
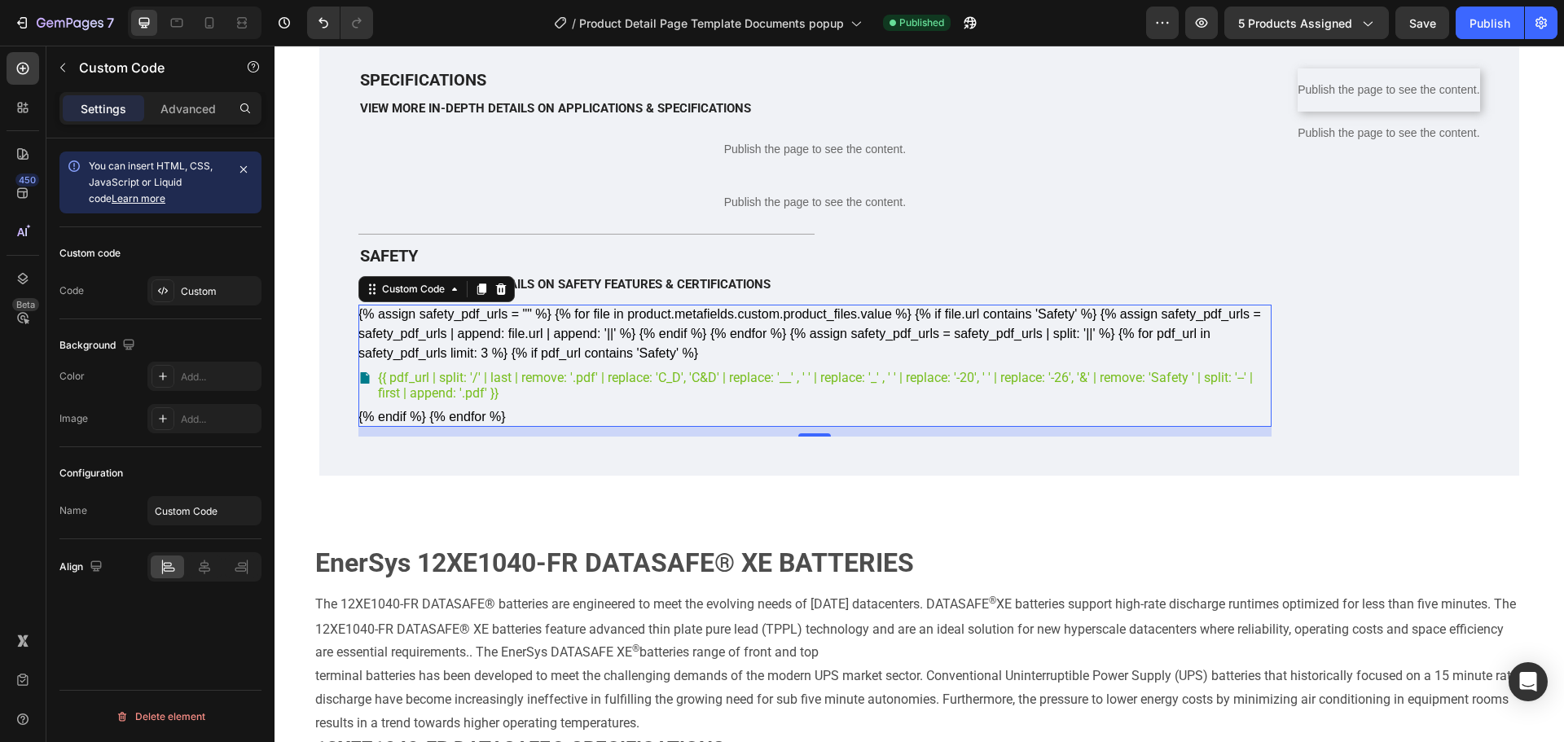
click at [686, 401] on span "{{ pdf_url | split: '/' | last | remove: '.pdf' | replace: 'C_D', 'C&D' | repla…" at bounding box center [825, 385] width 894 height 31
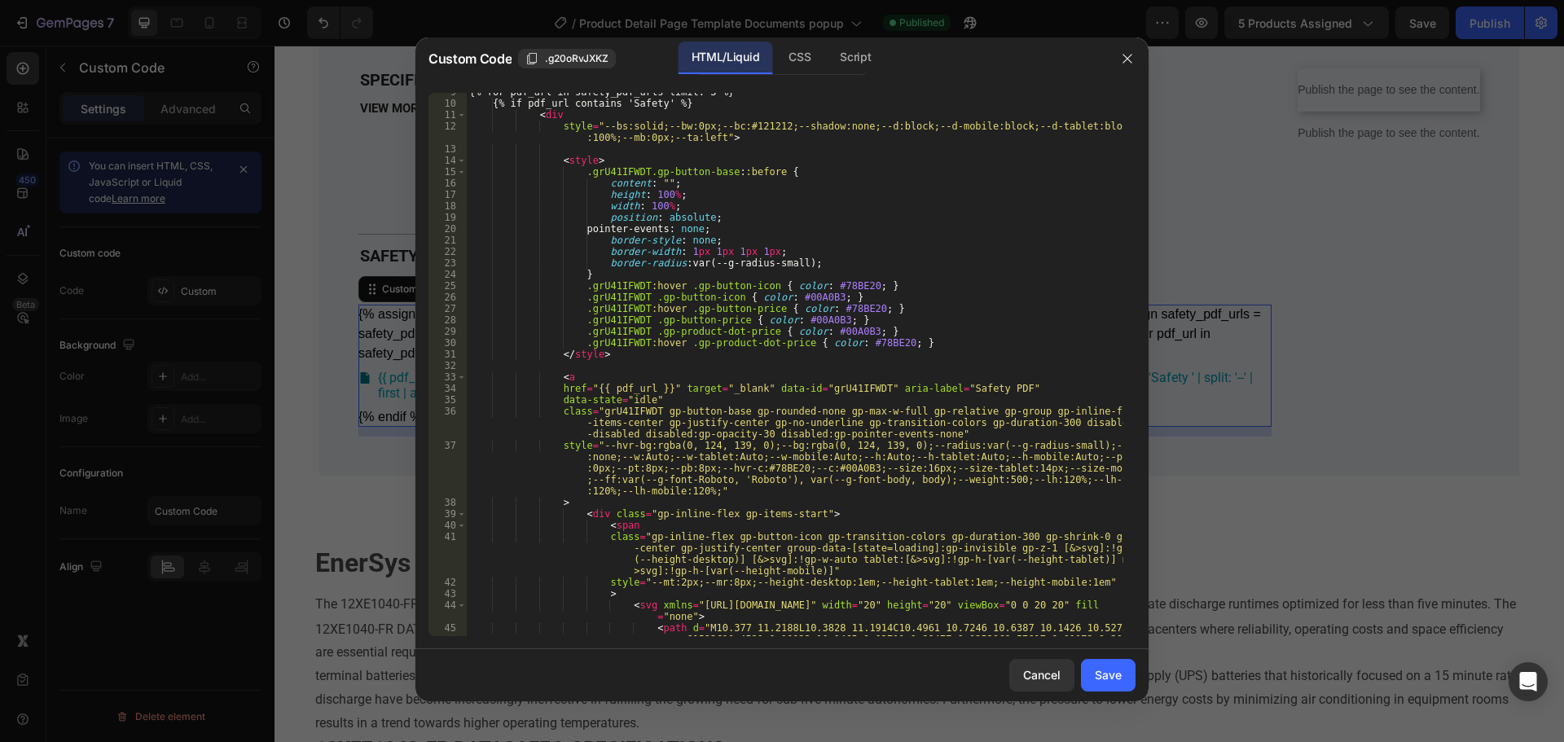
scroll to position [391, 0]
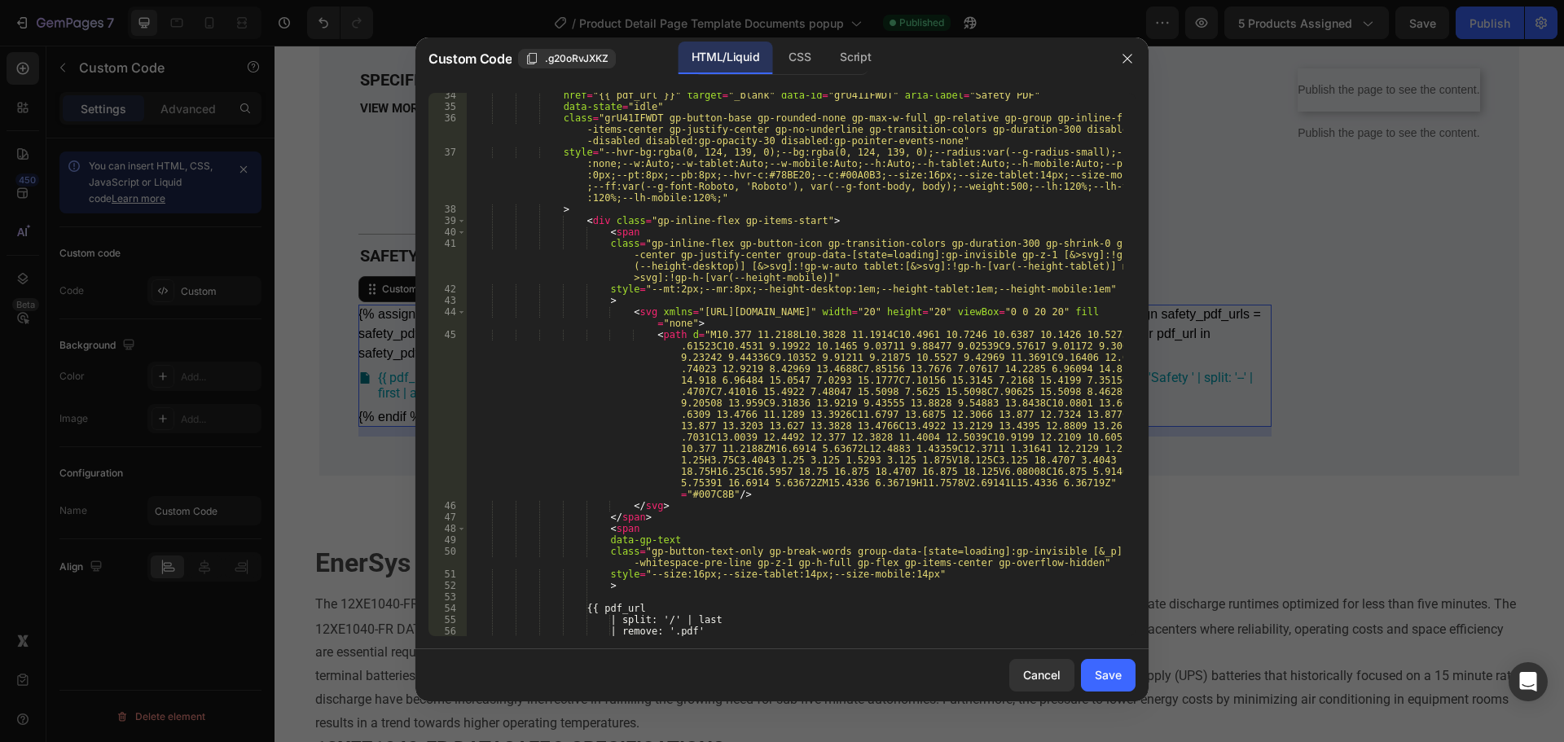
click at [615, 231] on div "href = "{{ pdf_url }}" target = "_blank" data-id = "grU41IFWDT" aria-label = "S…" at bounding box center [794, 373] width 657 height 566
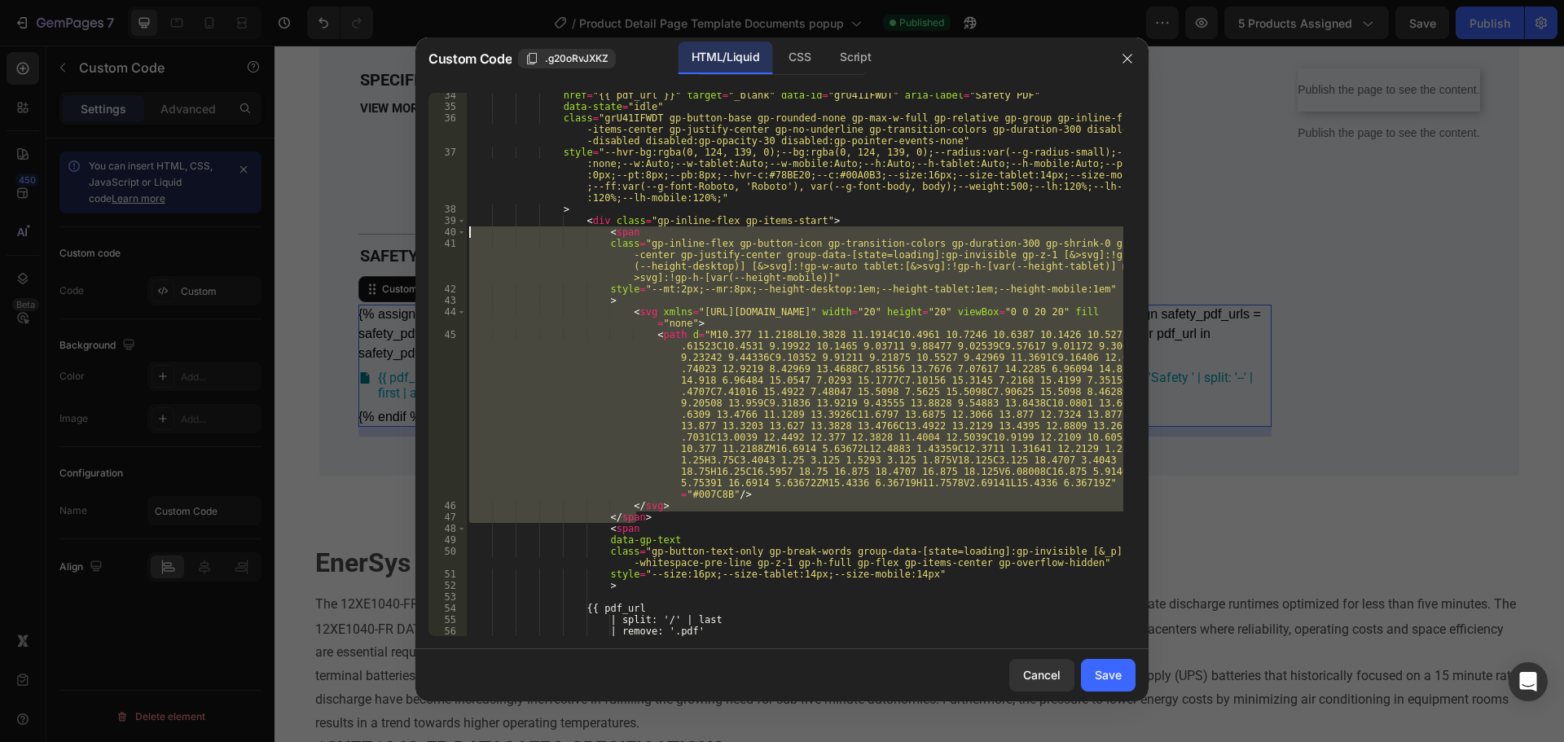
drag, startPoint x: 648, startPoint y: 517, endPoint x: 275, endPoint y: 233, distance: 469.0
click at [275, 233] on div "Custom Code .g20oRvJXKZ HTML/Liquid CSS Script <span 34 35 36 37 38 39 40 41 42…" at bounding box center [782, 371] width 1564 height 742
type textarea "</span>"
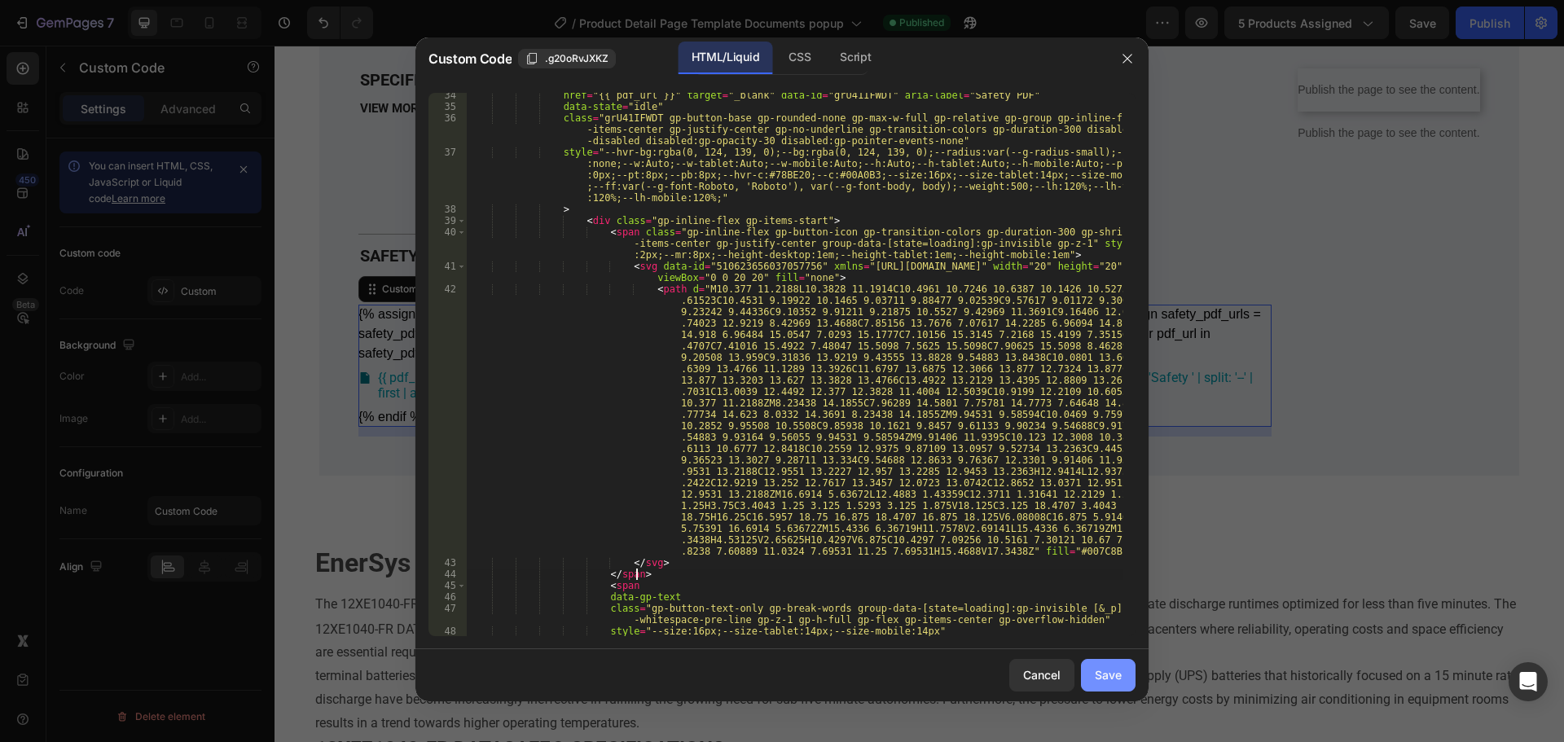
click at [1091, 662] on button "Save" at bounding box center [1108, 675] width 55 height 33
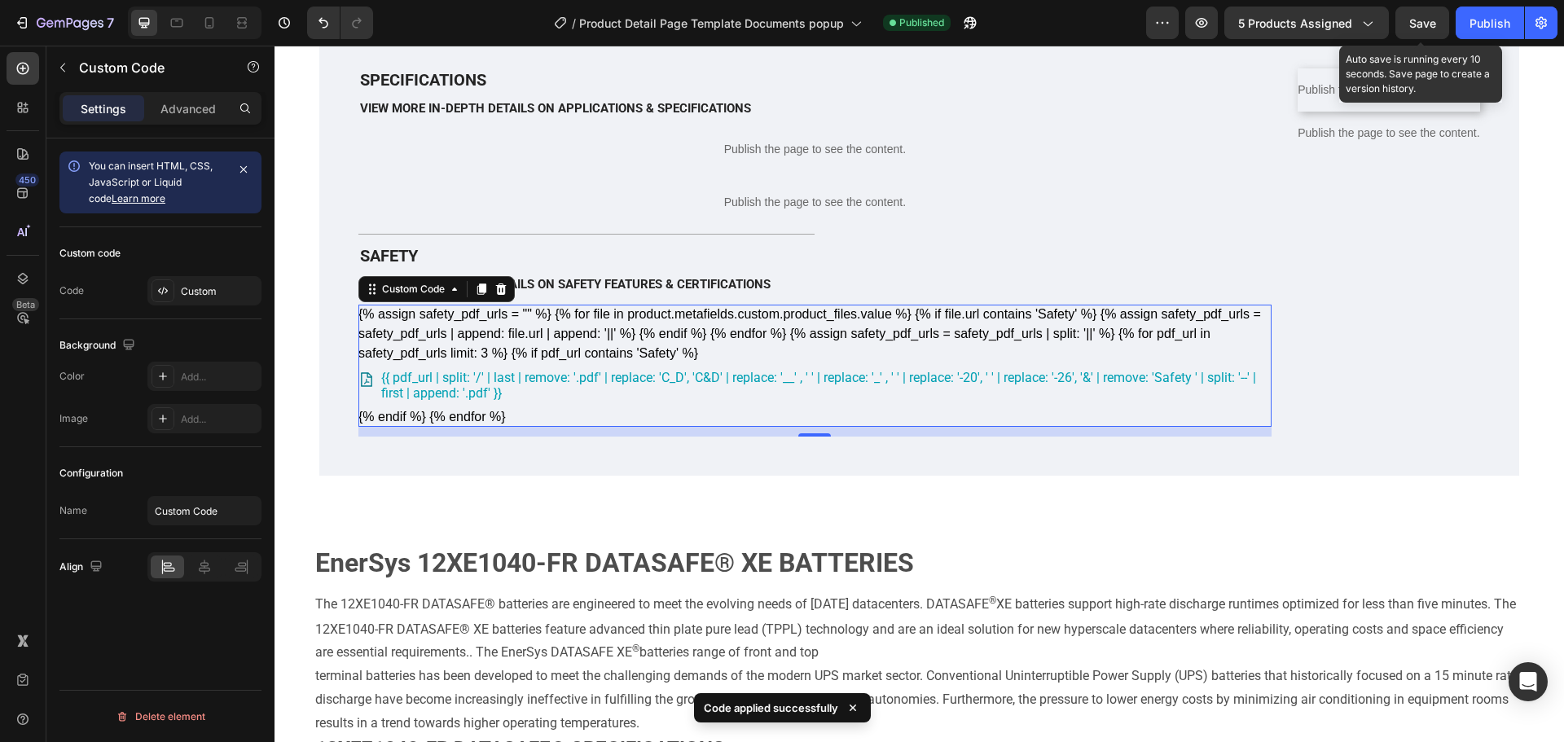
click at [1426, 17] on span "Save" at bounding box center [1422, 23] width 27 height 14
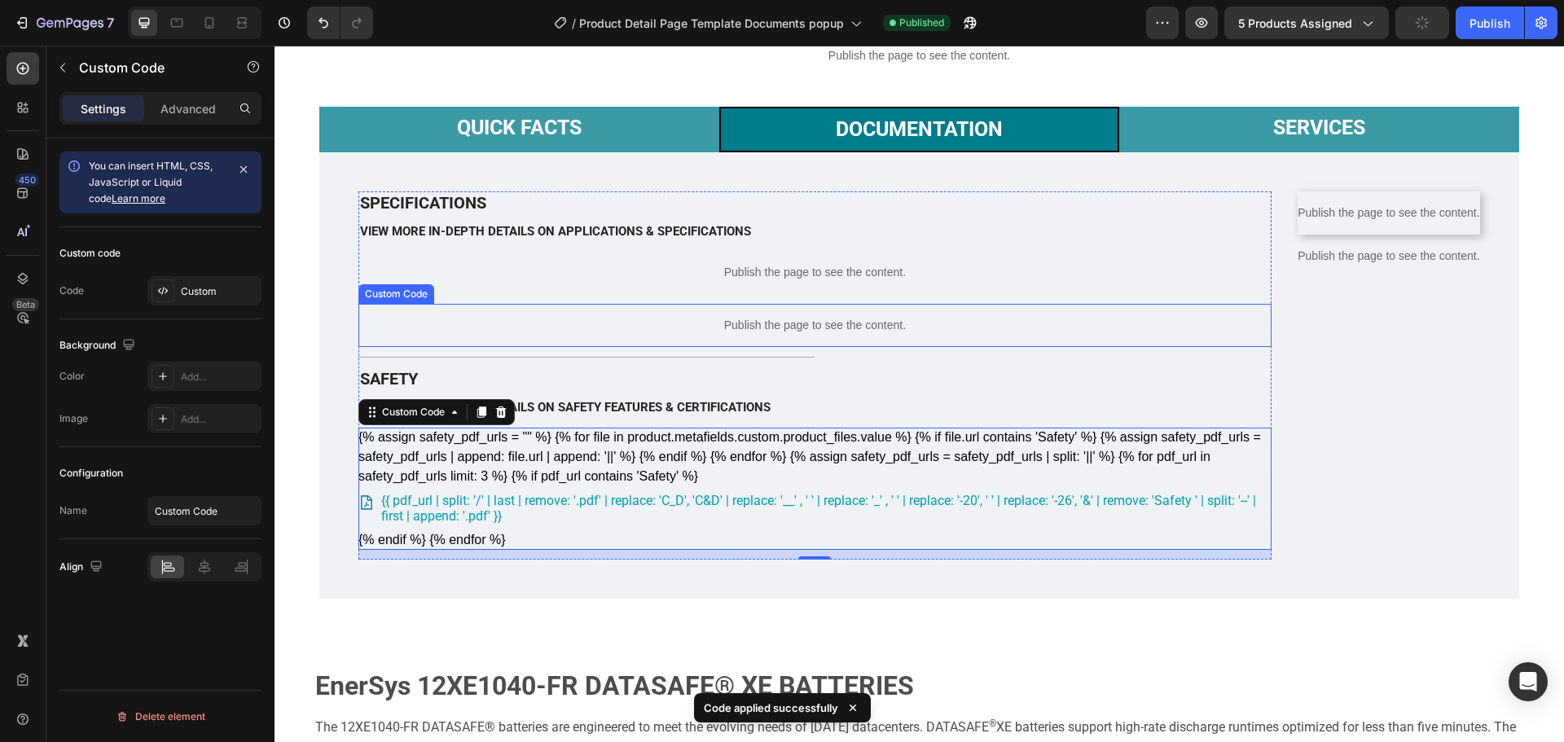
scroll to position [977, 0]
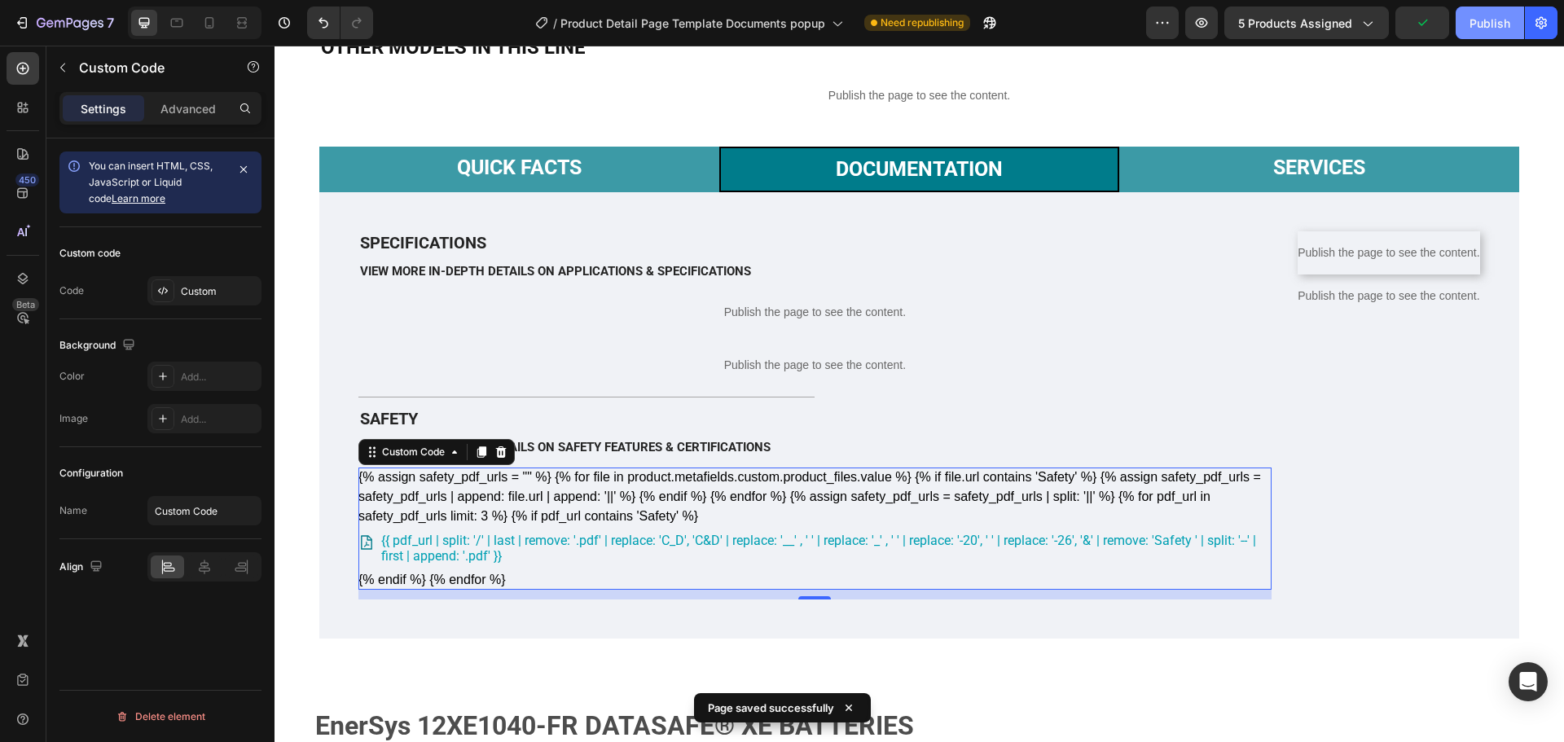
click at [1486, 20] on div "Publish" at bounding box center [1489, 23] width 41 height 17
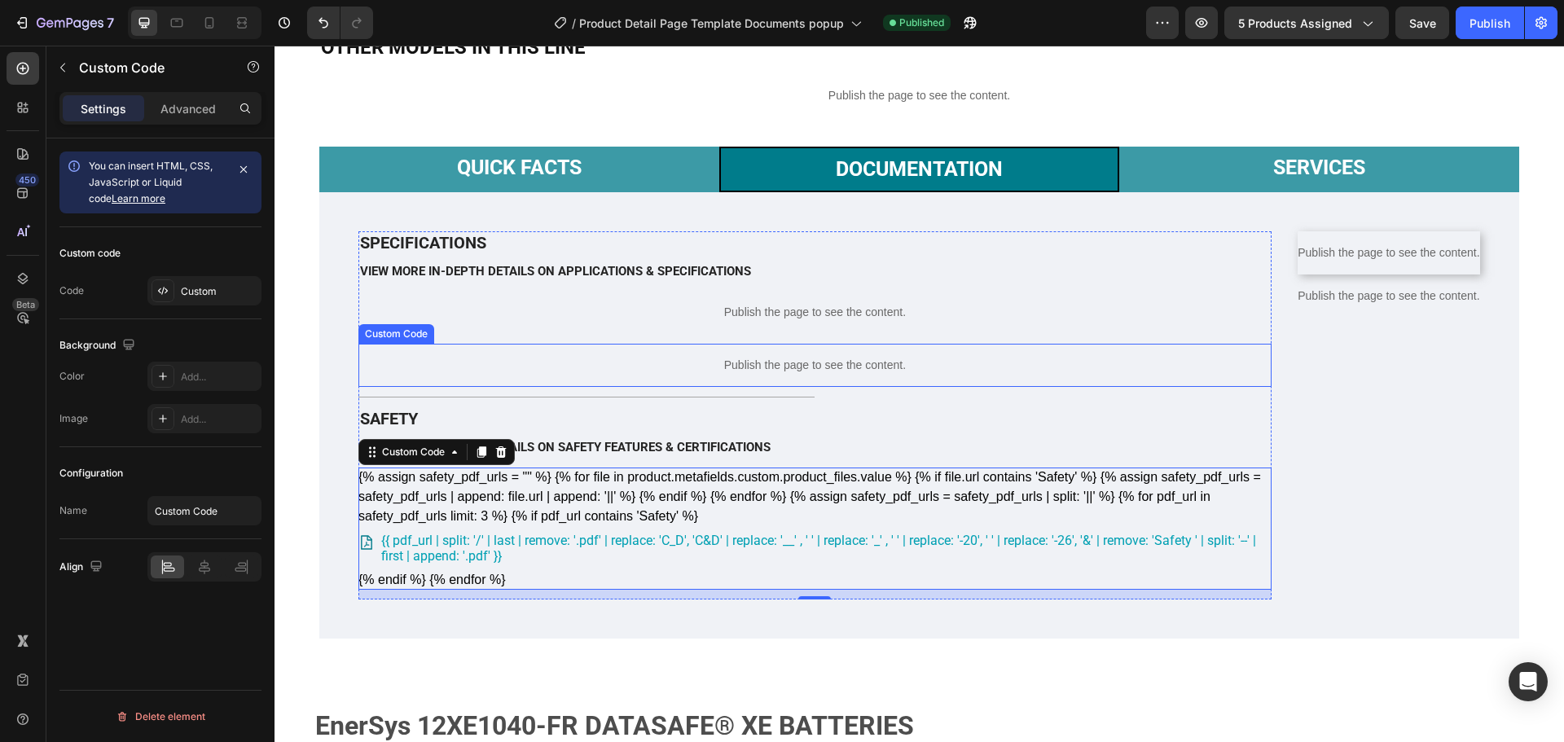
click at [756, 374] on p "Publish the page to see the content." at bounding box center [814, 365] width 913 height 17
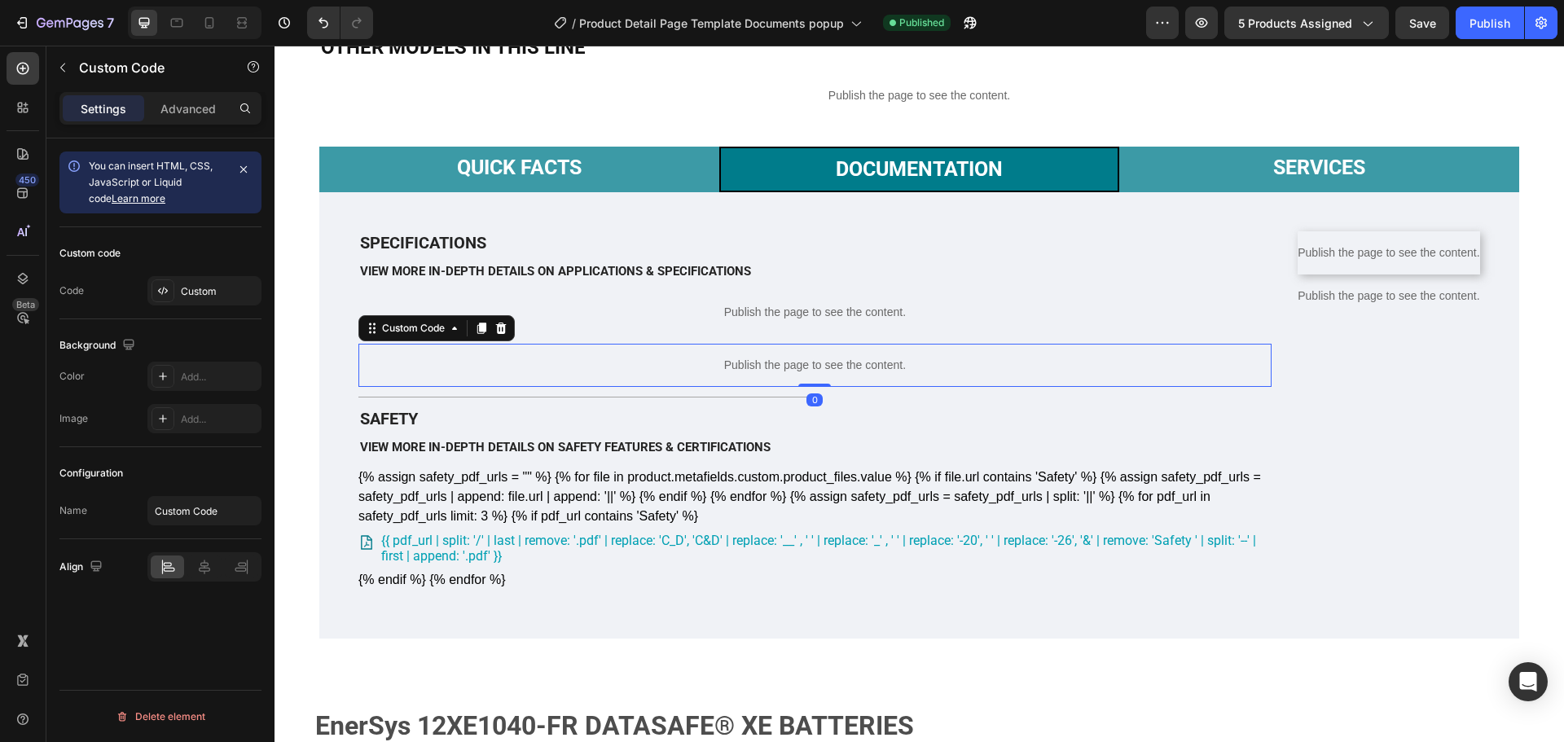
click at [756, 374] on p "Publish the page to see the content." at bounding box center [814, 365] width 913 height 17
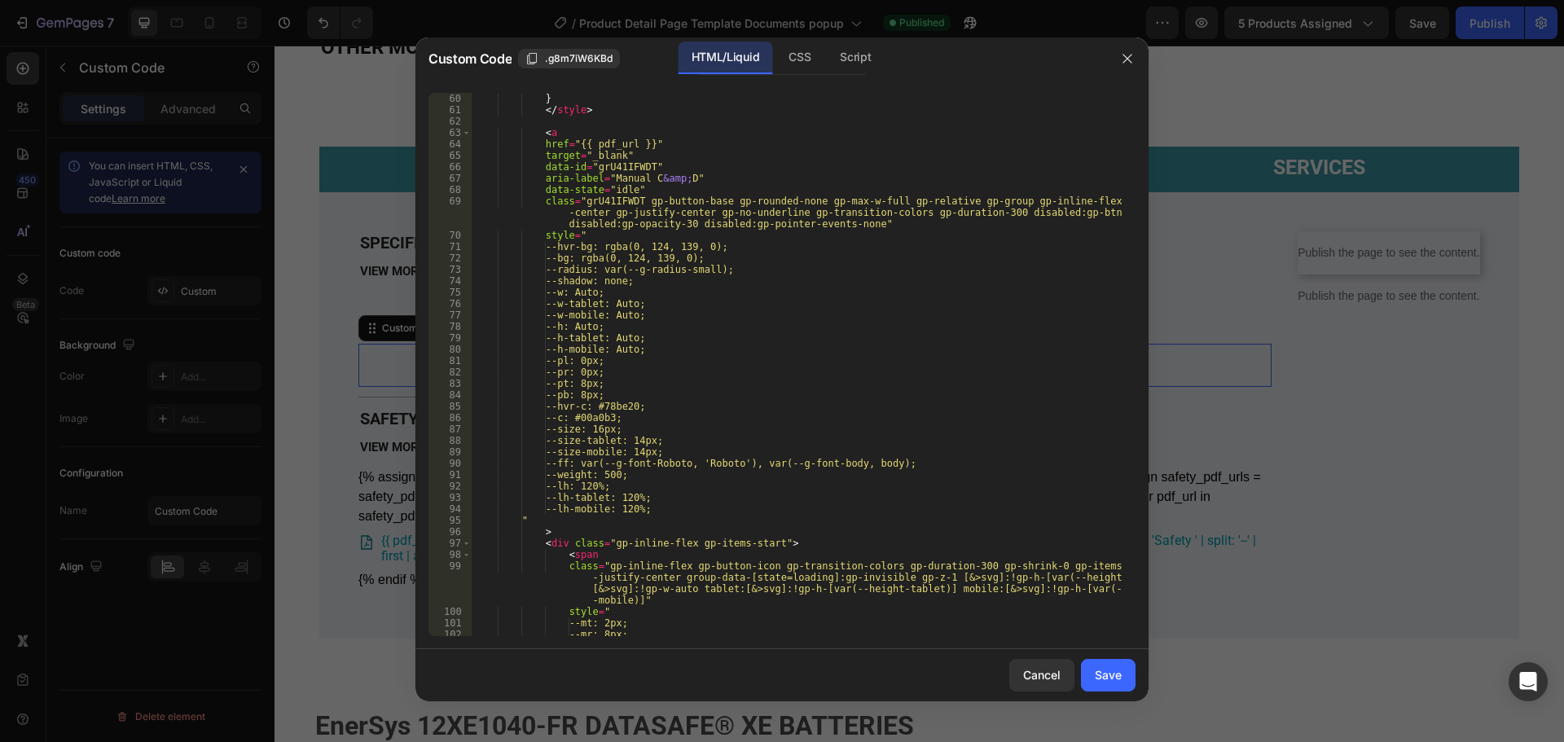
scroll to position [684, 0]
type textarea "--pr: 0px;"
click at [731, 367] on div "} </ style > < a href = "{{ pdf_url }}" target = "_blank" data-id = "grU41IFWDT…" at bounding box center [798, 376] width 652 height 566
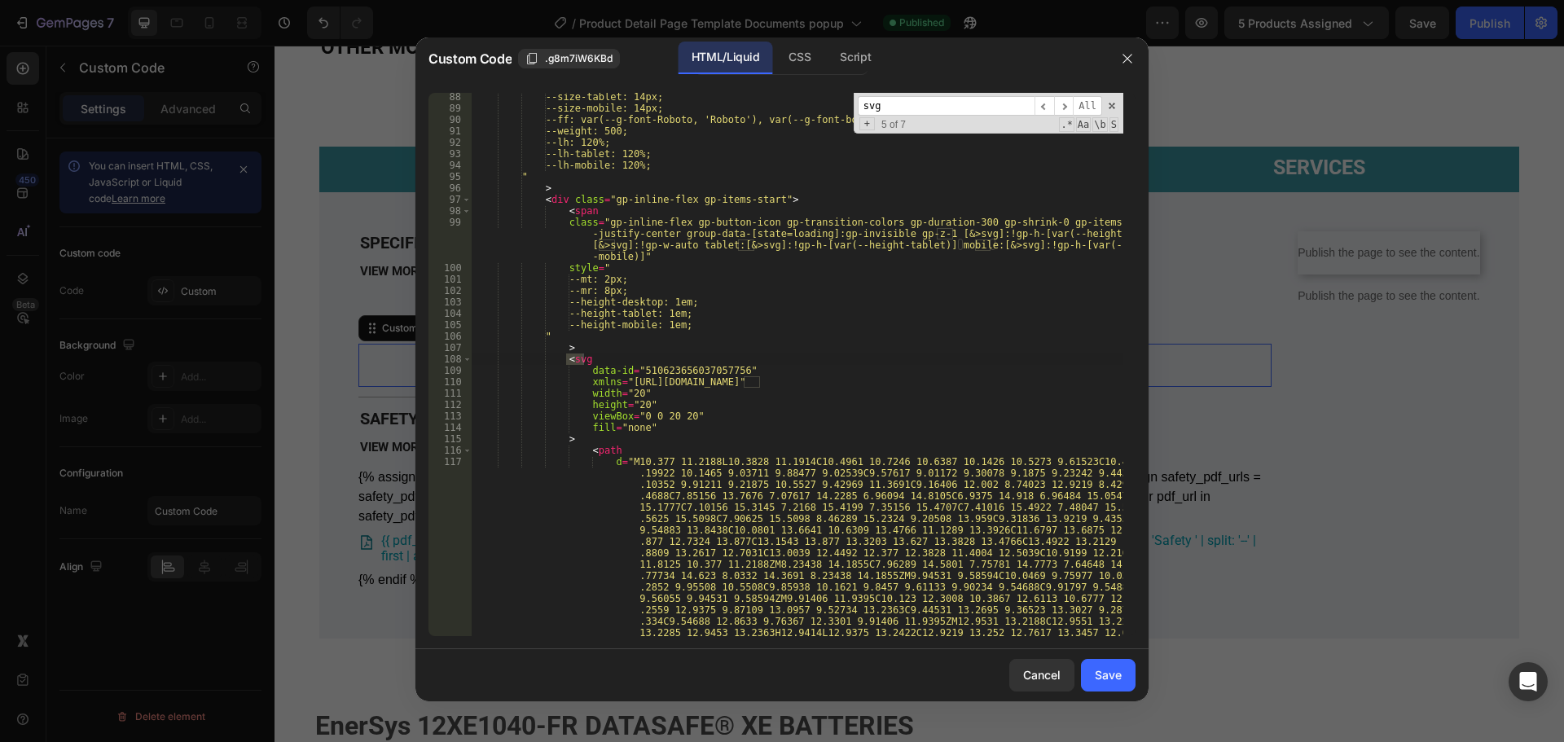
scroll to position [1029, 0]
type input "svg"
click at [572, 214] on div "--size-tablet: 14px; --size-mobile: 14px; --ff: var(--g-font-Roboto, 'Roboto'),…" at bounding box center [798, 494] width 652 height 806
click at [464, 211] on span at bounding box center [466, 210] width 9 height 11
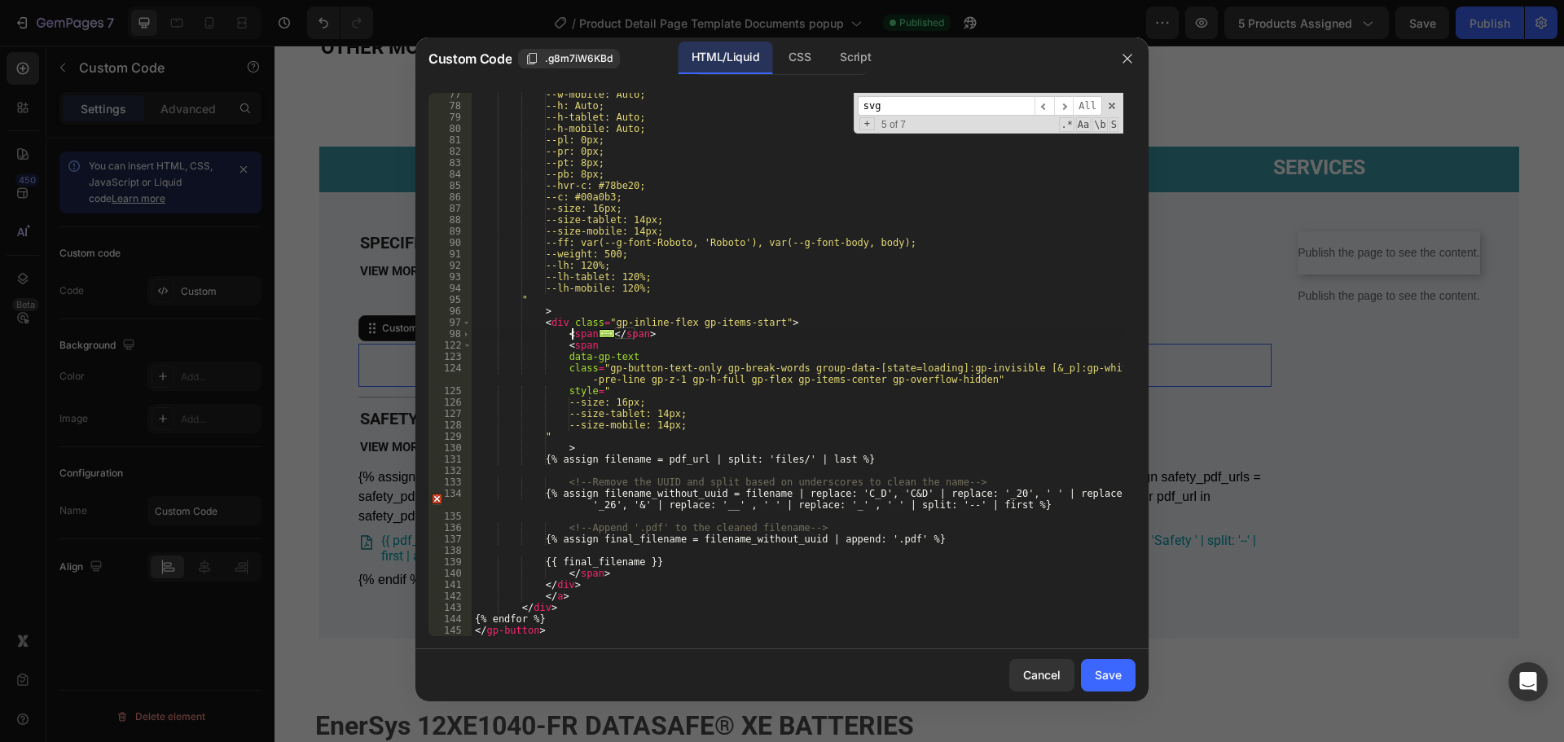
scroll to position [905, 0]
click at [604, 338] on span "..." at bounding box center [607, 333] width 16 height 9
drag, startPoint x: 600, startPoint y: 349, endPoint x: 466, endPoint y: 330, distance: 135.7
click at [466, 330] on div "<span 77 78 79 80 81 82 83 84 85 86 87 88 89 90 91 92 93 94 95 96 97 98 122 123…" at bounding box center [781, 364] width 707 height 543
type textarea "<span class="gp-inline-flex gp-button-icon gp-transition-colors gp-duration-300…"
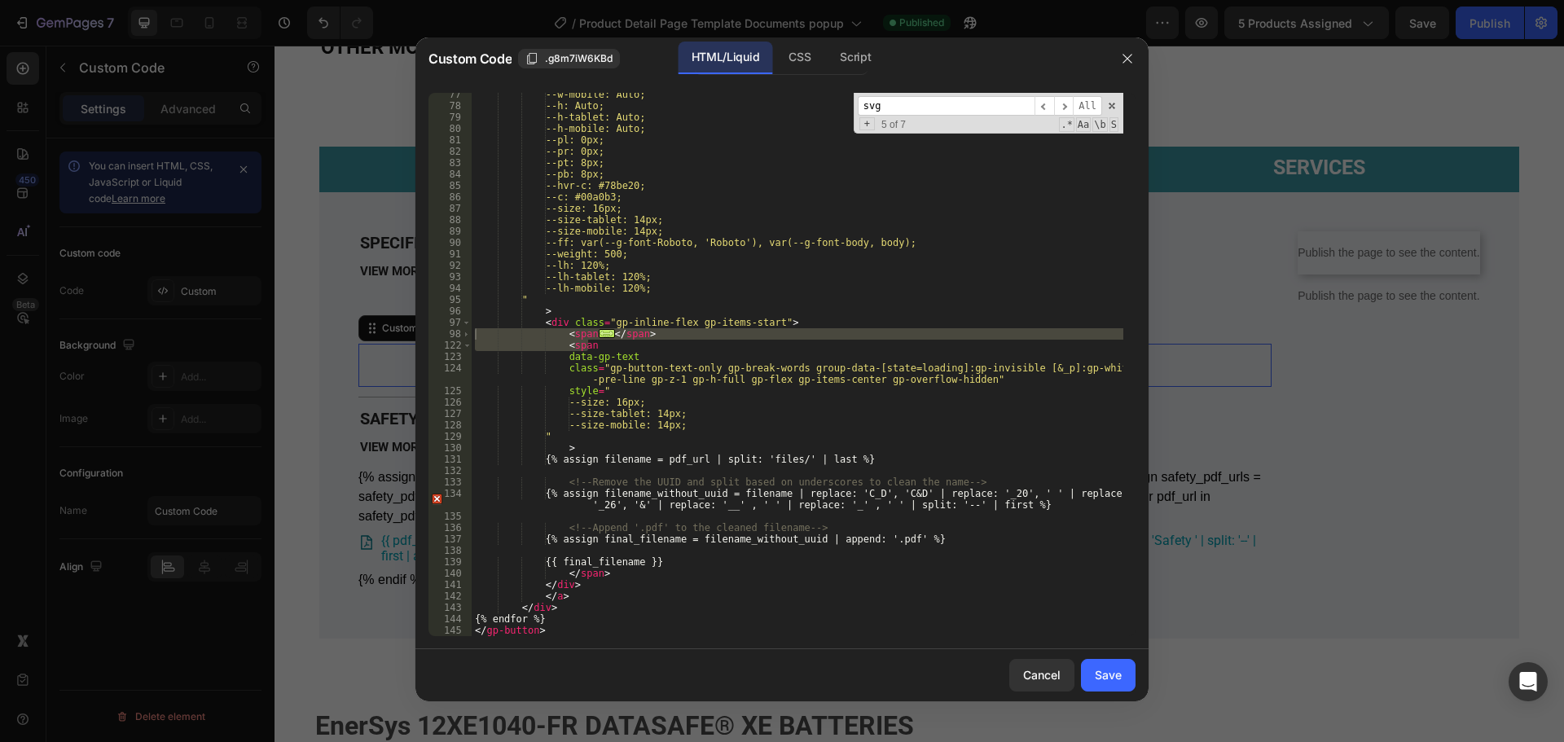
click at [1382, 591] on div at bounding box center [782, 371] width 1564 height 742
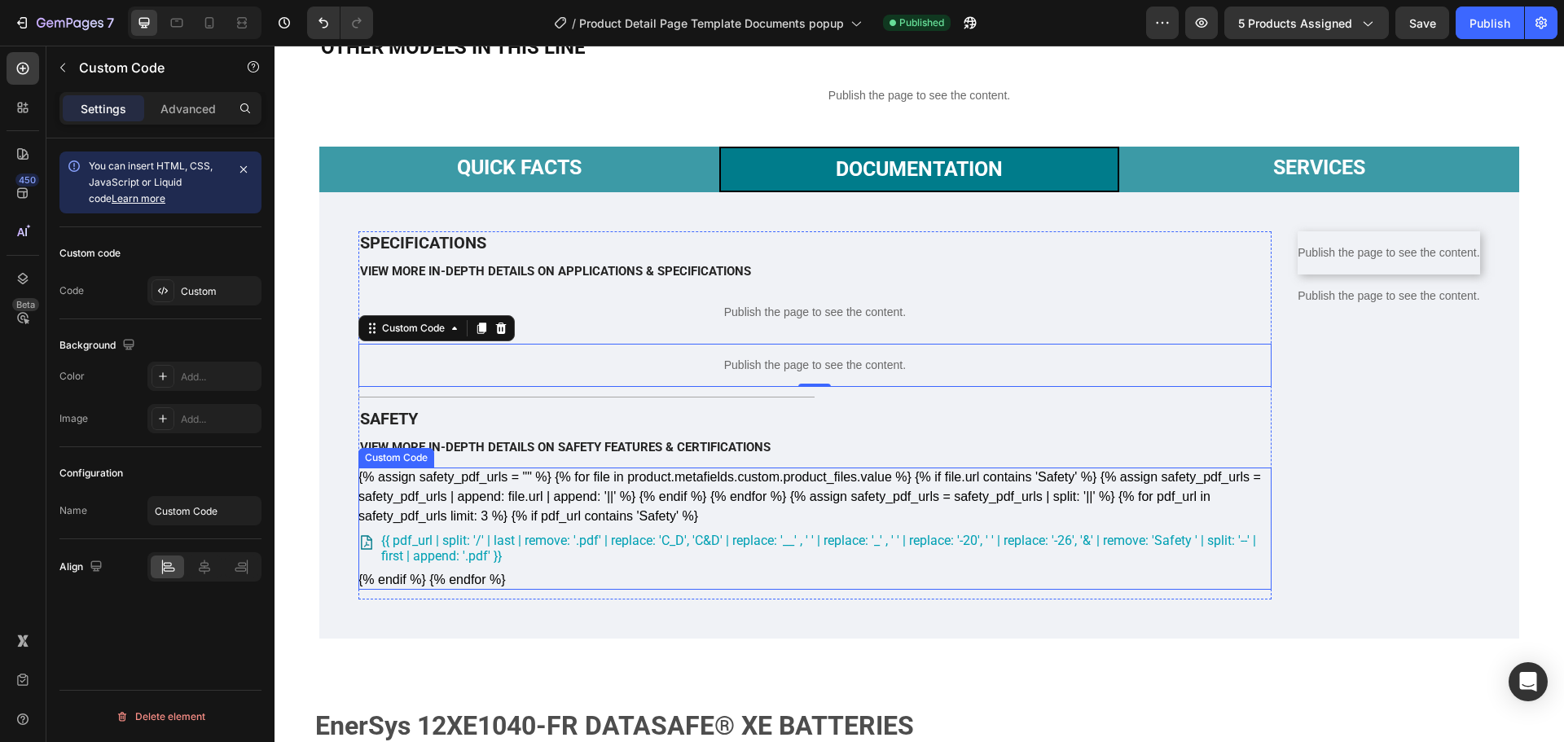
click at [1064, 590] on div "{% assign safety_pdf_urls = "" %} {% for file in product.metafields.custom.prod…" at bounding box center [814, 529] width 913 height 122
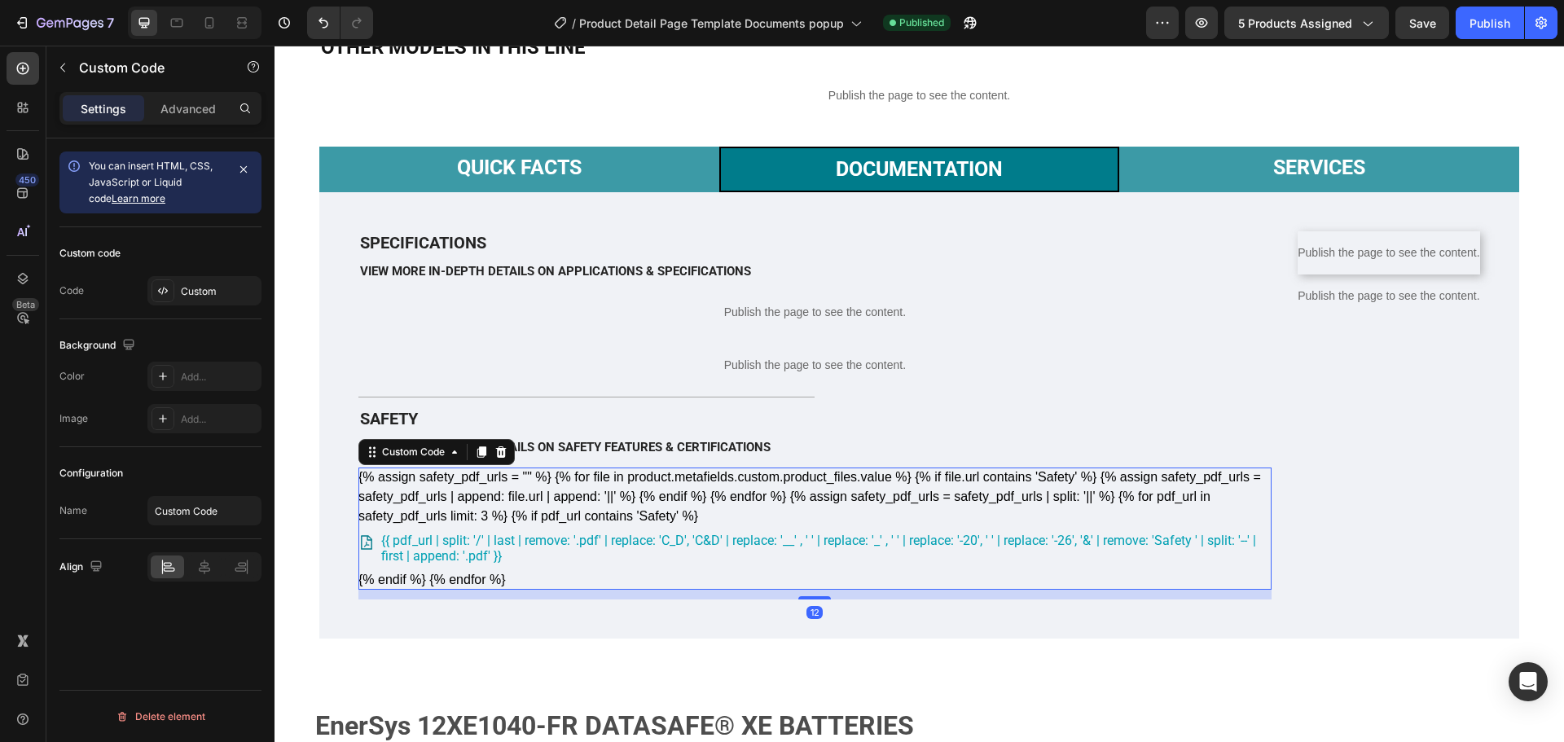
click at [1064, 590] on div "{% assign safety_pdf_urls = "" %} {% for file in product.metafields.custom.prod…" at bounding box center [814, 529] width 913 height 122
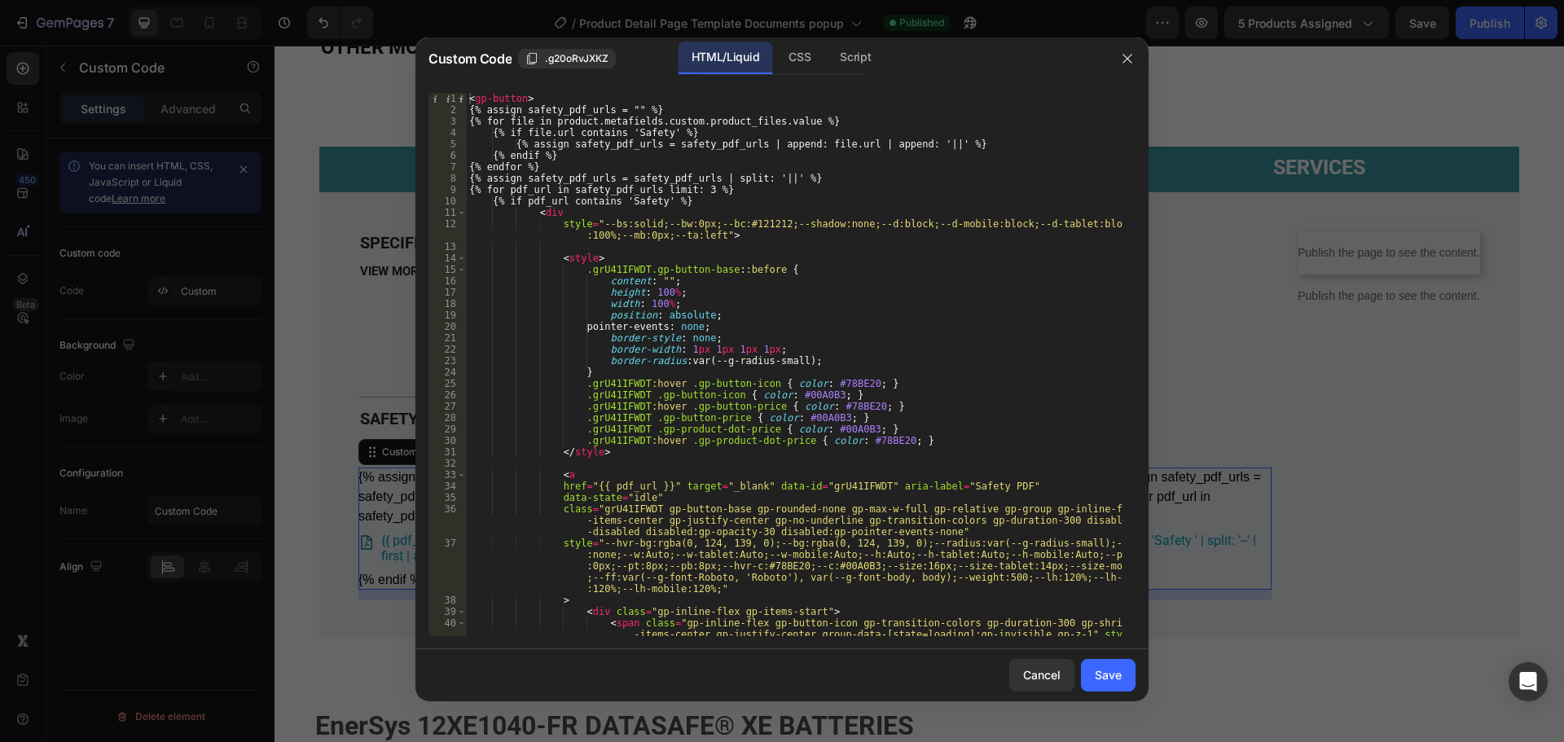
scroll to position [293, 0]
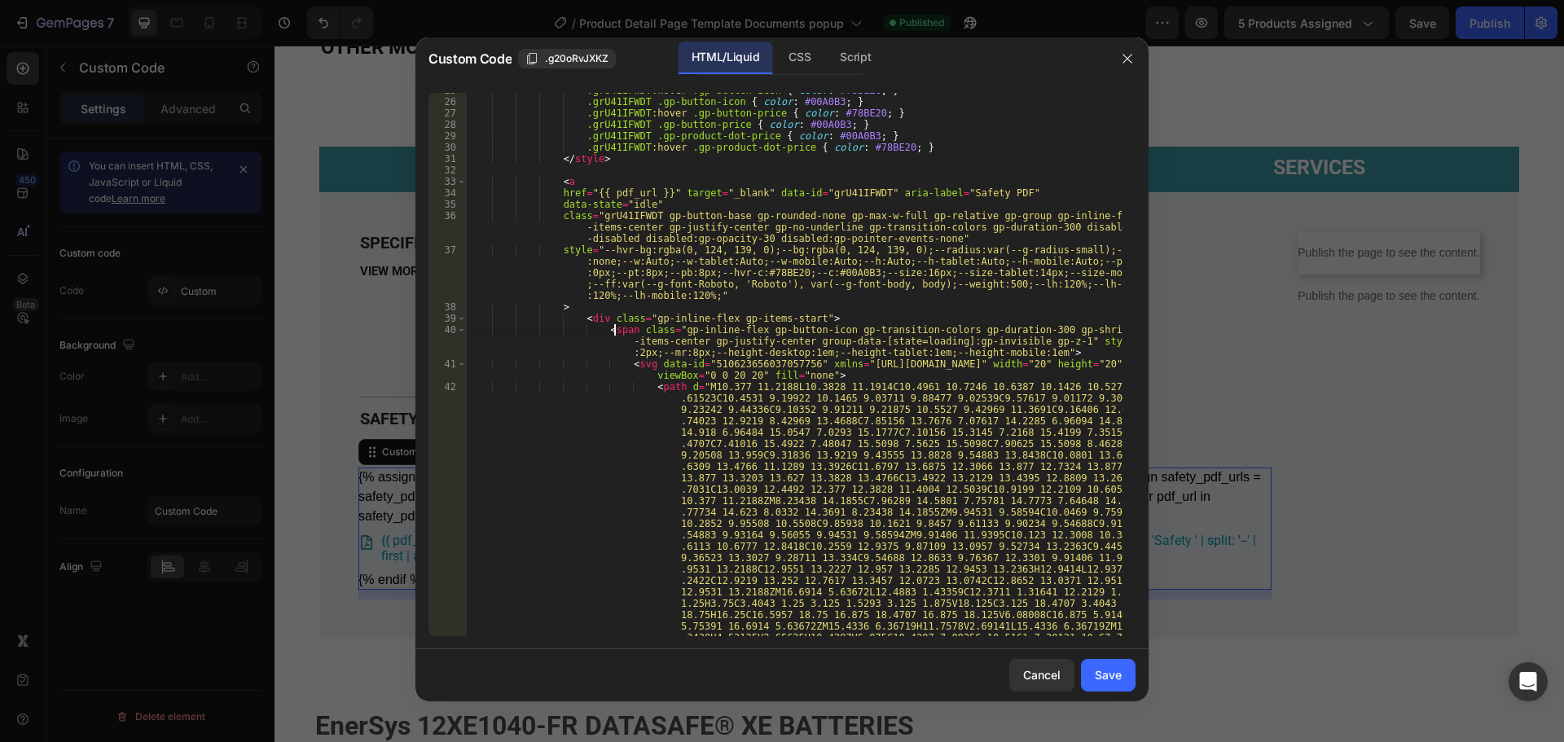
click at [613, 327] on div ".grU41IFWDT :hover .gp-button-icon { color : #78BE20 ; } .grU41IFWDT .gp-button…" at bounding box center [794, 499] width 657 height 828
click at [460, 335] on span at bounding box center [461, 329] width 9 height 11
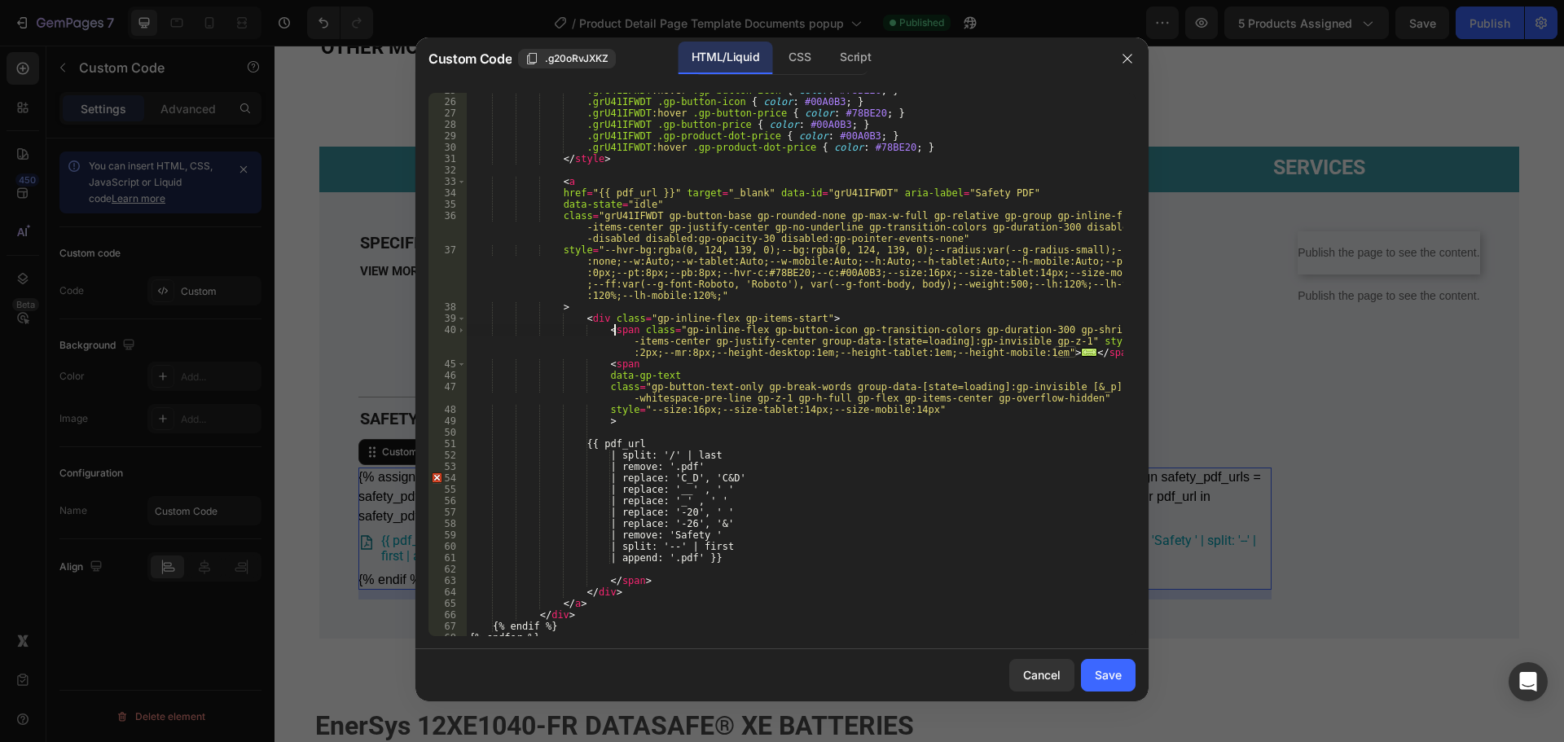
click at [617, 362] on div ".grU41IFWDT :hover .gp-button-icon { color : #78BE20 ; } .grU41IFWDT .gp-button…" at bounding box center [794, 368] width 657 height 566
type textarea "<span"
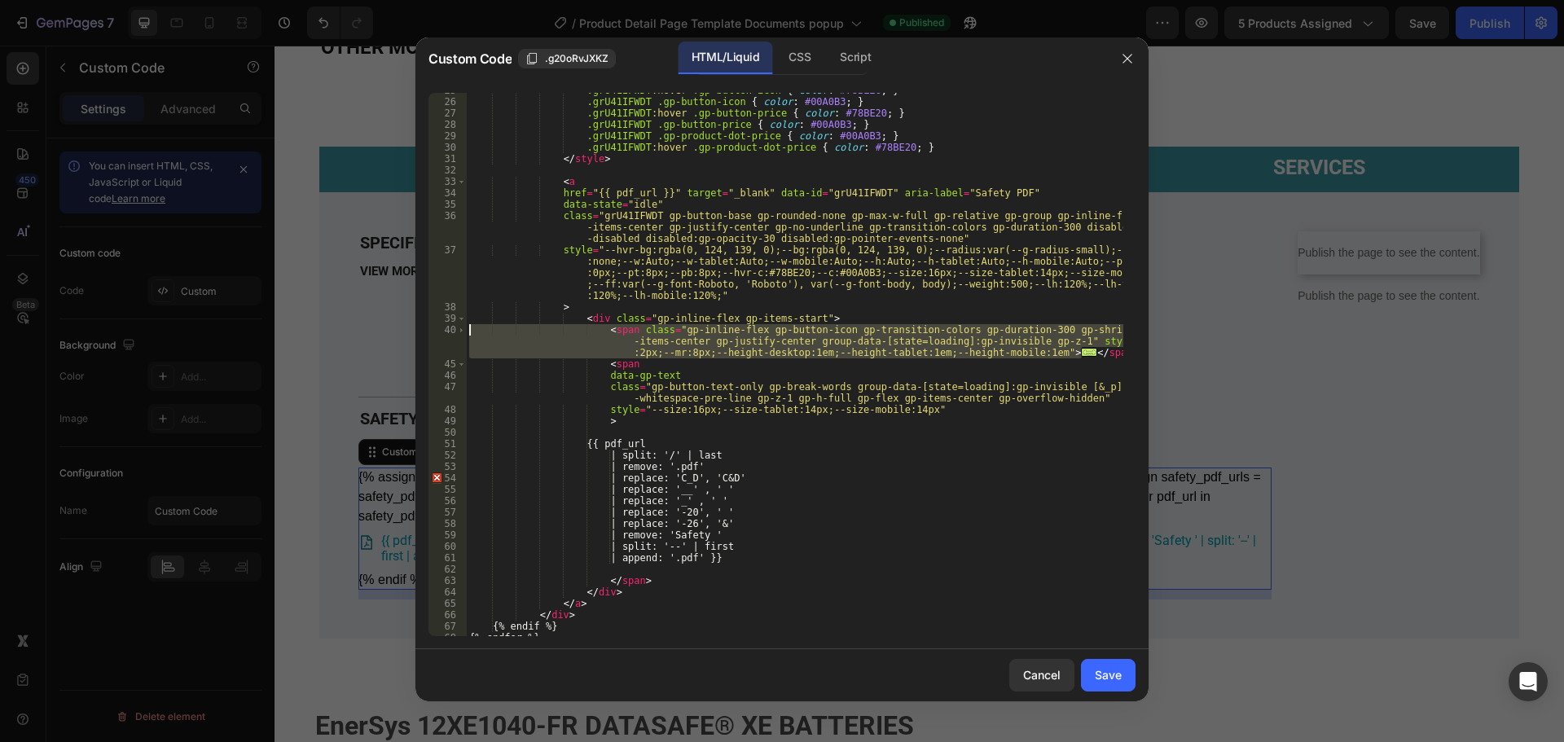
drag, startPoint x: 1088, startPoint y: 352, endPoint x: 410, endPoint y: 332, distance: 678.8
click at [410, 332] on div "Custom Code .g20oRvJXKZ HTML/Liquid CSS Script <span 25 26 27 28 29 30 31 32 33…" at bounding box center [782, 371] width 1564 height 742
paste textarea "<span"
type textarea "<span"
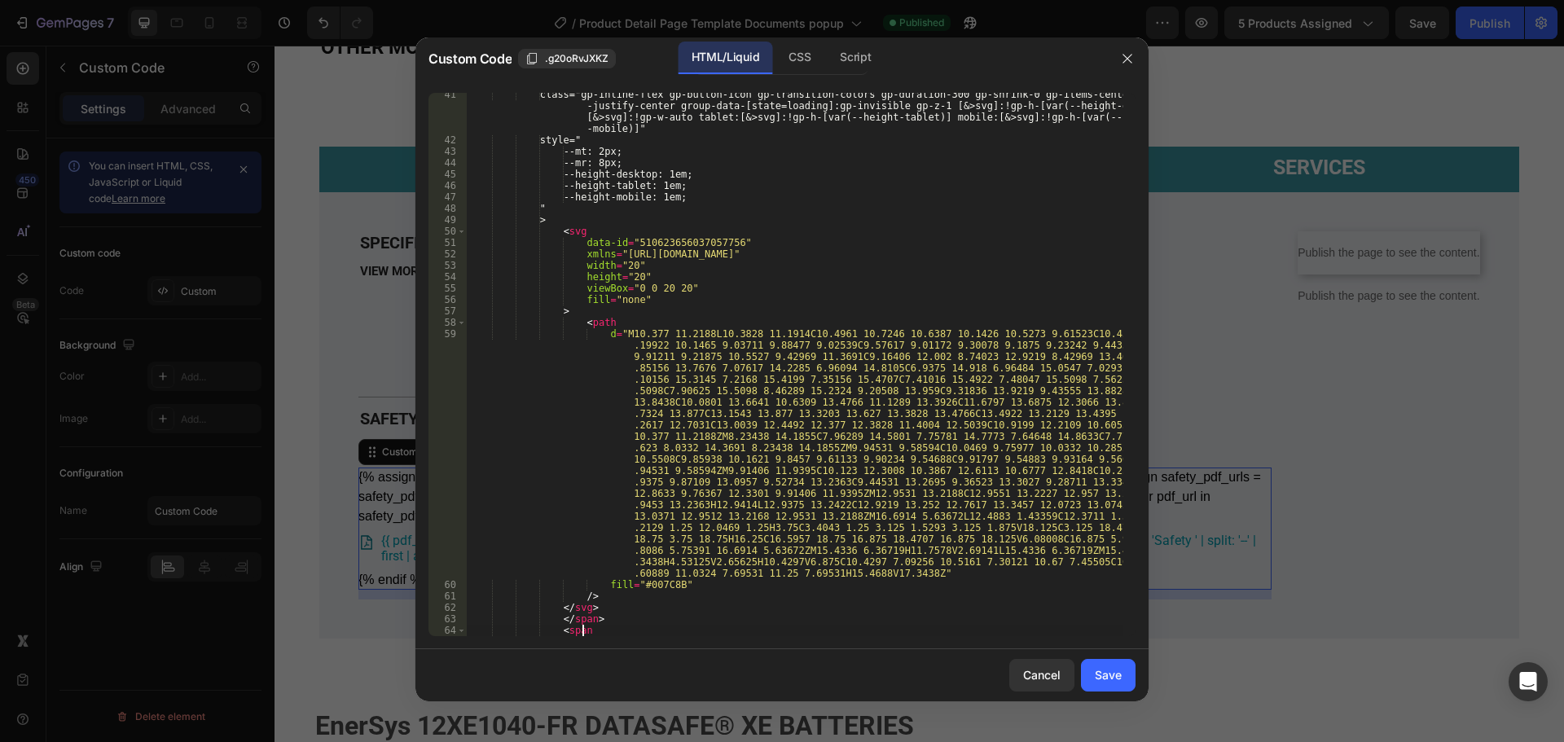
scroll to position [540, 0]
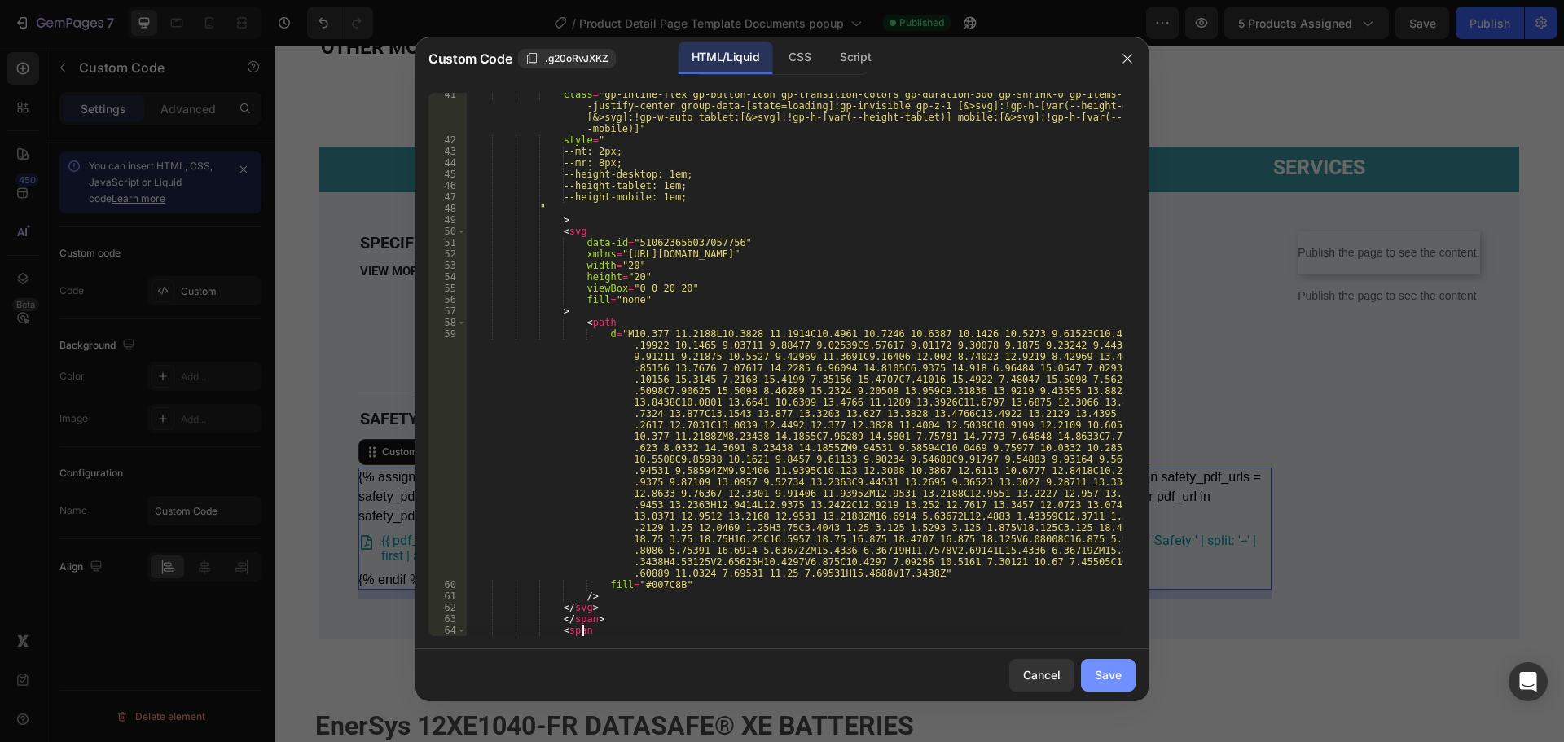
click at [1126, 675] on button "Save" at bounding box center [1108, 675] width 55 height 33
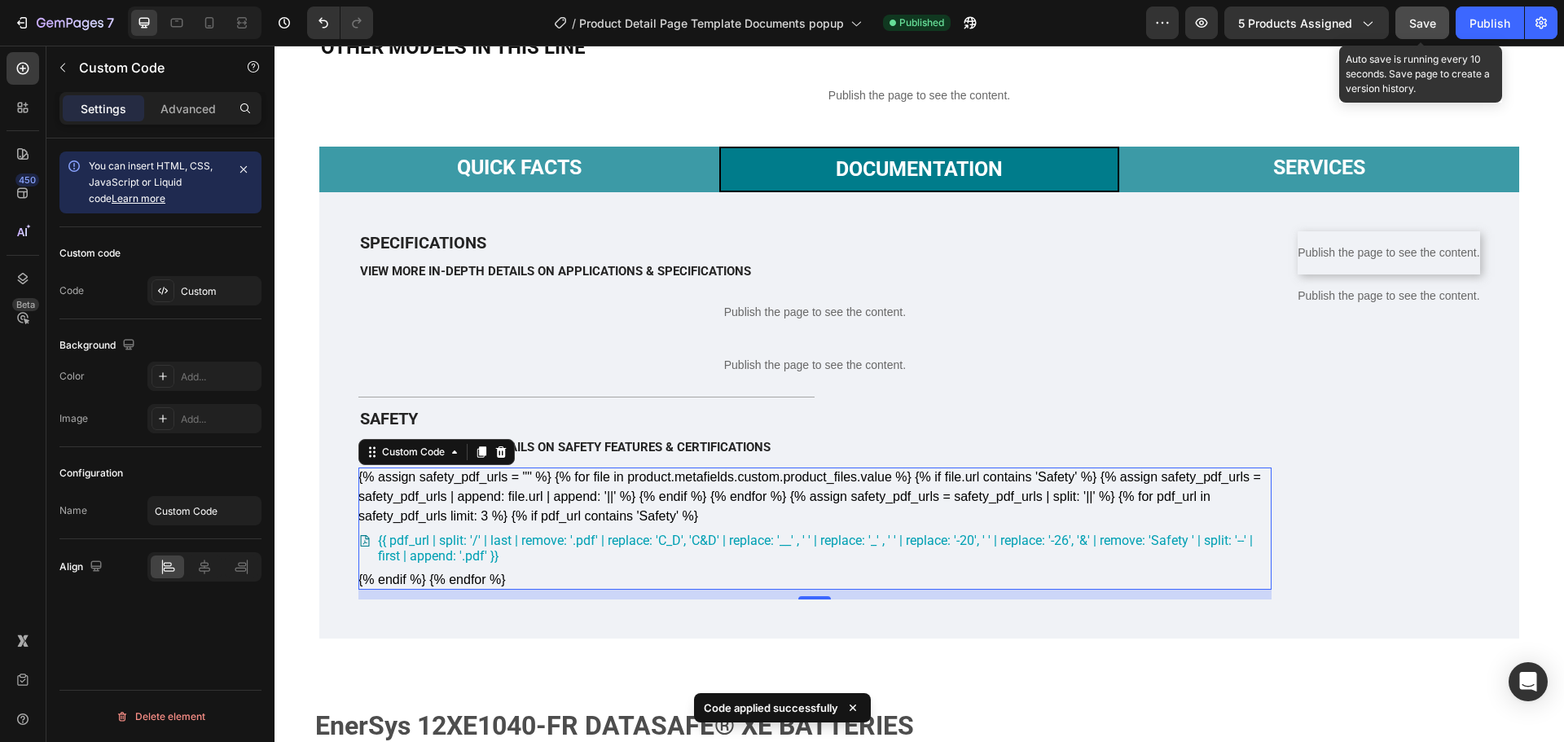
click at [1438, 24] on button "Save" at bounding box center [1422, 23] width 54 height 33
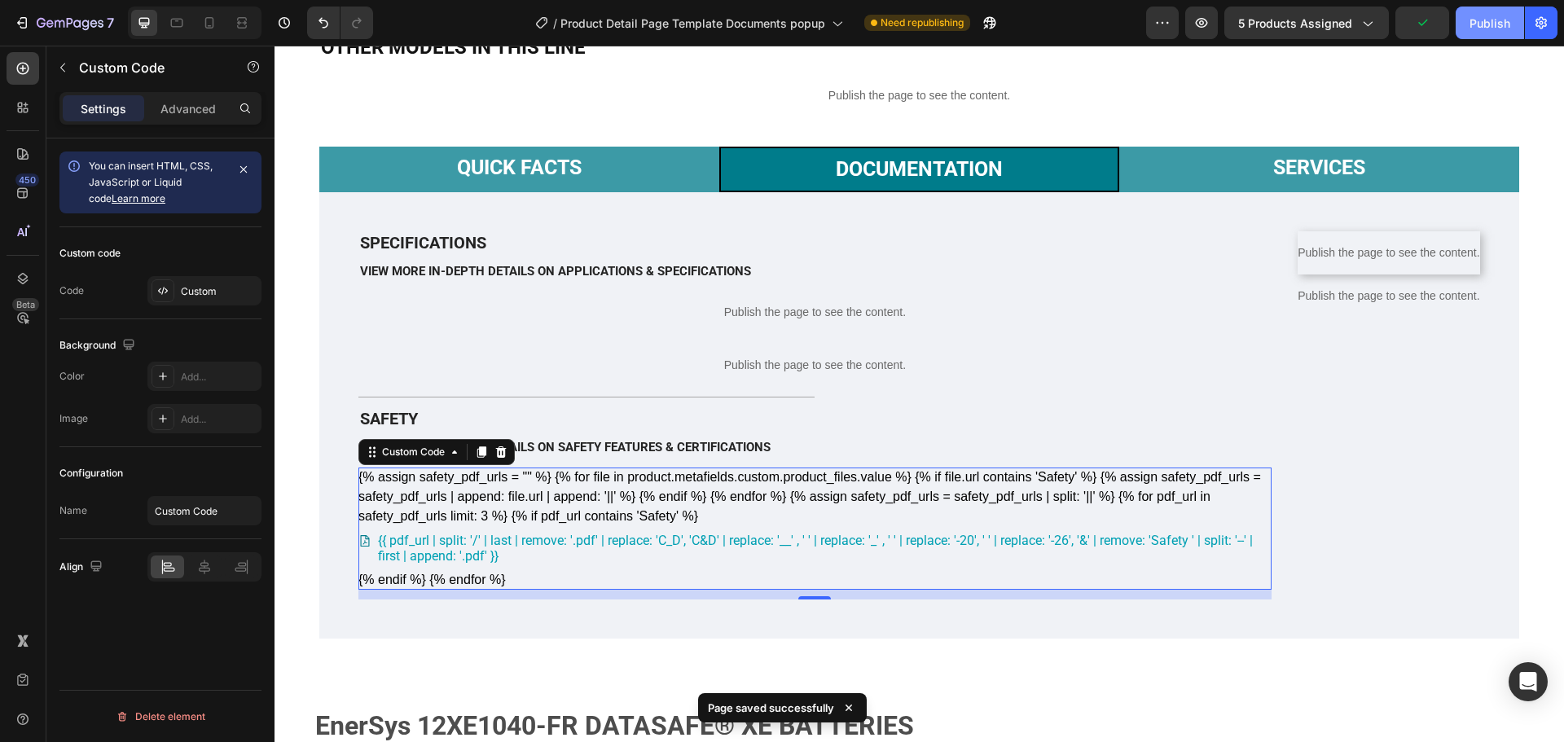
click at [1482, 34] on button "Publish" at bounding box center [1490, 23] width 68 height 33
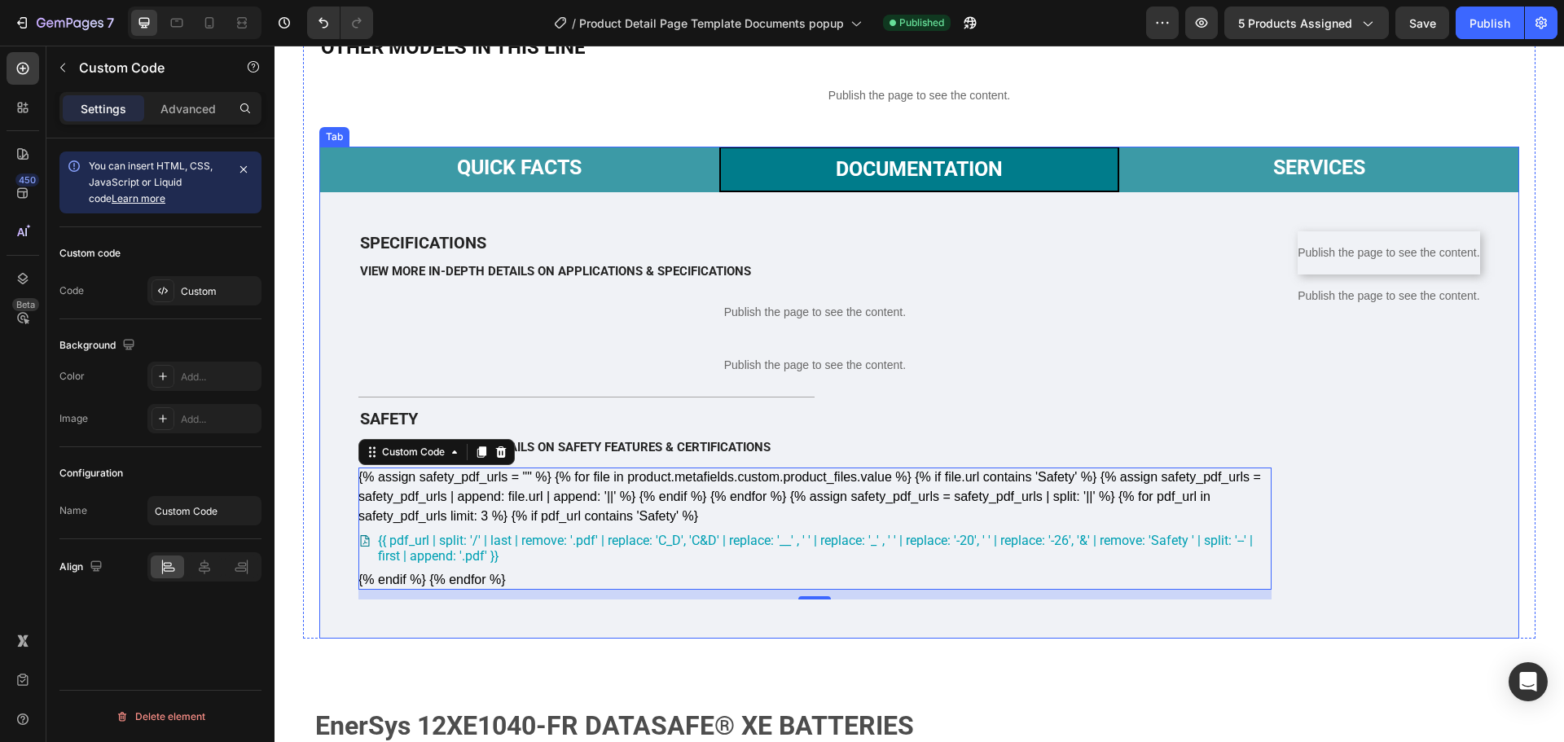
click at [903, 163] on p "Documentation" at bounding box center [919, 169] width 167 height 24
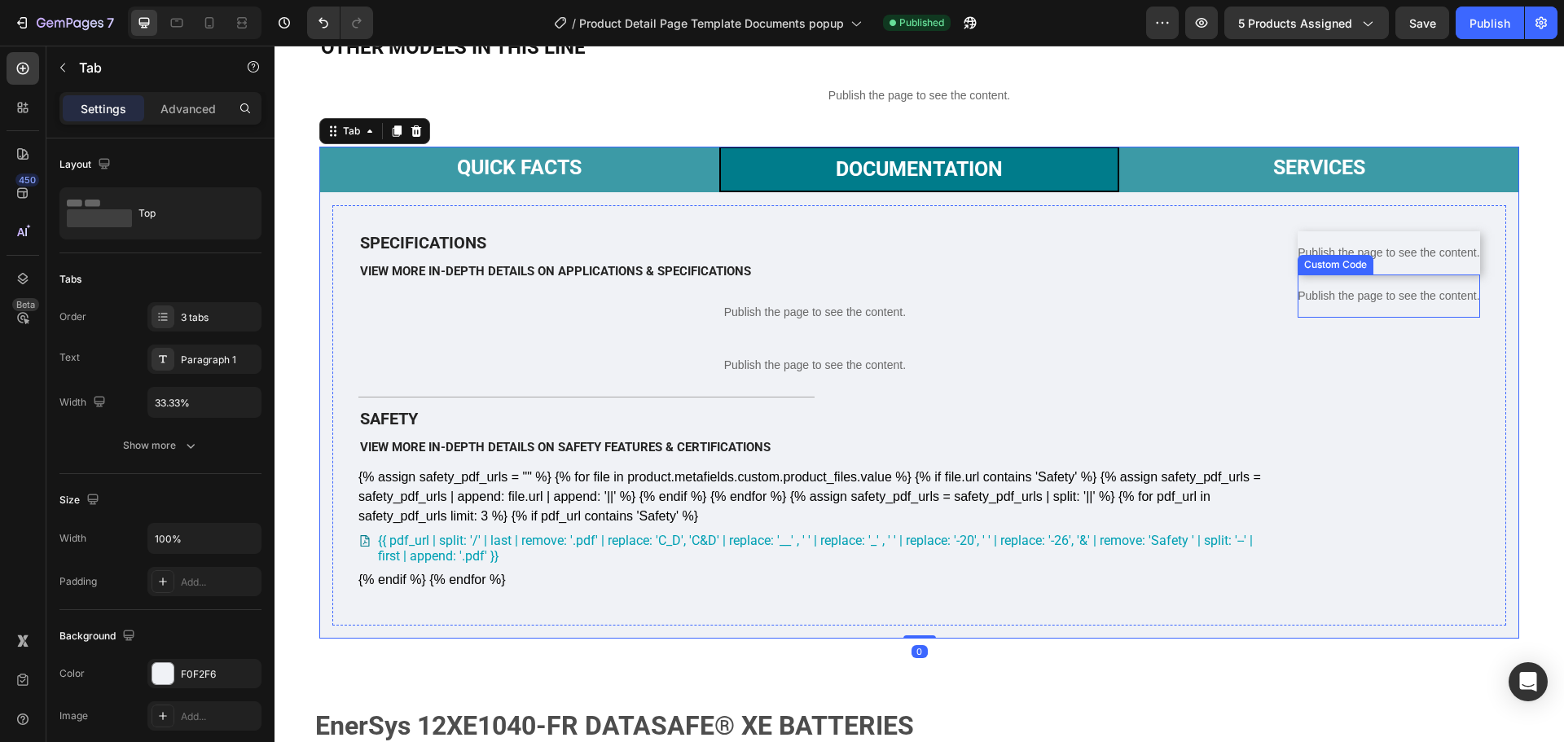
click at [1392, 305] on p "Publish the page to see the content." at bounding box center [1389, 296] width 182 height 17
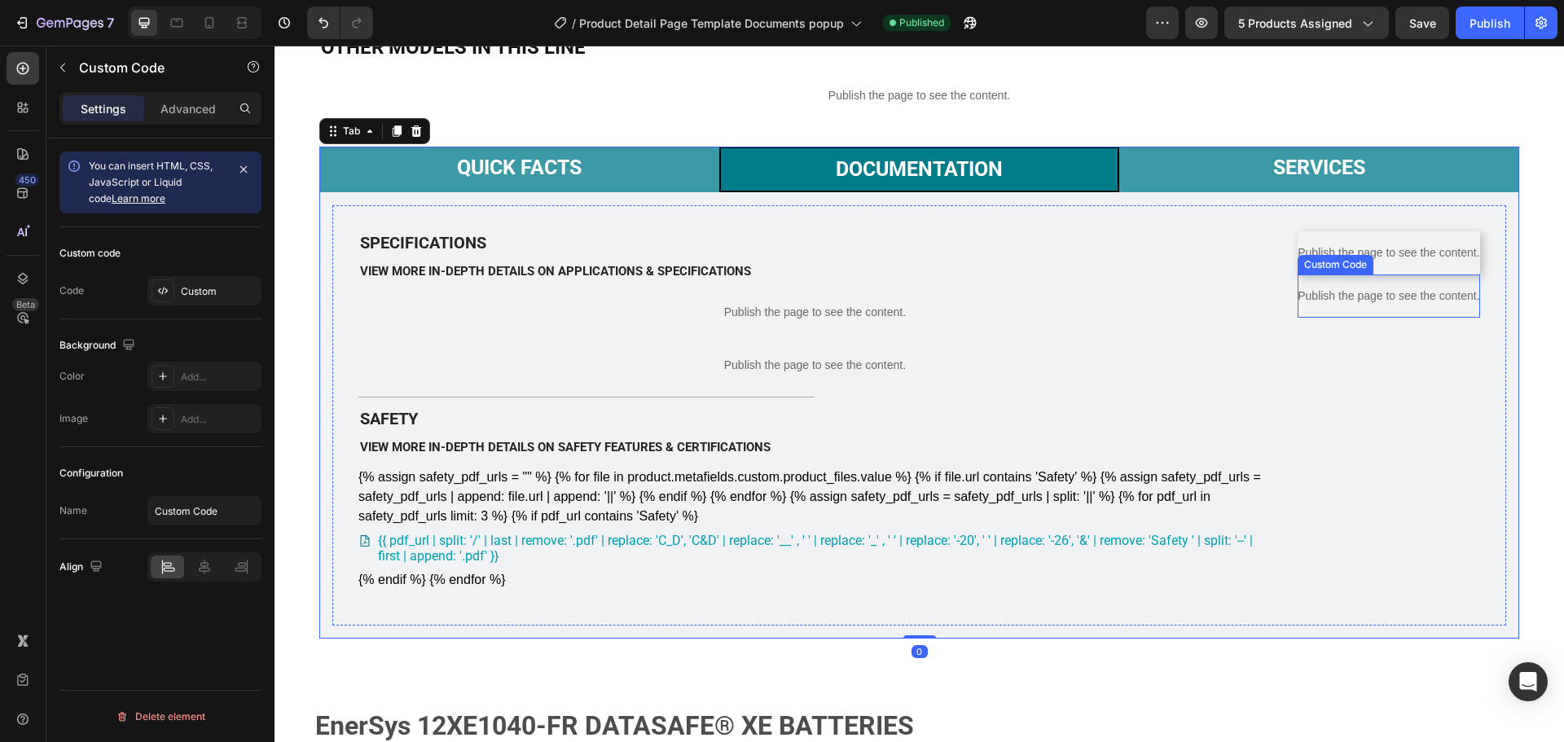
click at [1392, 305] on p "Publish the page to see the content." at bounding box center [1389, 296] width 182 height 17
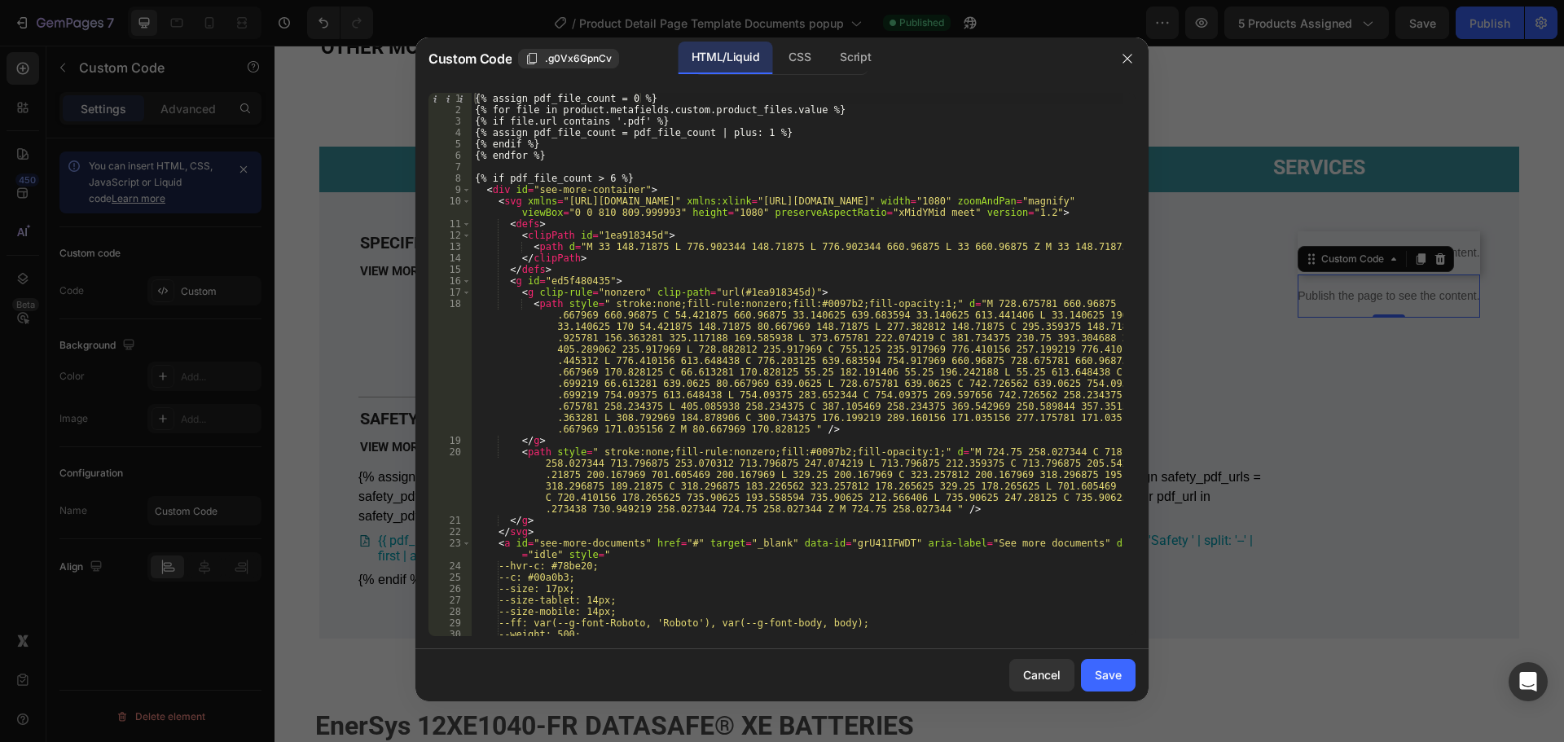
type textarea "<path style=" stroke:none;fill-rule:nonzero;fill:#0097b2;fill-opacity:1;" d="M …"
click at [964, 301] on div "{% assign pdf_file_count = 0 %} {% for file in product.metafields.custom.produc…" at bounding box center [798, 376] width 652 height 566
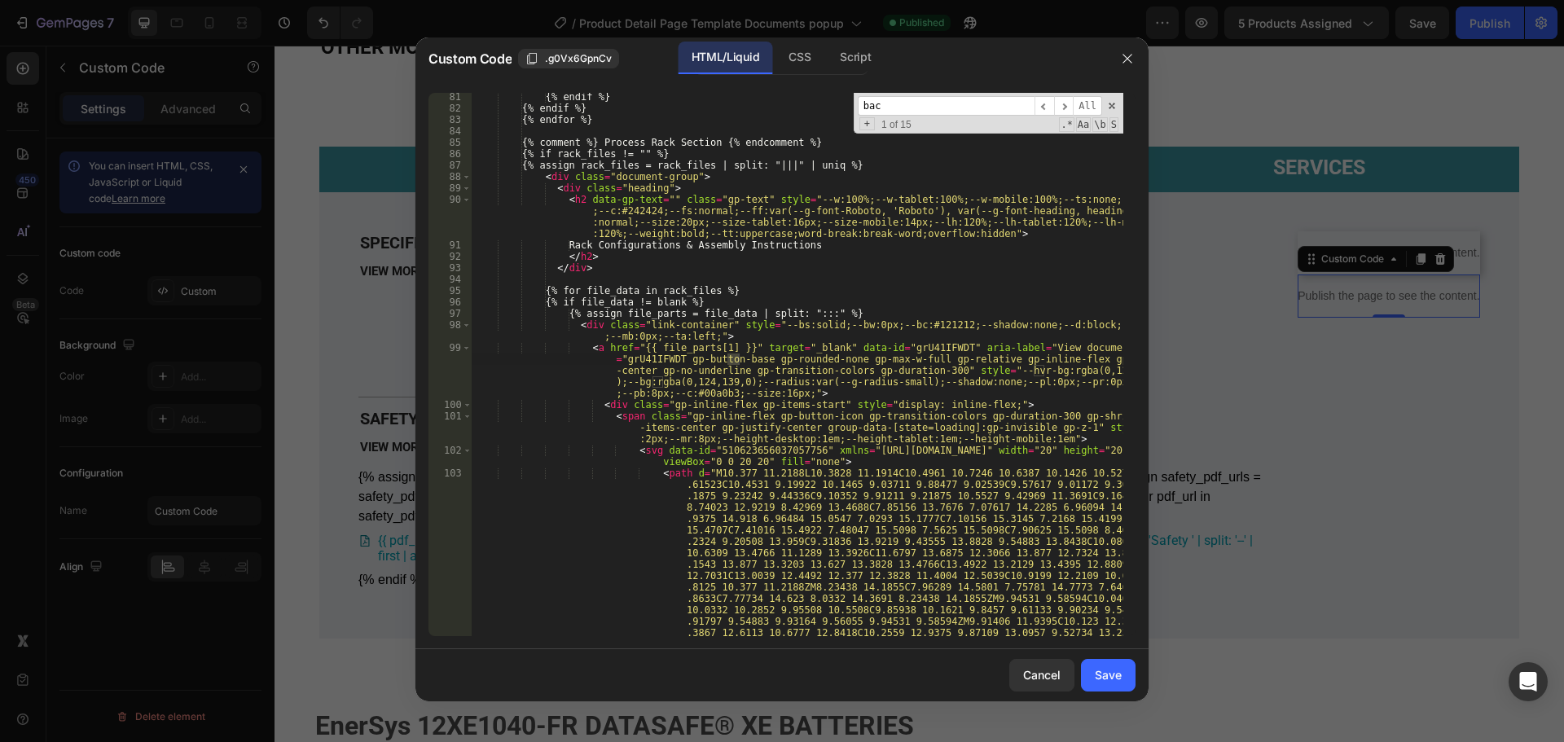
scroll to position [5339, 0]
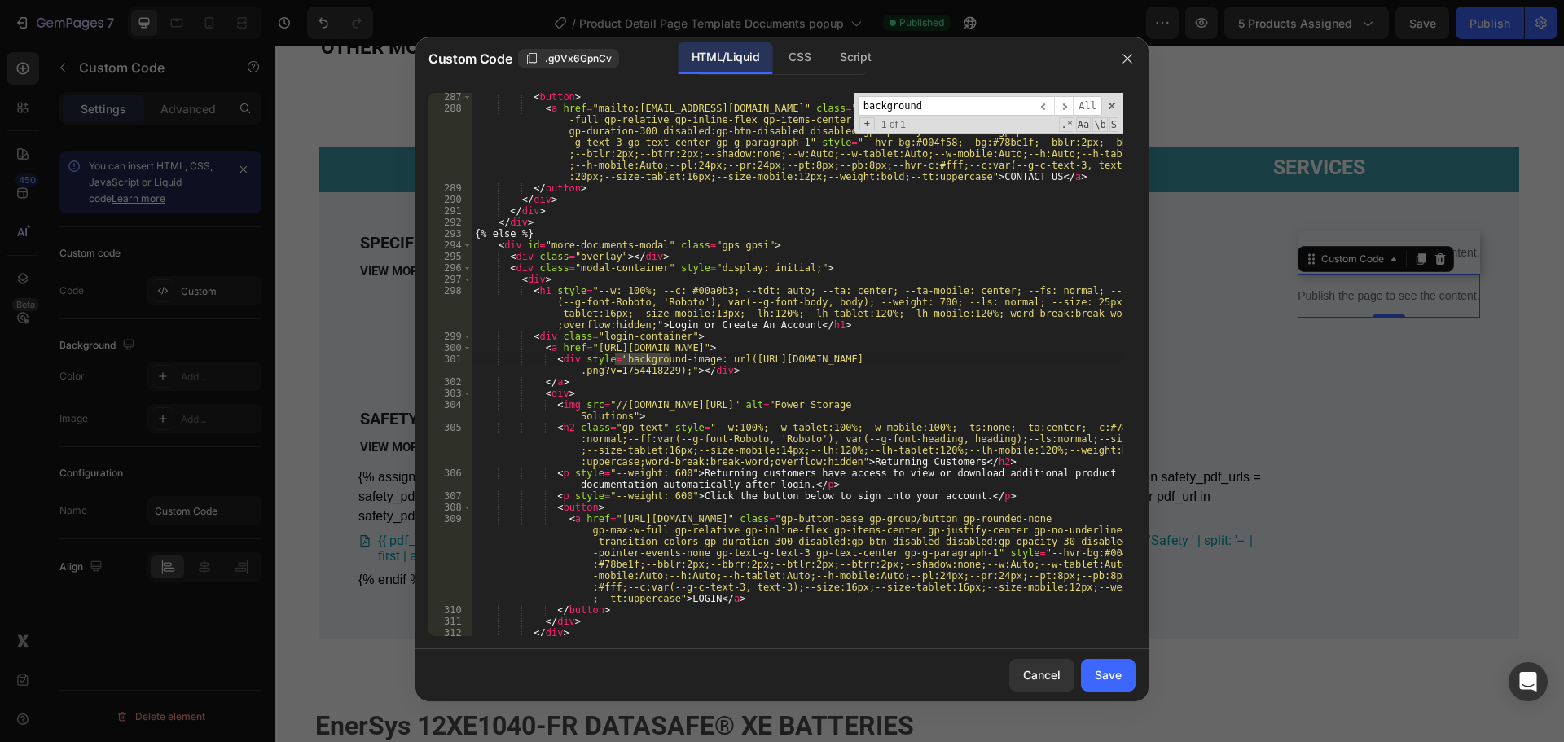
type input "background"
drag, startPoint x: 730, startPoint y: 360, endPoint x: 661, endPoint y: 369, distance: 69.0
click at [661, 369] on div "< button > < a href = "mailto:[EMAIL_ADDRESS][DOMAIN_NAME]" class = "gp-button-…" at bounding box center [798, 374] width 652 height 566
paste textarea "[URL][DOMAIN_NAME]"
type textarea "<div style="background-image: urlhttps://[DOMAIN_NAME][URL];"></div>"
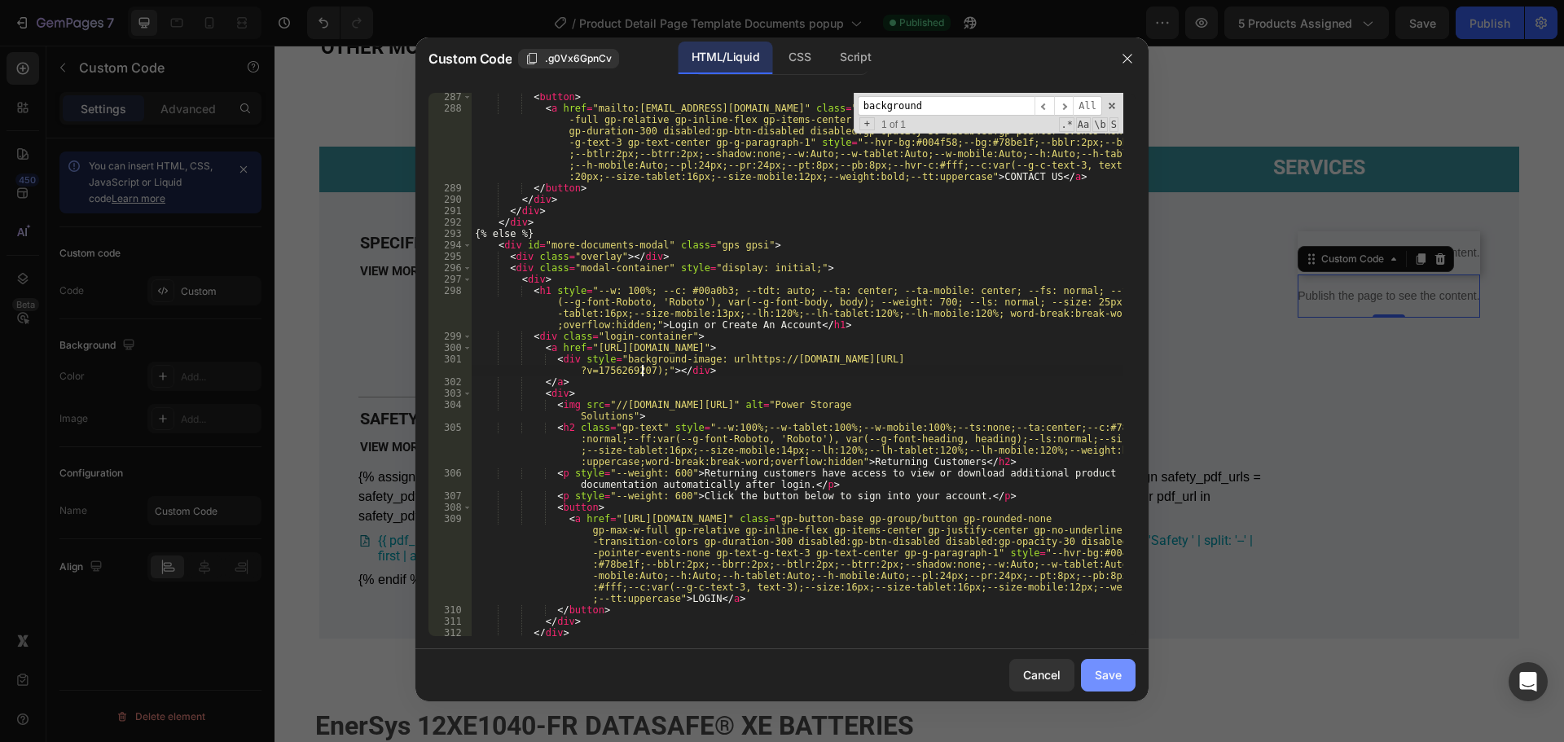
click at [1111, 672] on div "Save" at bounding box center [1108, 674] width 27 height 17
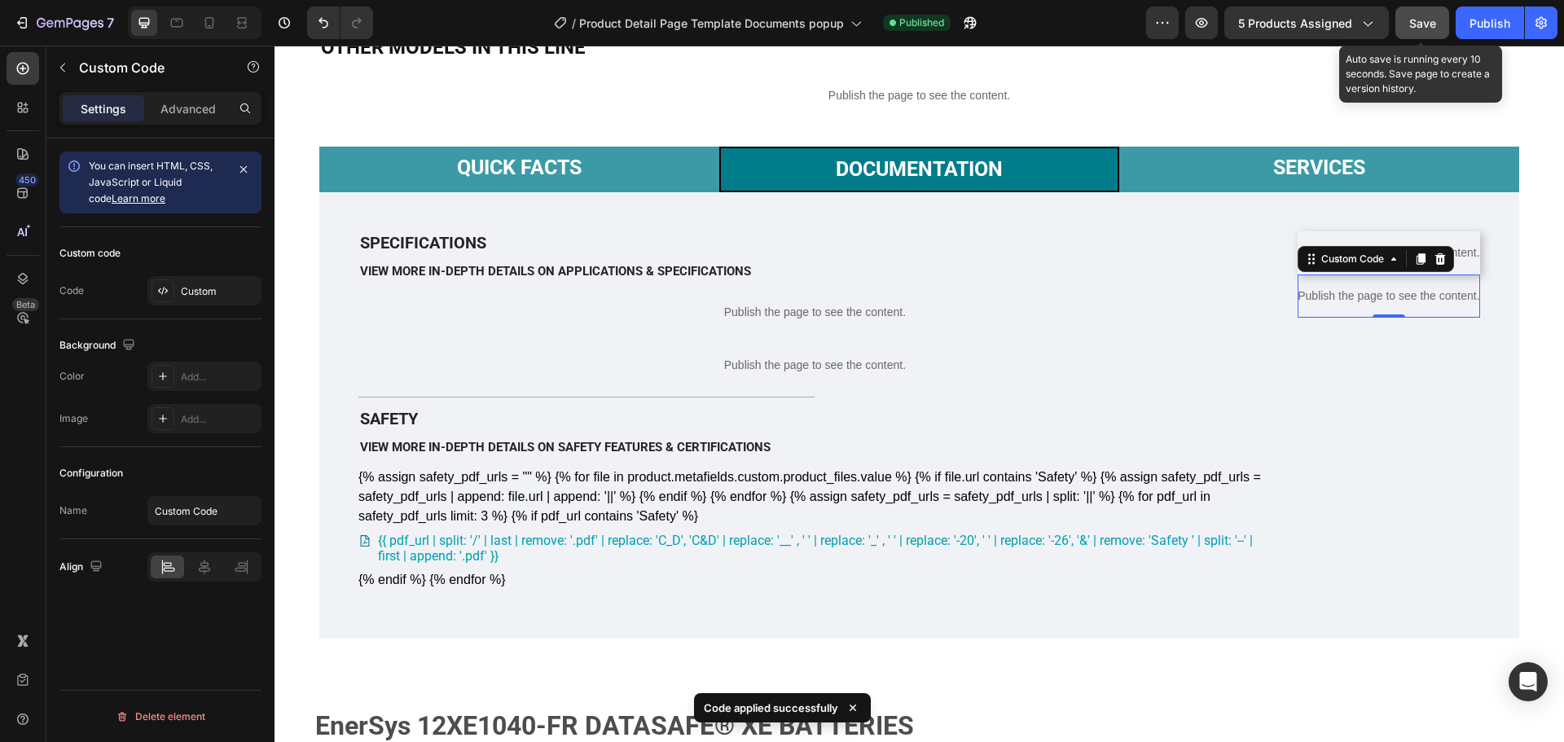
click at [1428, 10] on button "Save" at bounding box center [1422, 23] width 54 height 33
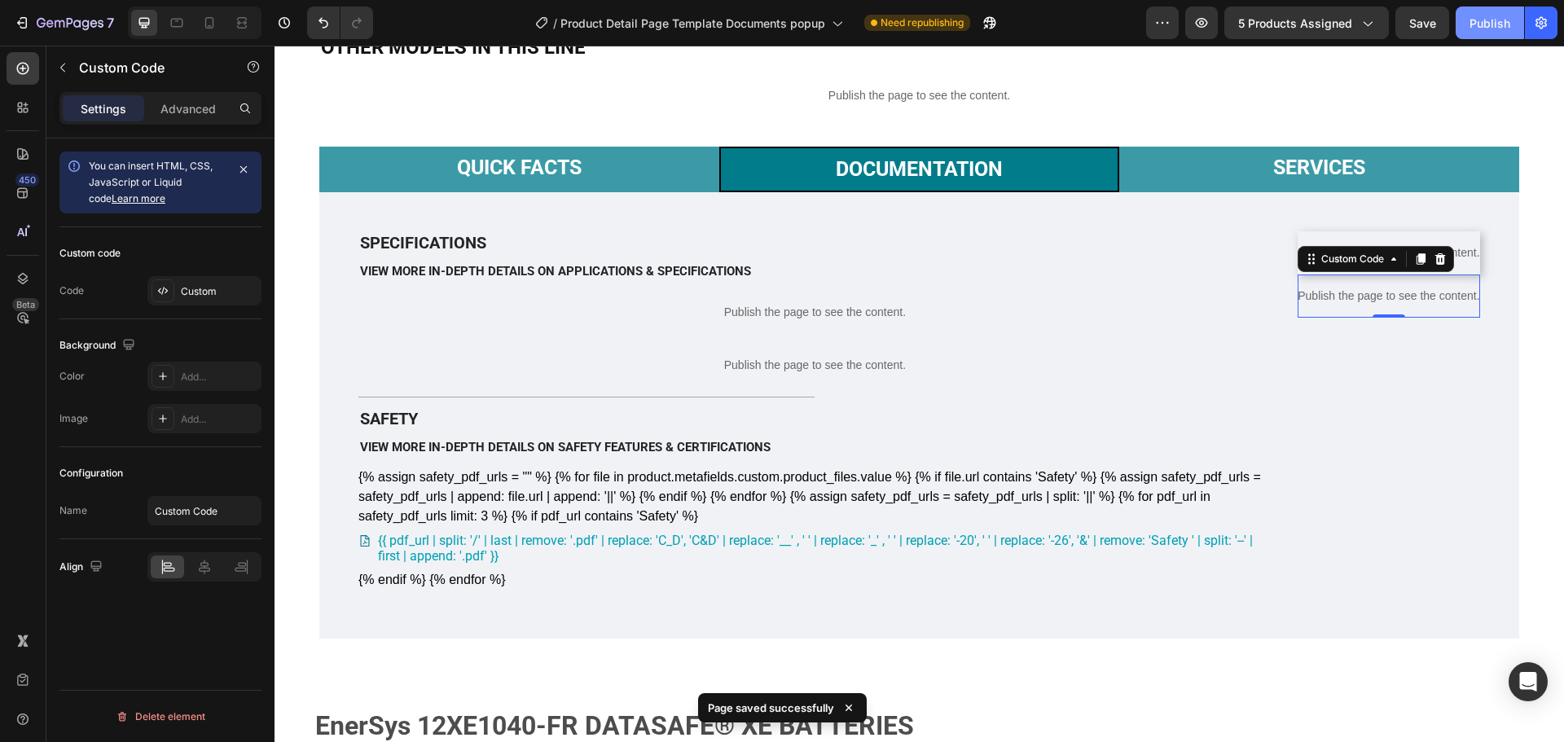
click at [1480, 25] on div "Publish" at bounding box center [1489, 23] width 41 height 17
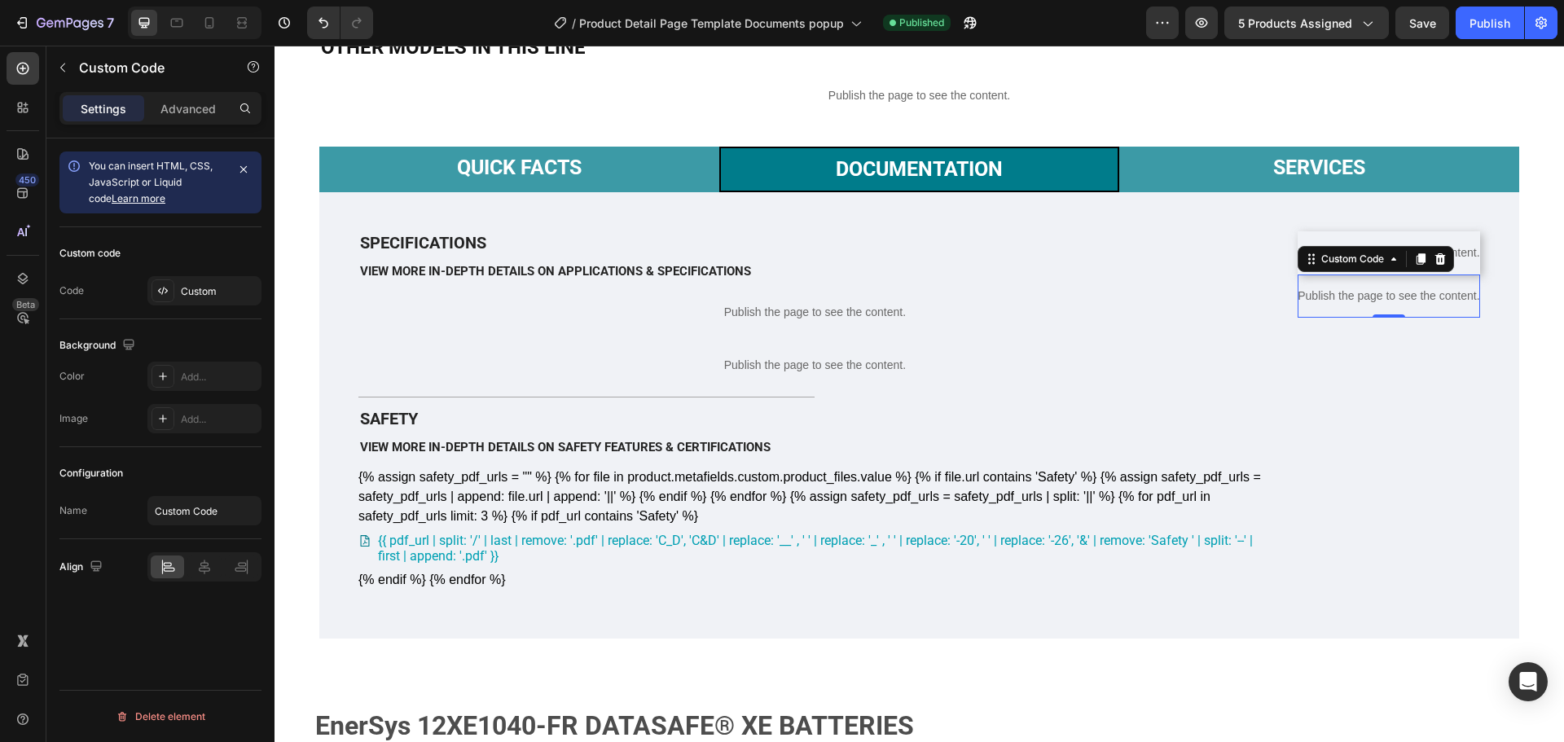
click at [1394, 305] on p "Publish the page to see the content." at bounding box center [1389, 296] width 182 height 17
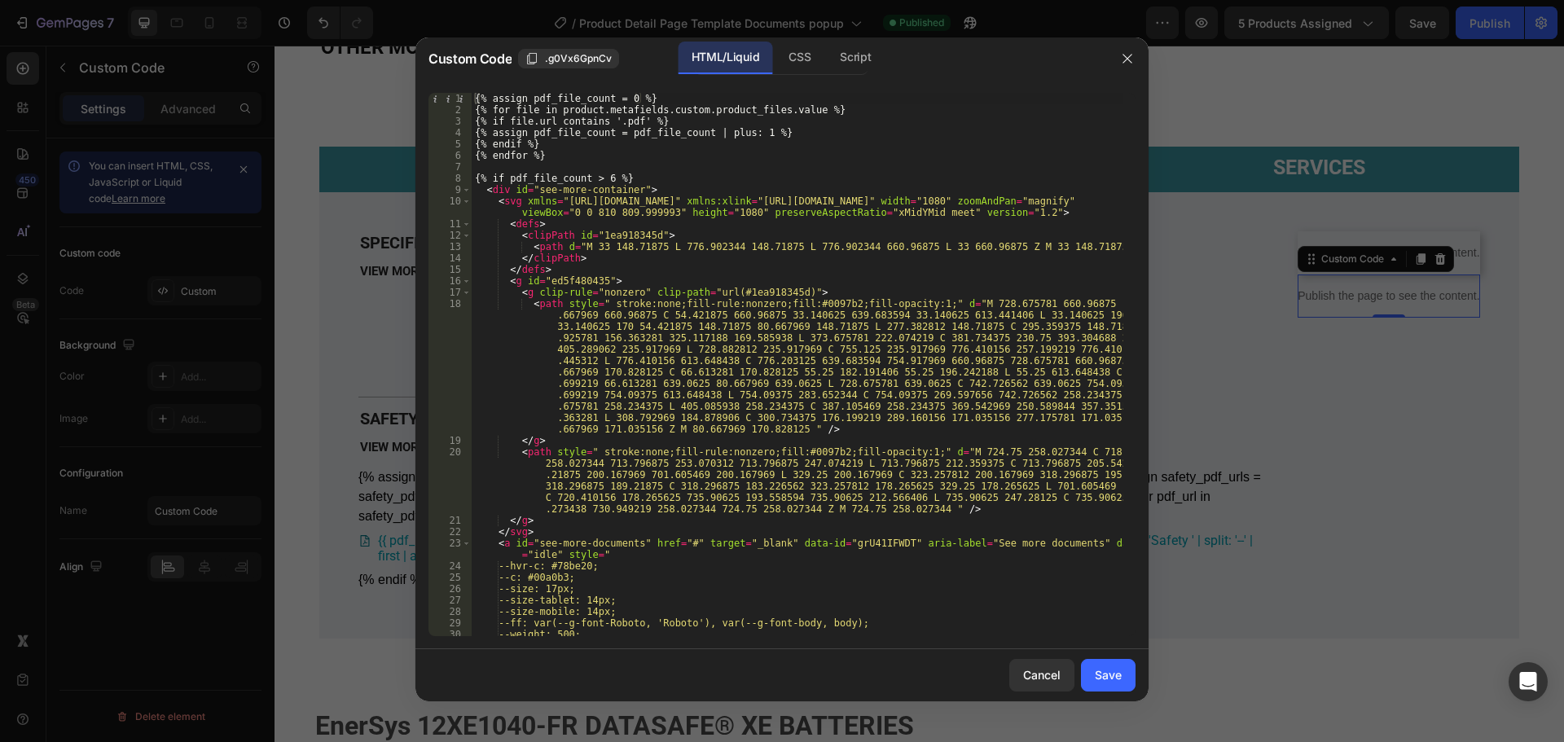
type textarea "<path style=" stroke:none;fill-rule:nonzero;fill:#0097b2;fill-opacity:1;" d="M …"
click at [758, 466] on div "{% assign pdf_file_count = 0 %} {% for file in product.metafields.custom.produc…" at bounding box center [798, 376] width 652 height 566
click at [863, 361] on div "{% assign pdf_file_count = 0 %} {% for file in product.metafields.custom.produc…" at bounding box center [798, 376] width 652 height 566
click at [847, 345] on div "{% assign pdf_file_count = 0 %} {% for file in product.metafields.custom.produc…" at bounding box center [798, 376] width 652 height 566
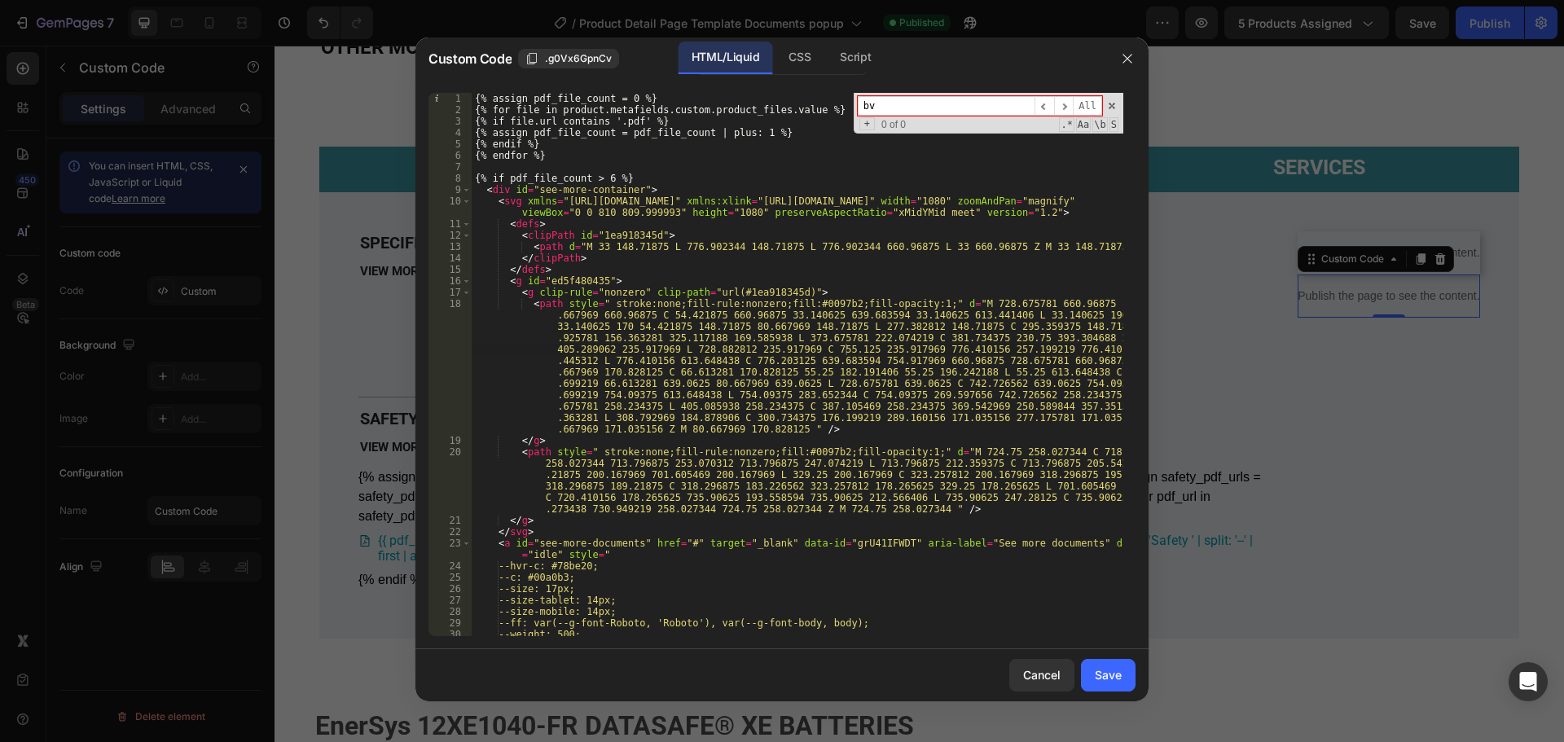
type input "b"
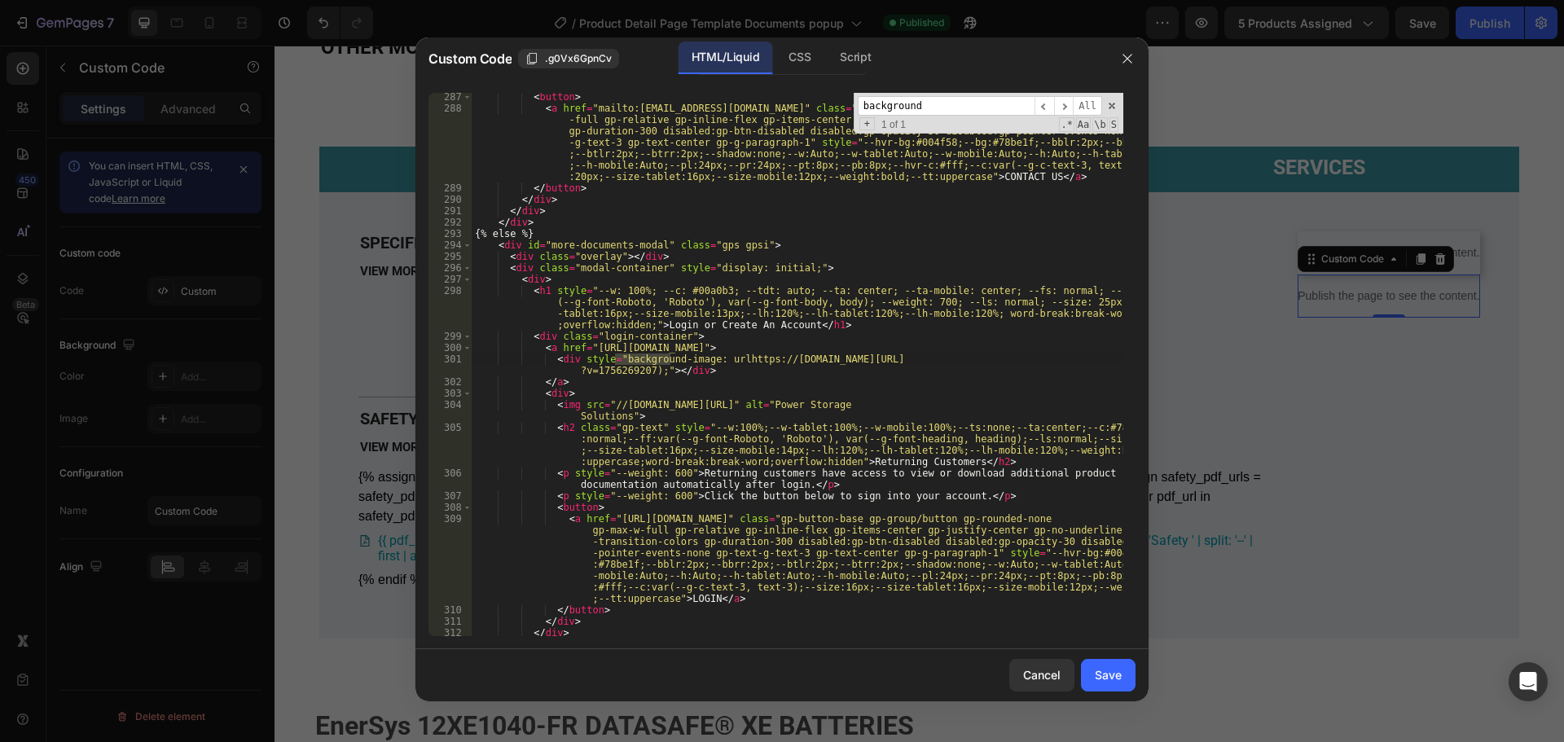
type input "background"
click at [724, 357] on div "< button > < a href = "mailto:[EMAIL_ADDRESS][DOMAIN_NAME]" class = "gp-button-…" at bounding box center [798, 374] width 652 height 566
type textarea "<div style="background-image: url([URL][DOMAIN_NAME];"></div>"
click at [1104, 679] on div "Save" at bounding box center [1108, 674] width 27 height 17
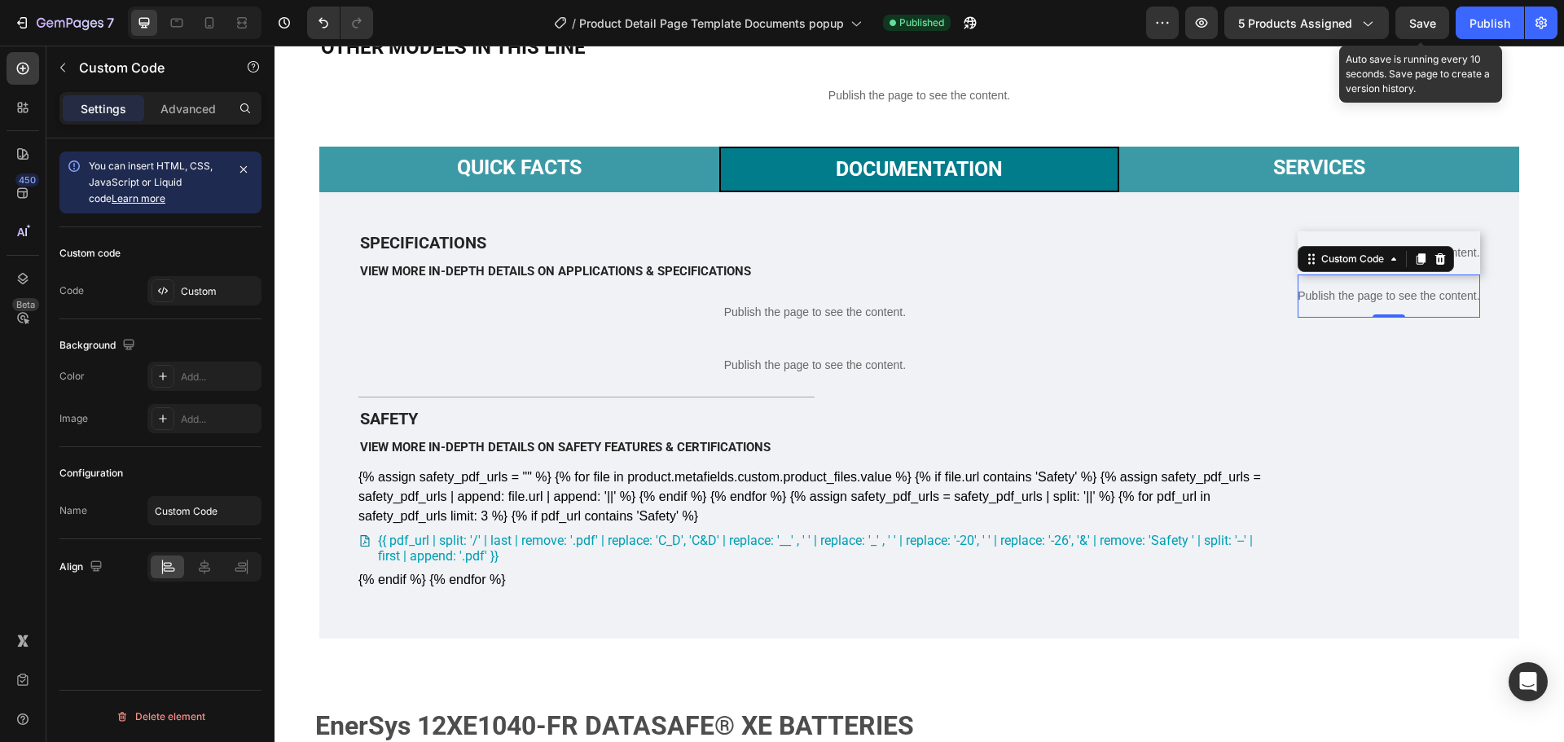
click at [1409, 30] on div "Save" at bounding box center [1422, 23] width 27 height 17
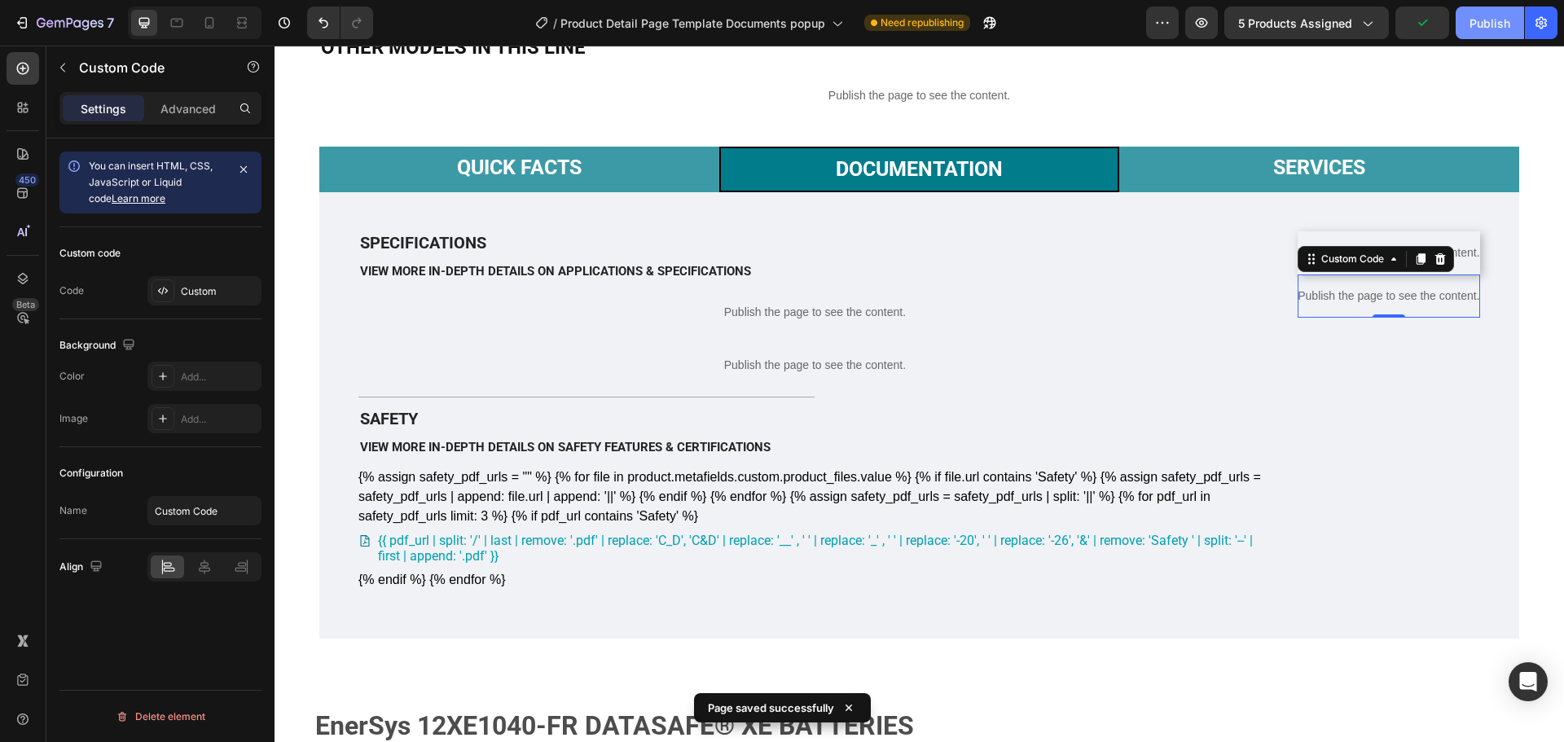
click at [1478, 36] on button "Publish" at bounding box center [1490, 23] width 68 height 33
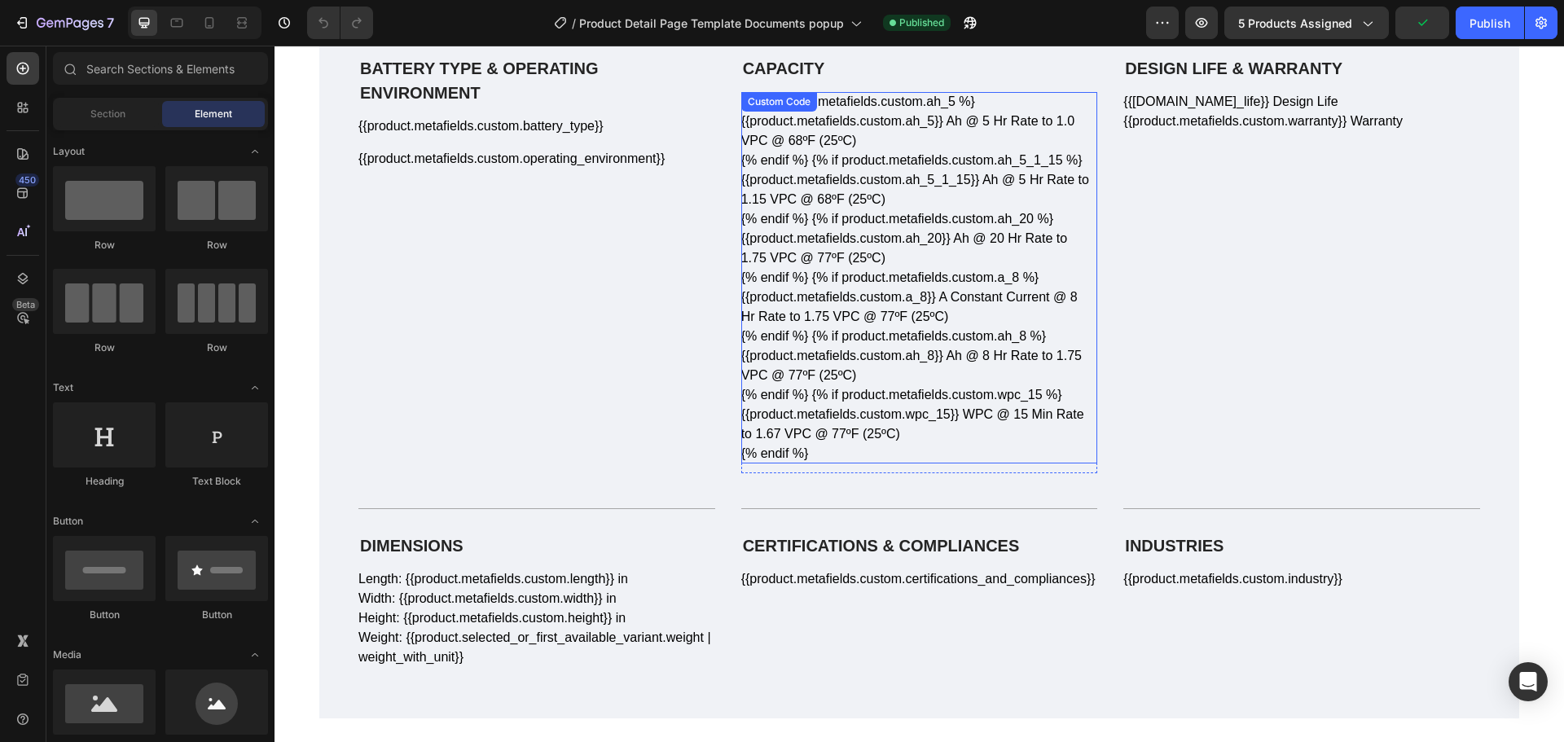
scroll to position [977, 0]
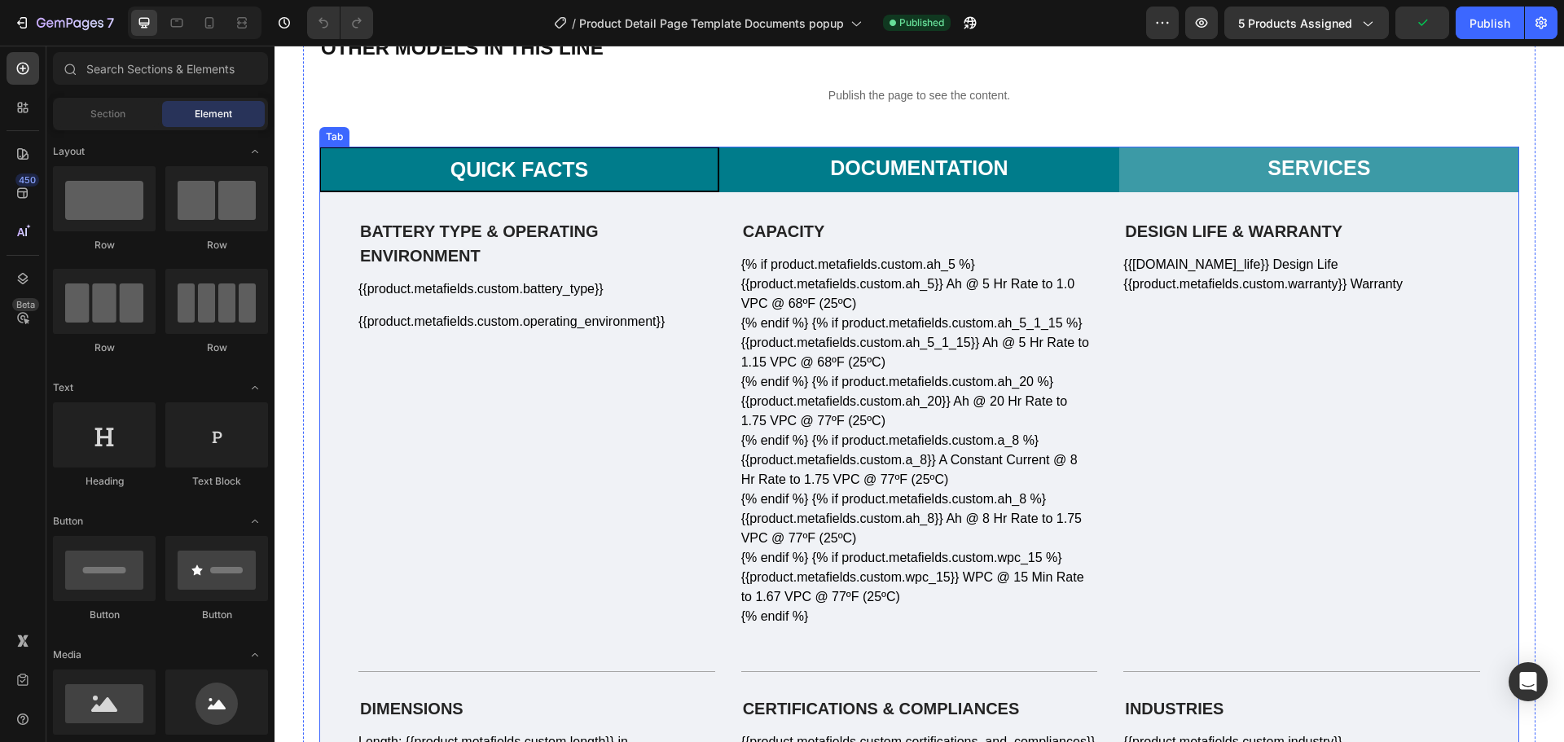
click at [962, 178] on p "Documentation" at bounding box center [919, 168] width 178 height 24
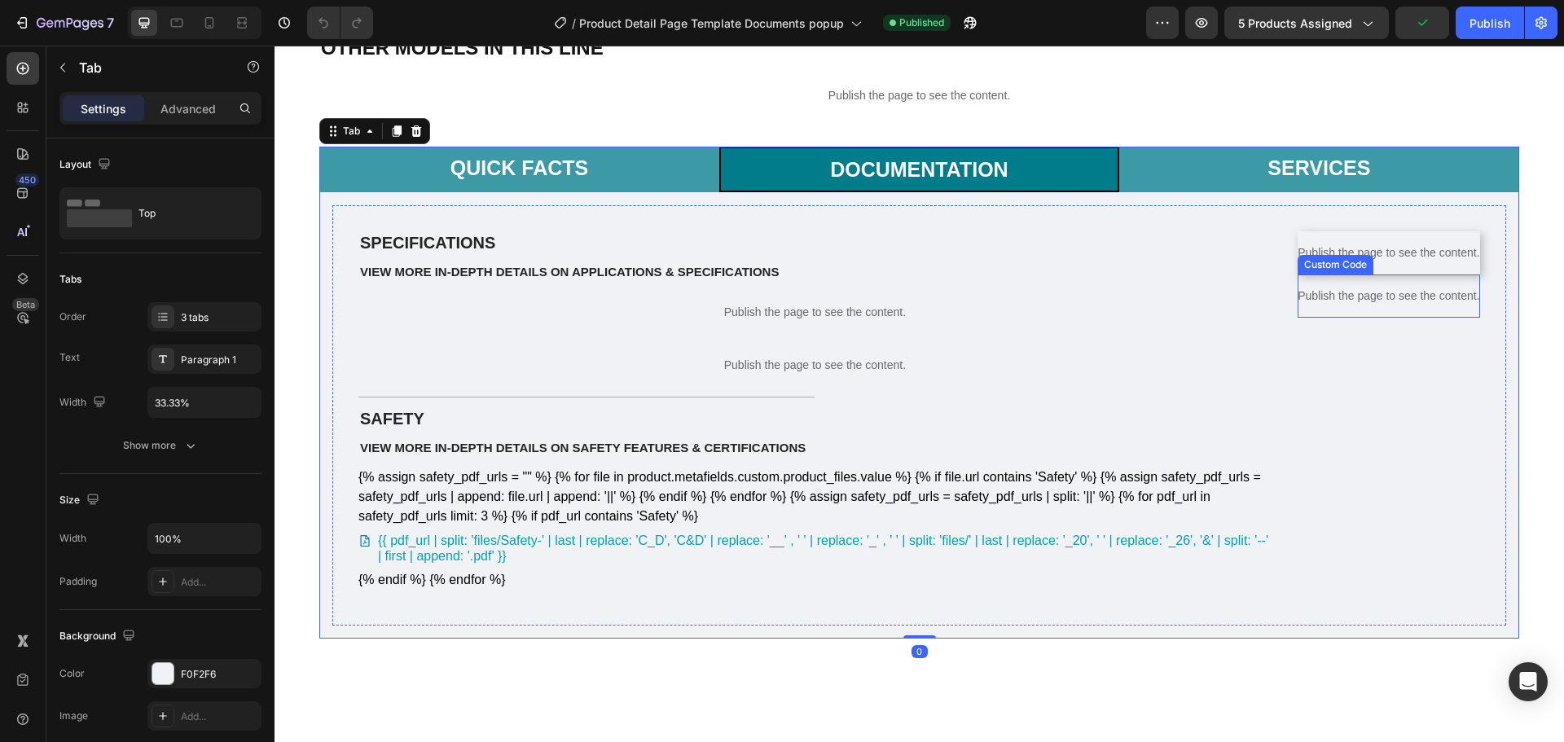
click at [1421, 305] on p "Publish the page to see the content." at bounding box center [1389, 296] width 182 height 17
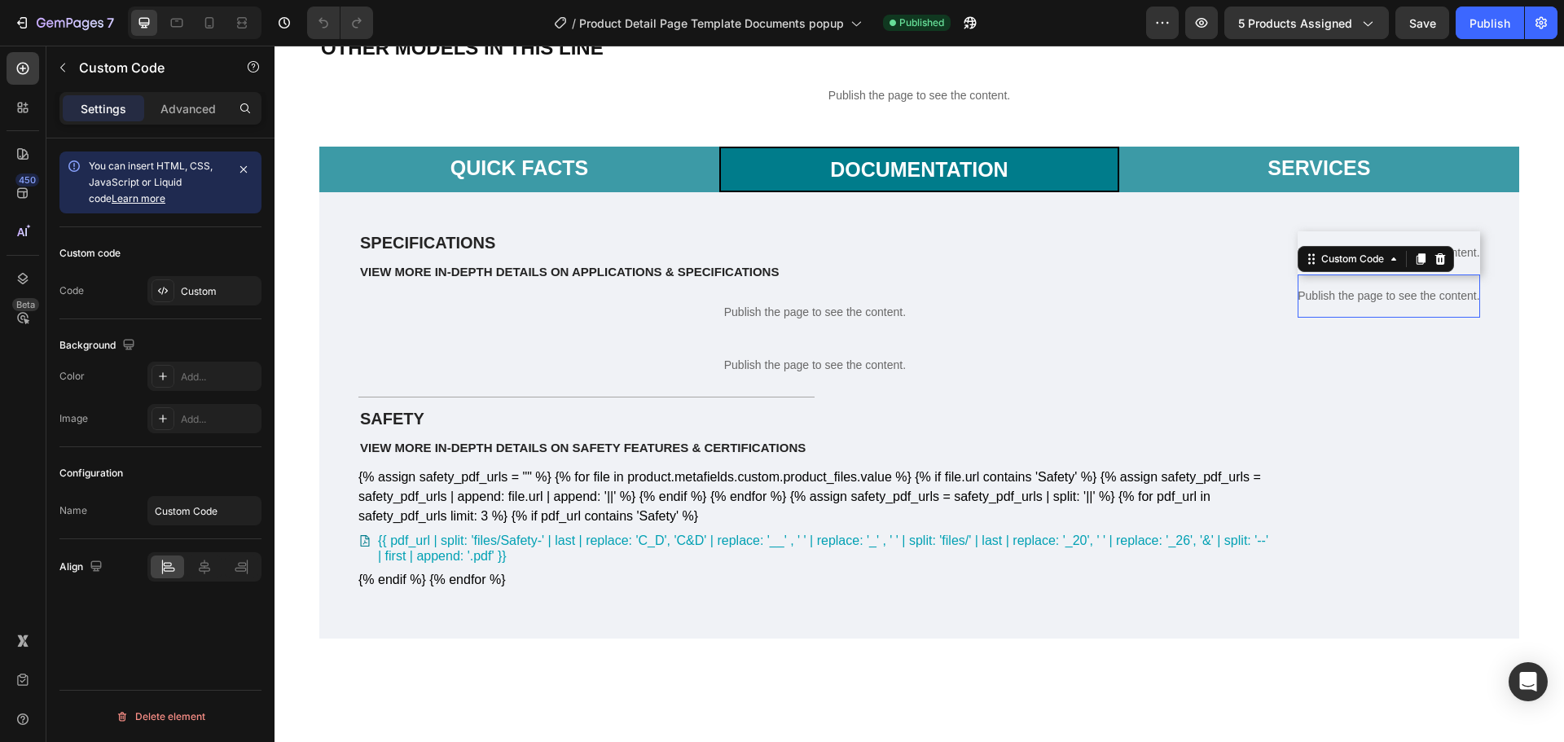
click at [1421, 305] on p "Publish the page to see the content." at bounding box center [1389, 296] width 182 height 17
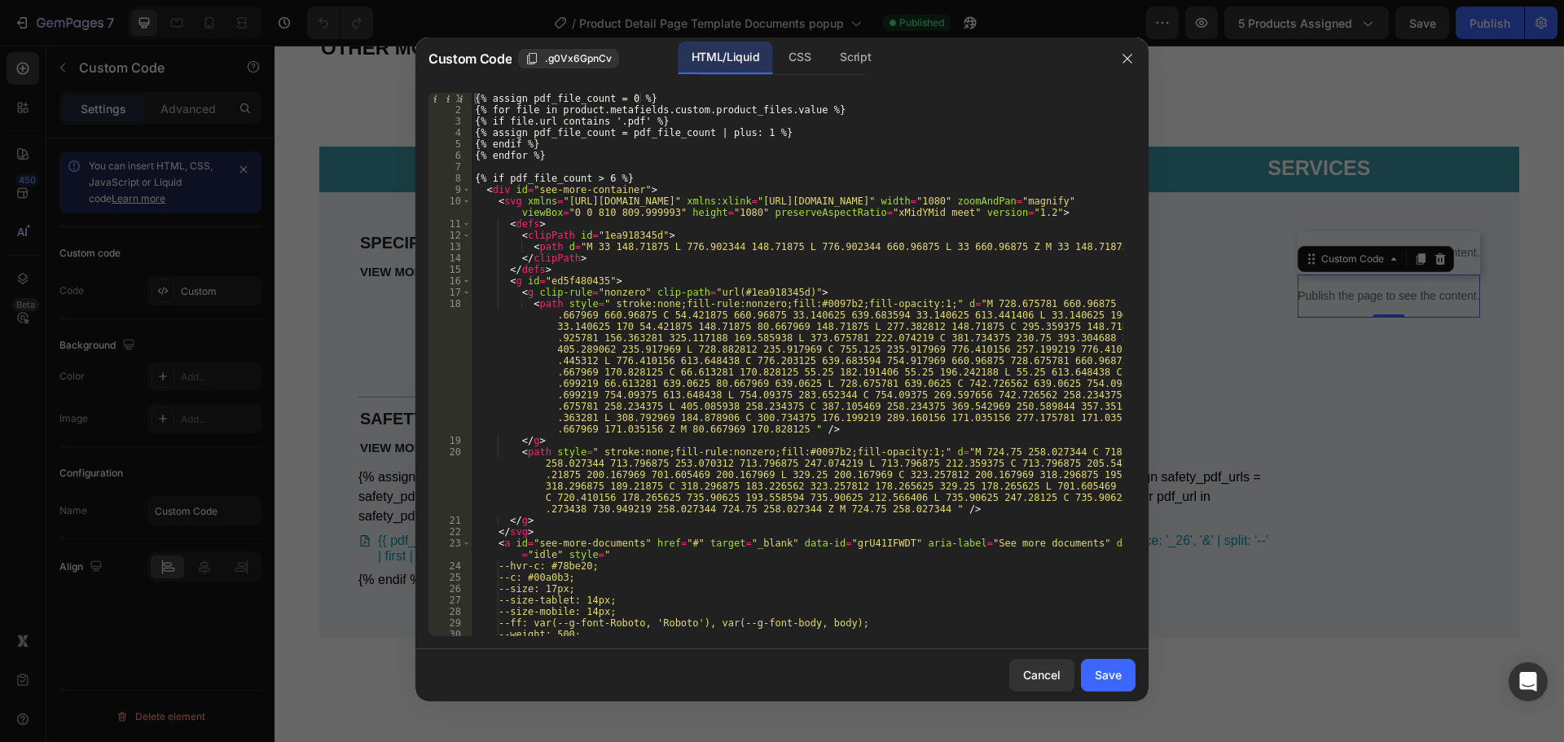
click at [923, 338] on div "{% assign pdf_file_count = 0 %} {% for file in product.metafields.custom.produc…" at bounding box center [798, 376] width 652 height 566
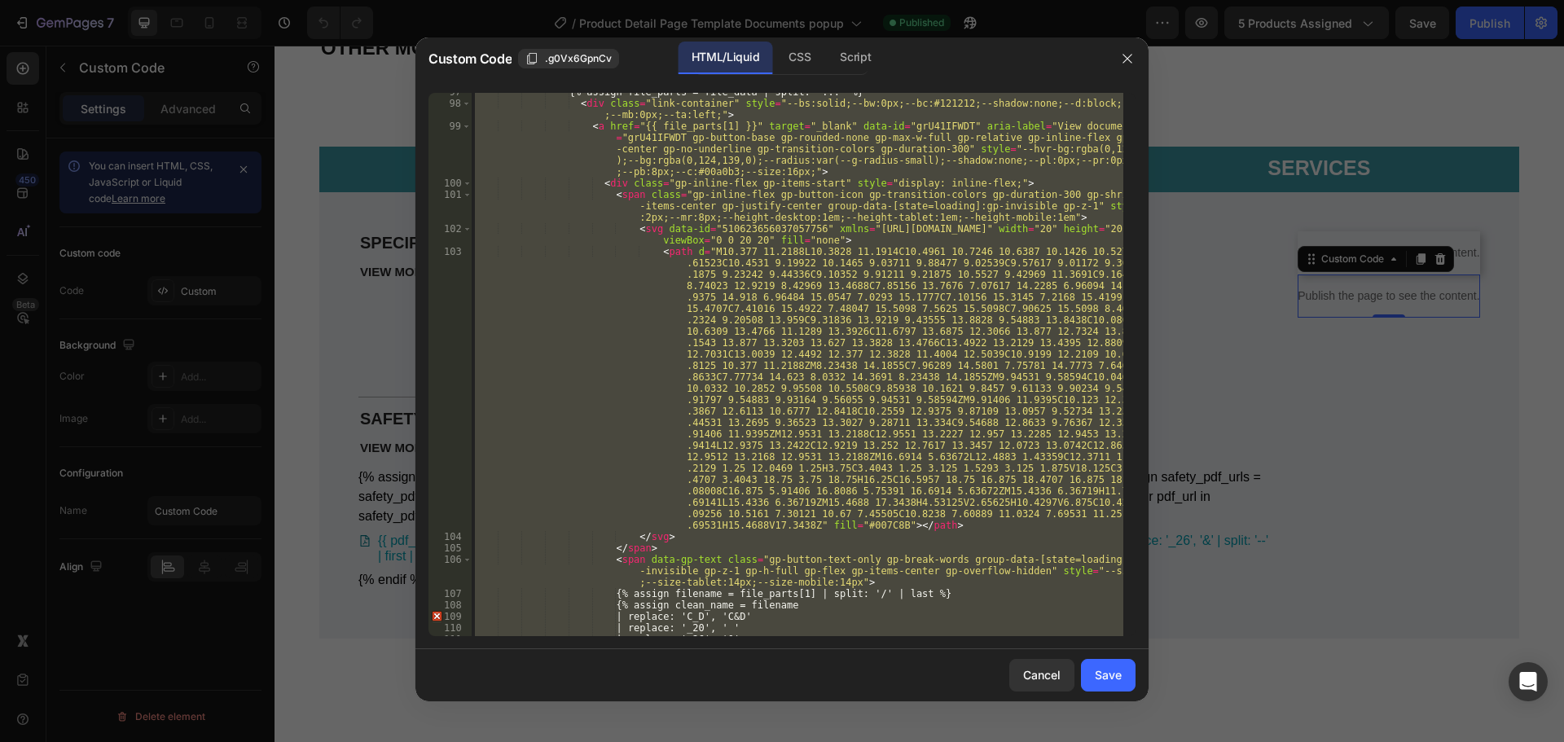
scroll to position [1857, 0]
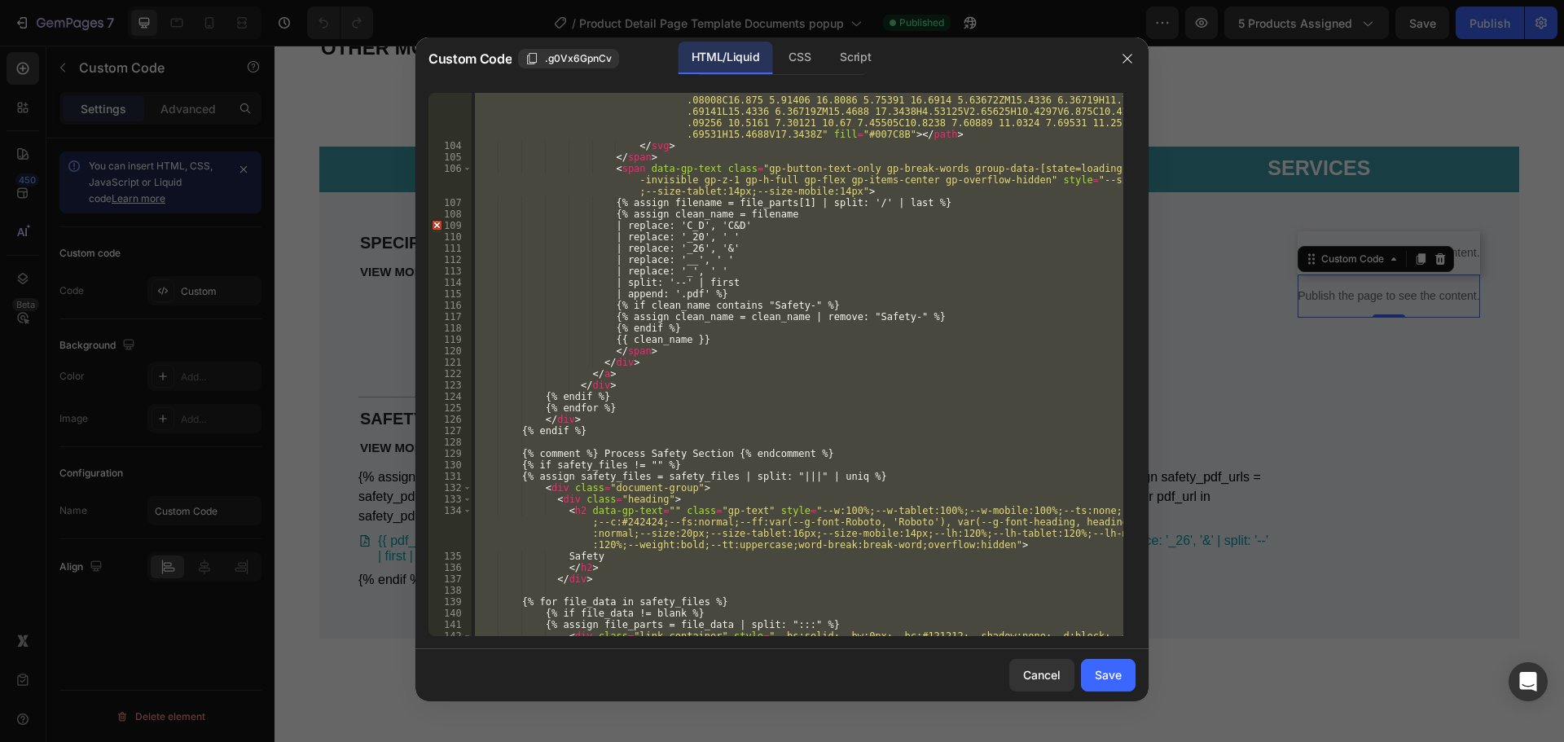
click at [813, 537] on div "< path d = "M10.377 11.2188L10.3828 11.1914C10.4961 10.7246 10.6387 10.1426 10.…" at bounding box center [798, 364] width 652 height 543
type textarea "<h2 data-gp-text="" class="gp-text" style="--w:100%;--w-tablet:100%;--w-mobile:…"
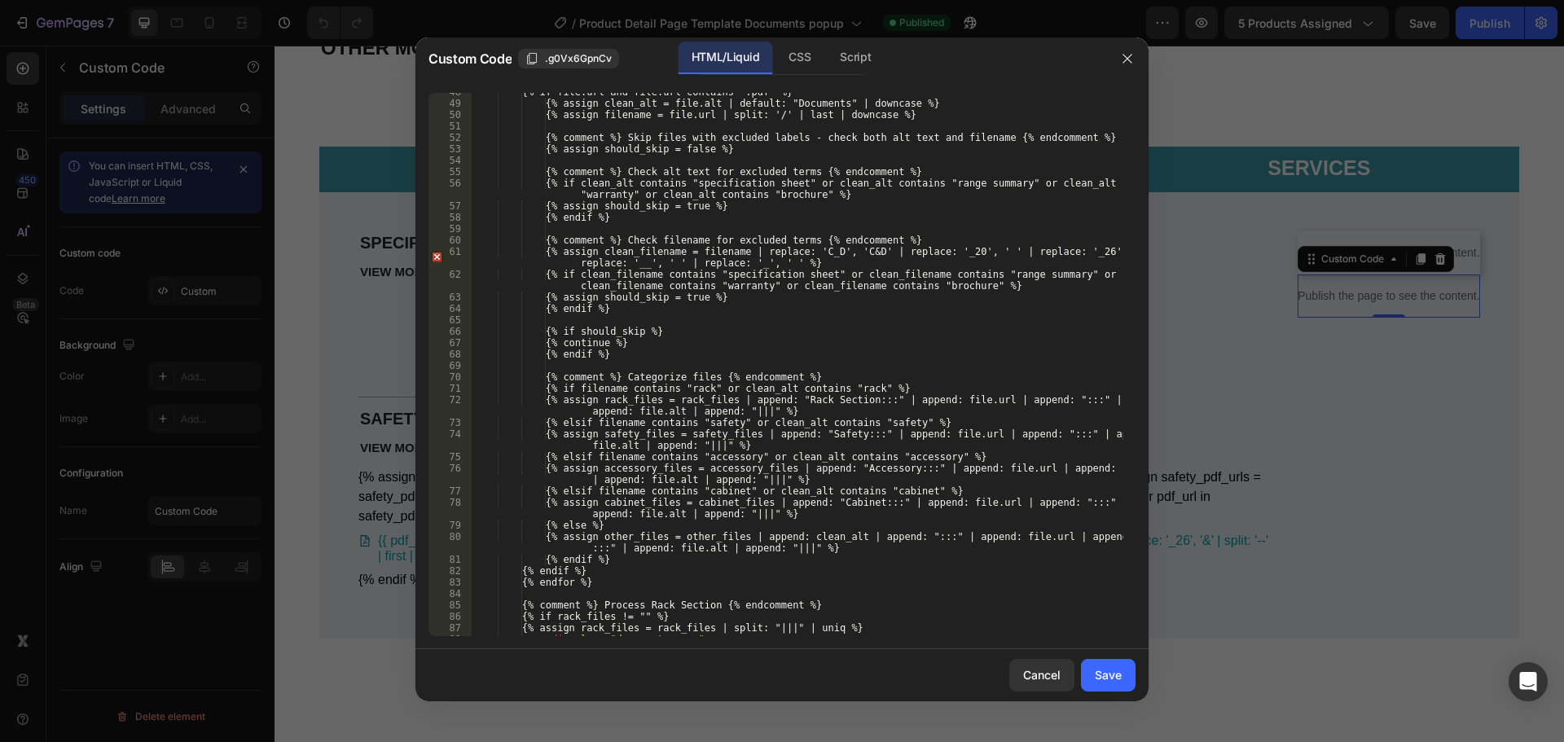
scroll to position [684, 0]
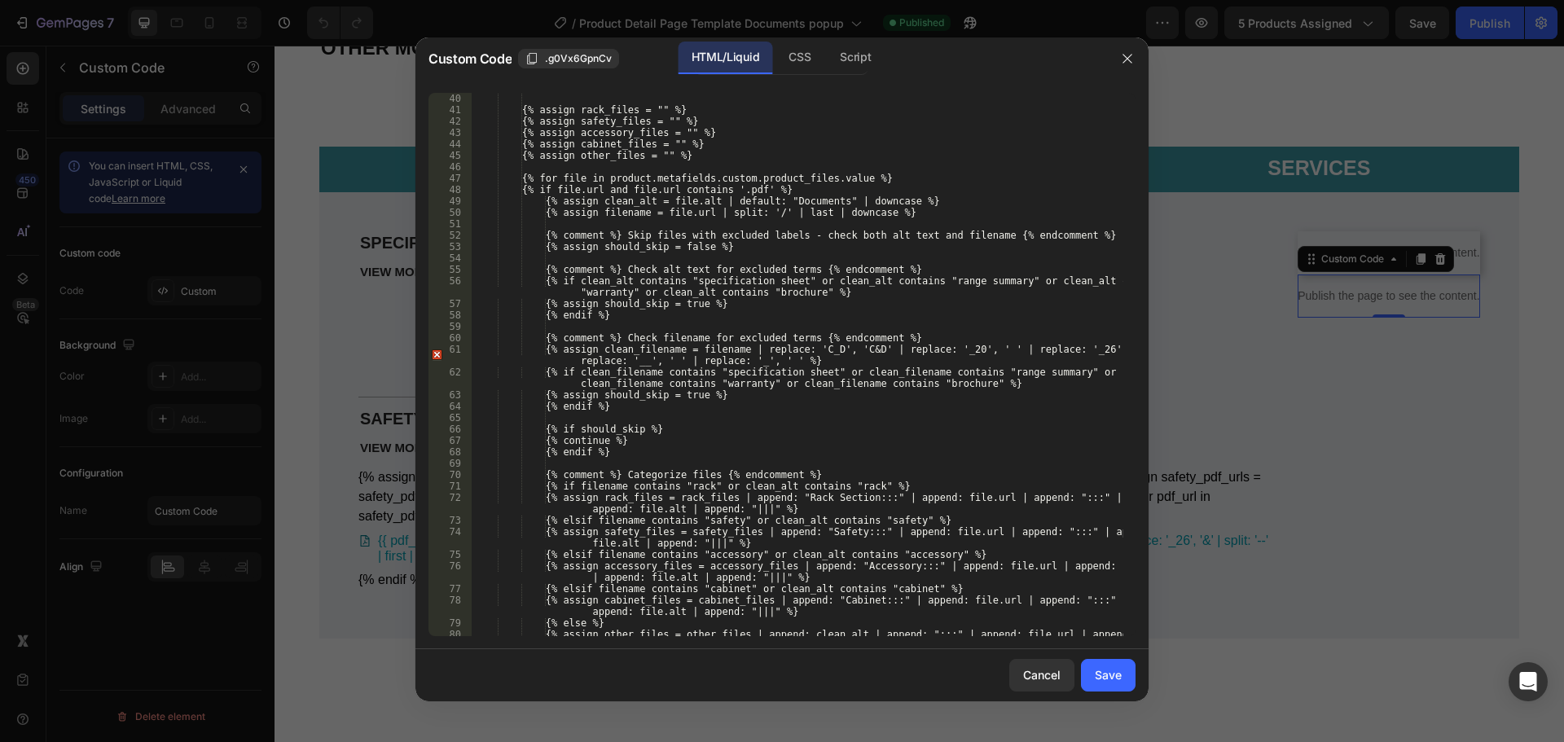
click at [359, 83] on div at bounding box center [782, 371] width 1564 height 742
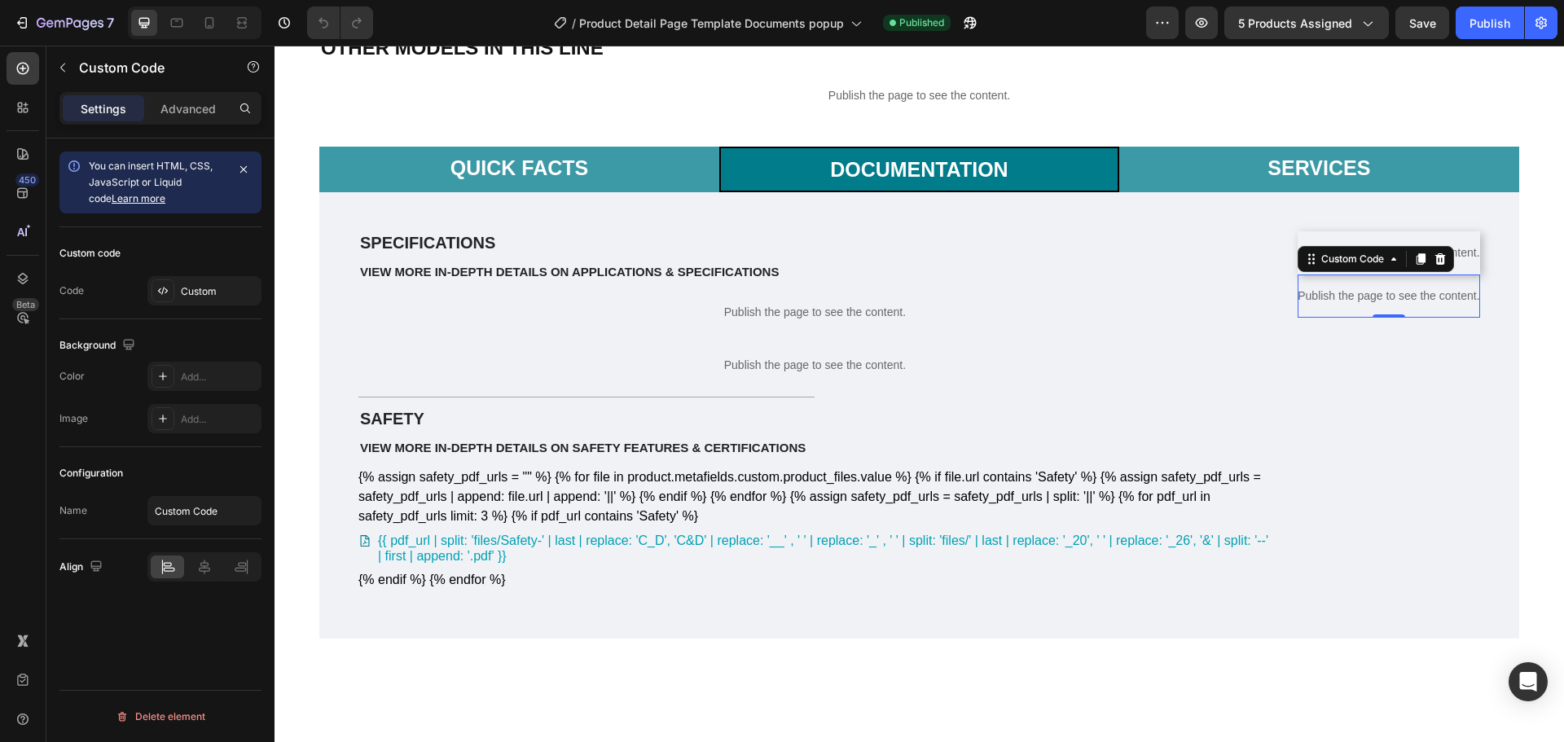
click at [1407, 305] on p "Publish the page to see the content." at bounding box center [1389, 296] width 182 height 17
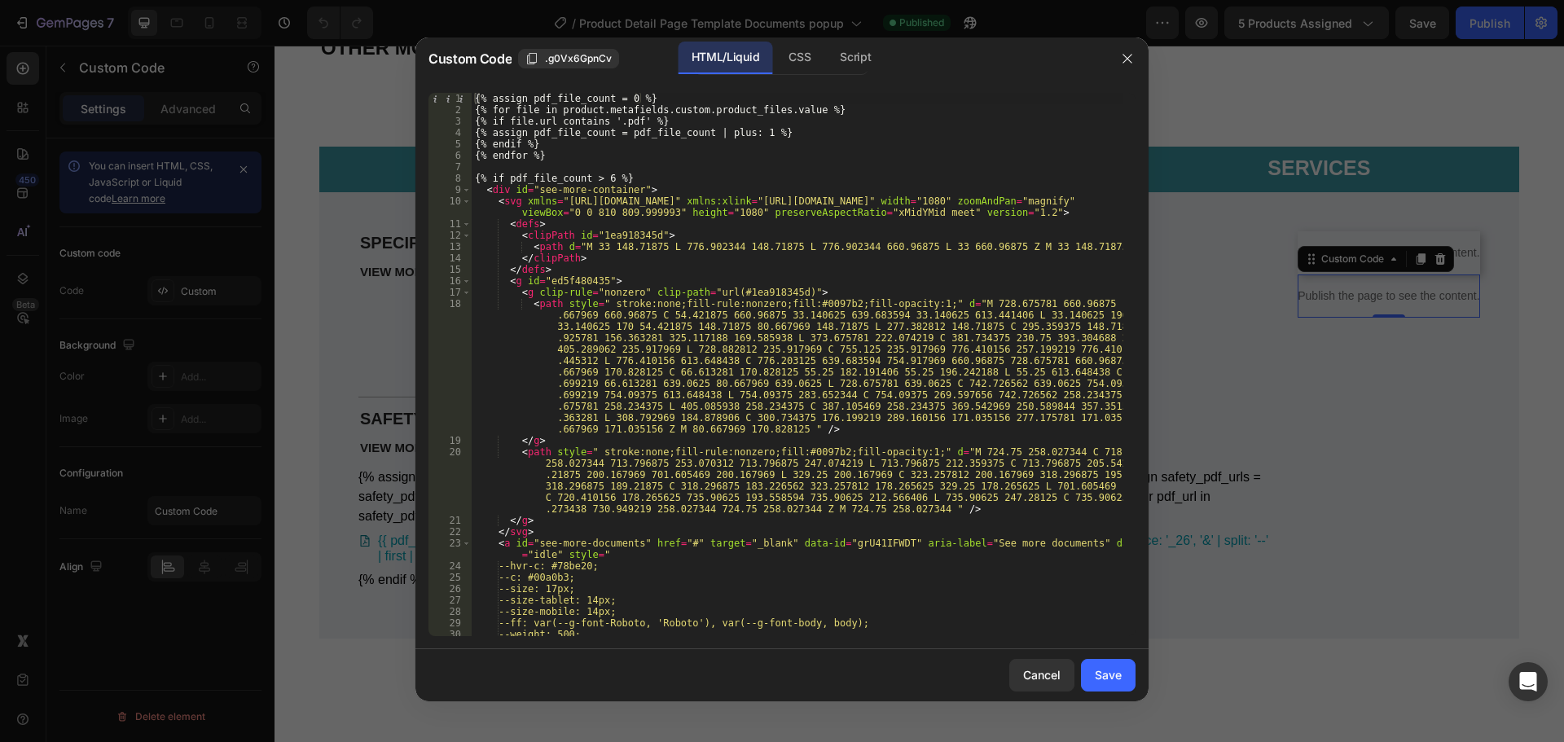
click at [858, 375] on div "{% assign pdf_file_count = 0 %} {% for file in product.metafields.custom.produc…" at bounding box center [798, 376] width 652 height 566
type textarea "z"
click at [1111, 679] on div "Save" at bounding box center [1108, 674] width 27 height 17
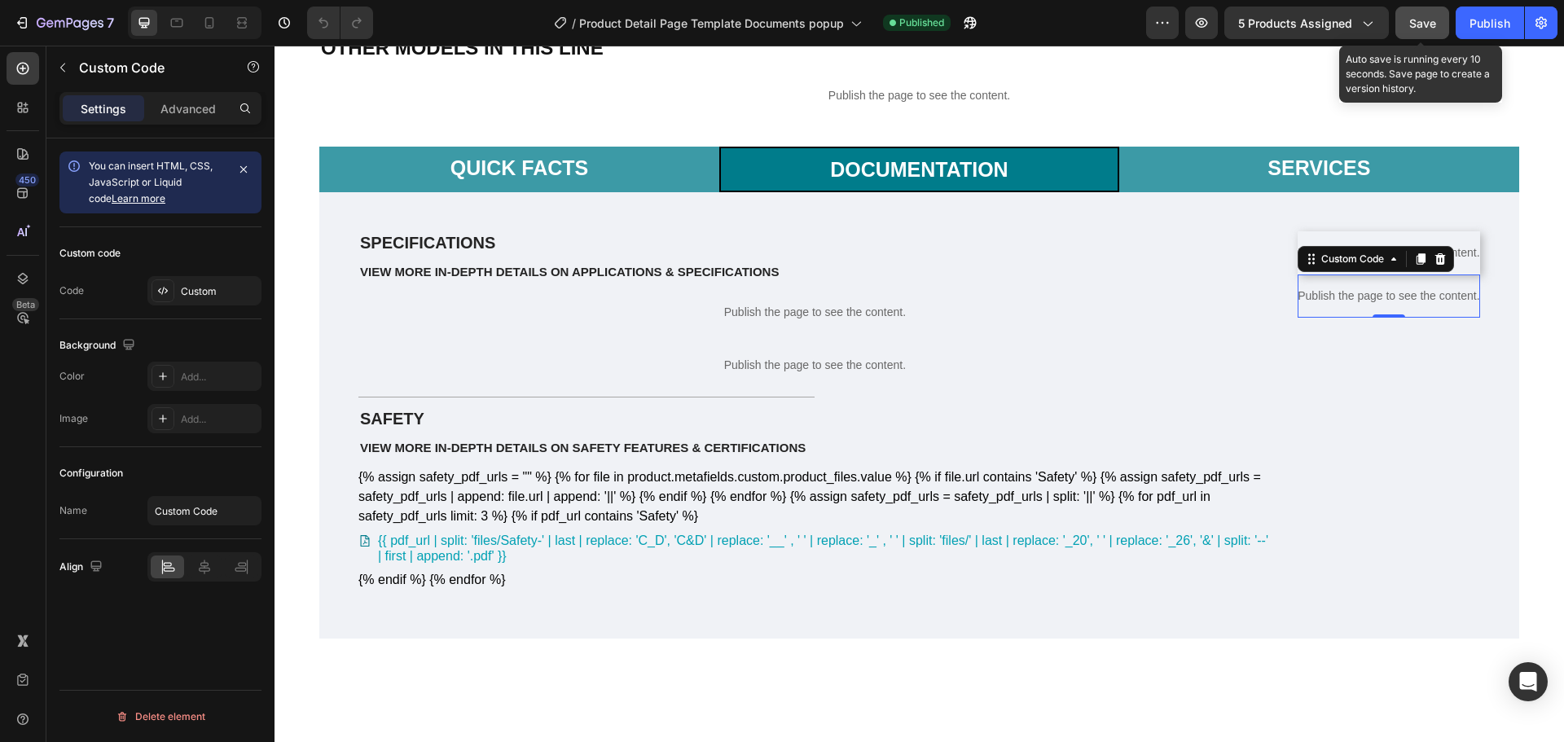
click at [1412, 24] on span "Save" at bounding box center [1422, 23] width 27 height 14
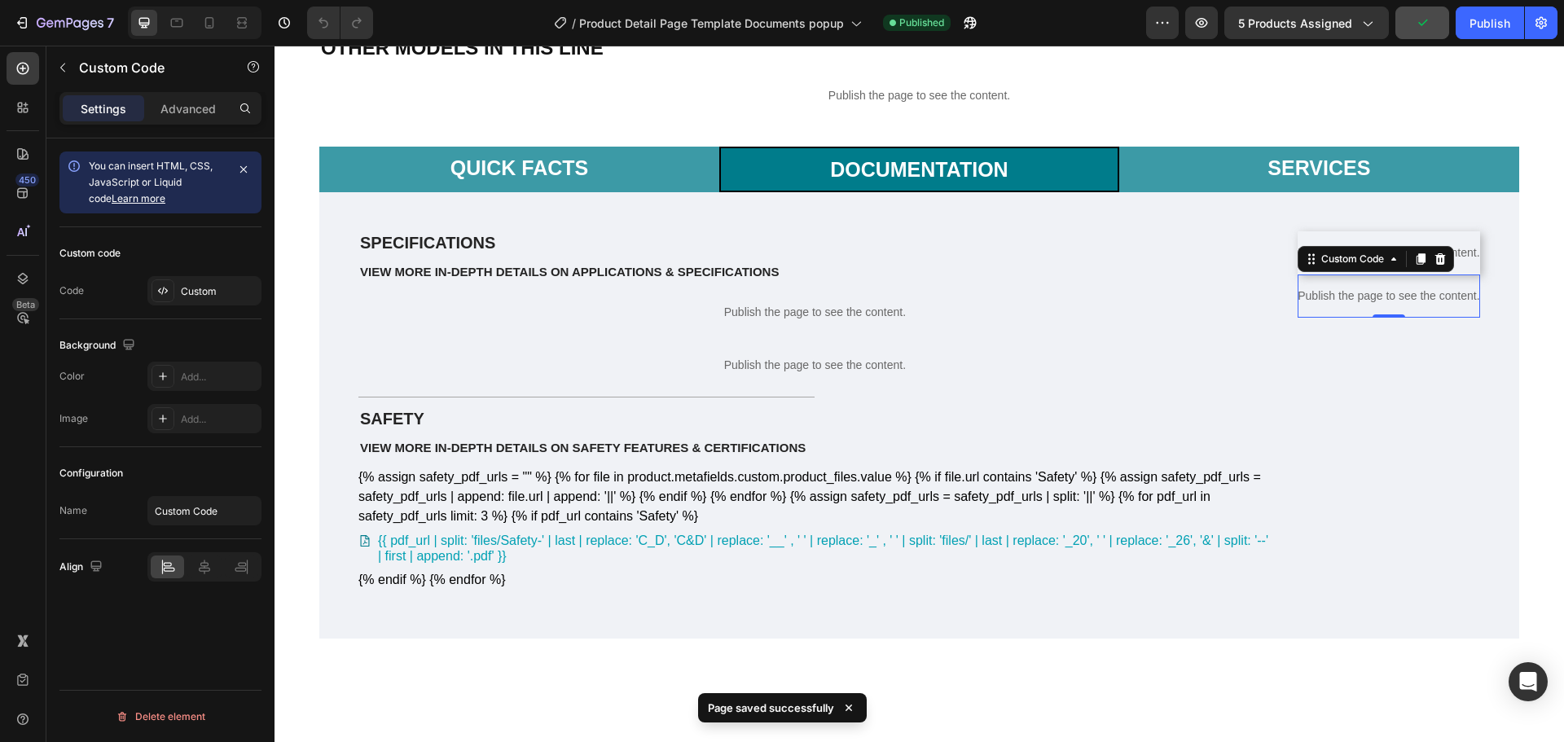
click at [1484, 39] on div "7 Version history / Product Detail Page Template Documents popup Published Prev…" at bounding box center [782, 23] width 1564 height 46
drag, startPoint x: 1490, startPoint y: 26, endPoint x: 1105, endPoint y: 56, distance: 385.6
click at [1490, 26] on div "Publish" at bounding box center [1489, 23] width 41 height 17
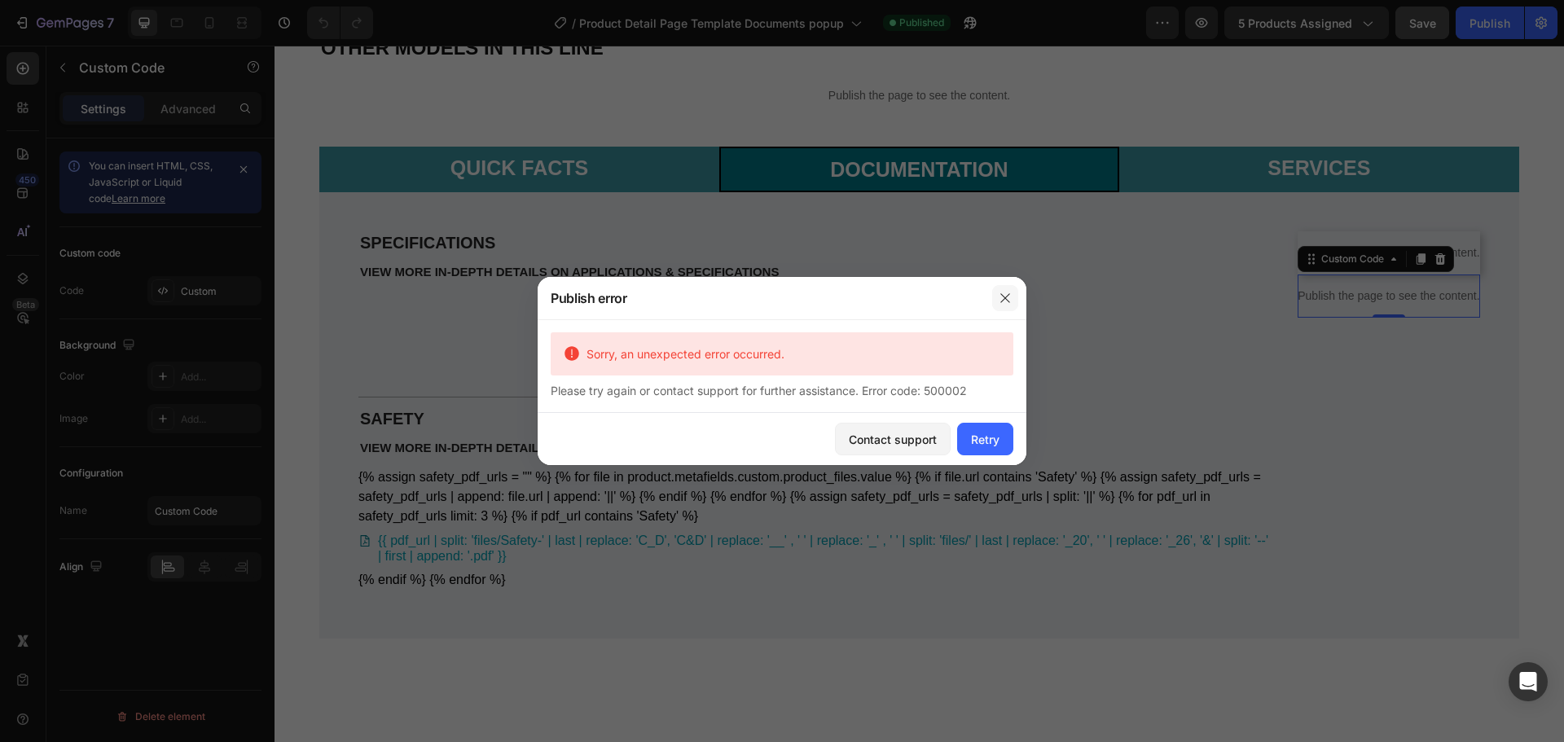
drag, startPoint x: 1005, startPoint y: 303, endPoint x: 0, endPoint y: 66, distance: 1032.7
click at [1005, 303] on icon "button" at bounding box center [1005, 298] width 13 height 13
